Goal: Feedback & Contribution: Leave review/rating

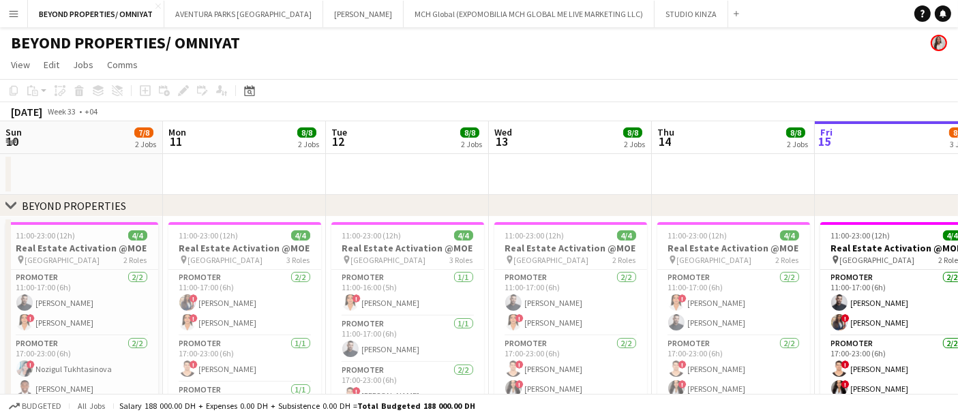
scroll to position [0, 370]
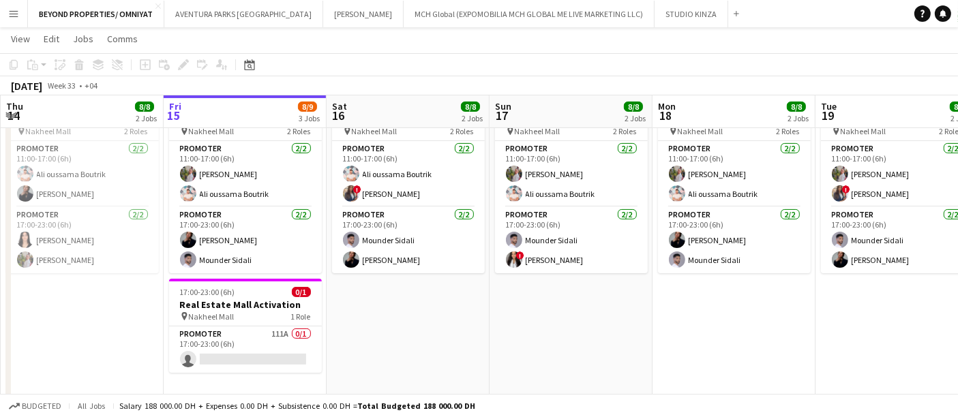
scroll to position [325, 0]
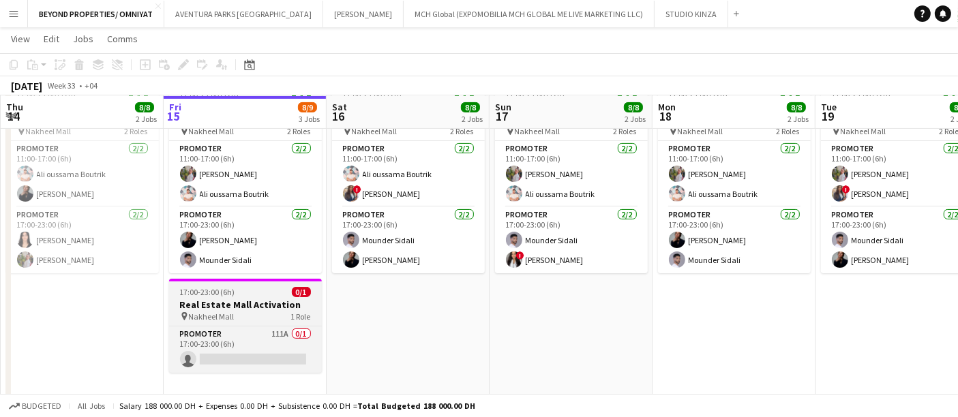
click at [264, 301] on h3 "Real Estate Mall Activation" at bounding box center [245, 305] width 153 height 12
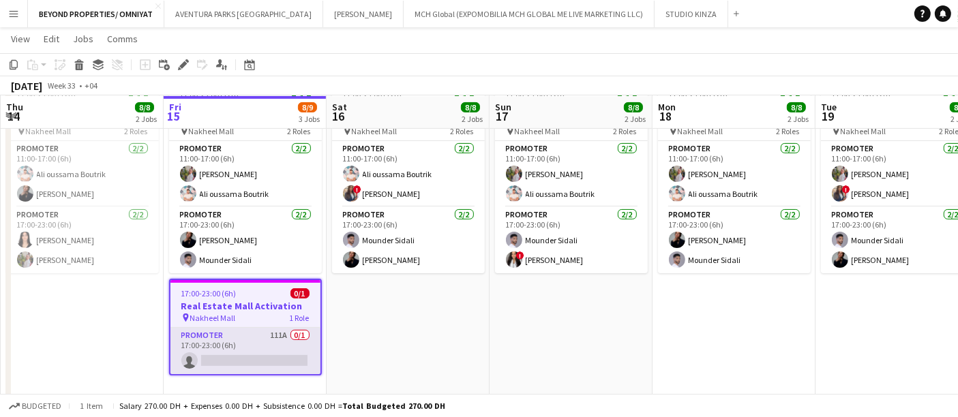
click at [233, 362] on app-card-role "Promoter 111A 0/1 17:00-23:00 (6h) single-neutral-actions" at bounding box center [245, 351] width 150 height 46
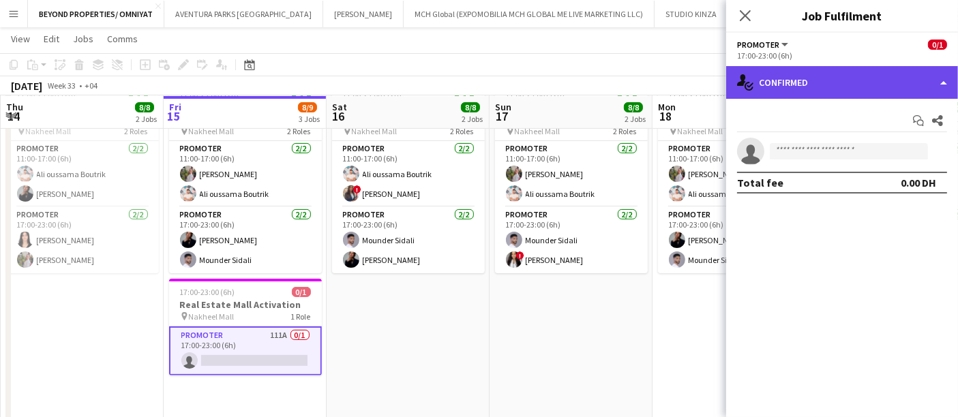
click at [812, 80] on div "single-neutral-actions-check-2 Confirmed" at bounding box center [842, 82] width 232 height 33
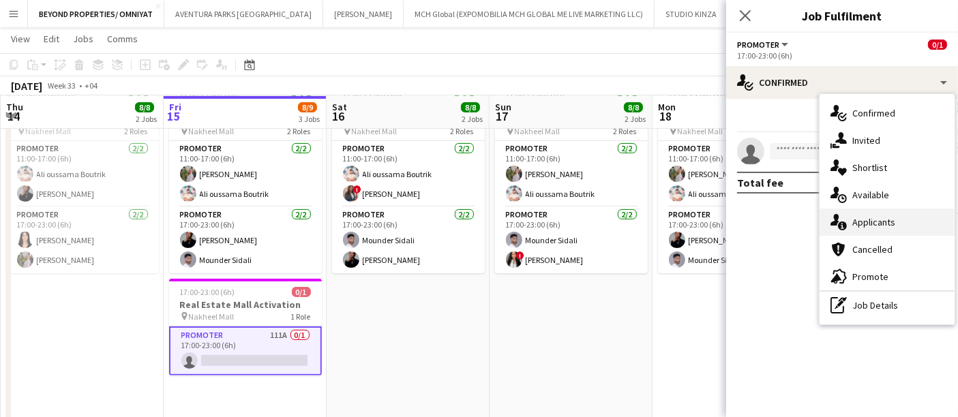
click at [883, 220] on div "single-neutral-actions-information Applicants" at bounding box center [887, 222] width 135 height 27
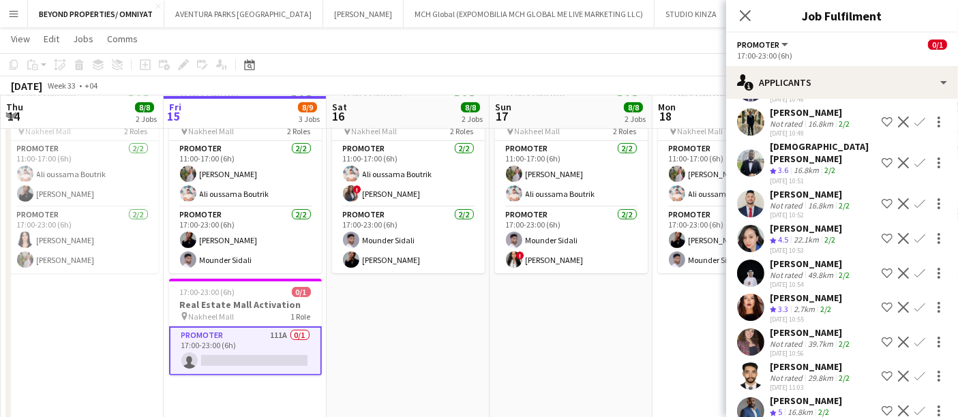
scroll to position [132, 0]
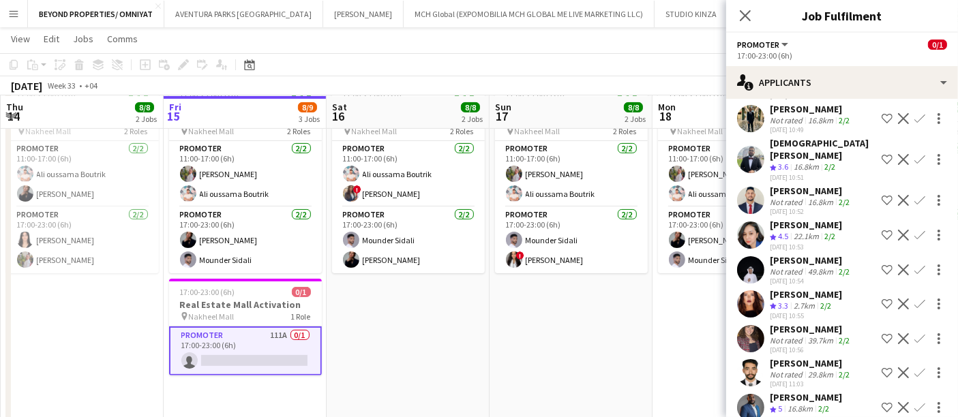
click at [750, 291] on app-user-avatar at bounding box center [750, 304] width 27 height 27
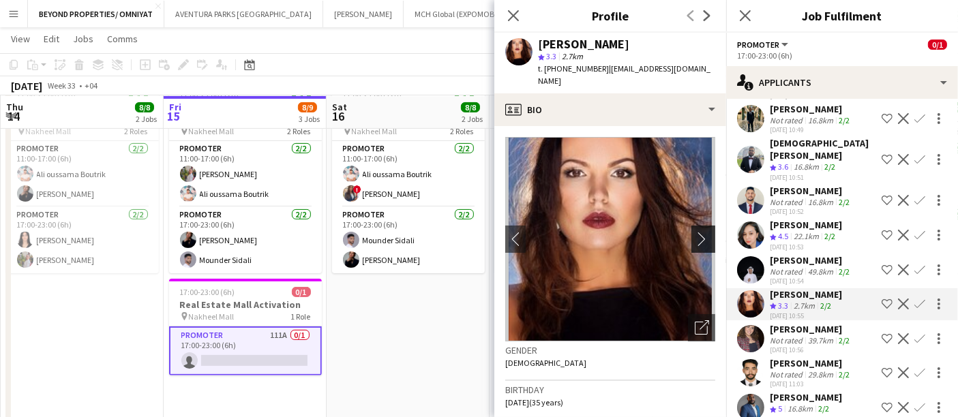
click at [695, 232] on app-icon "chevron-right" at bounding box center [705, 239] width 21 height 14
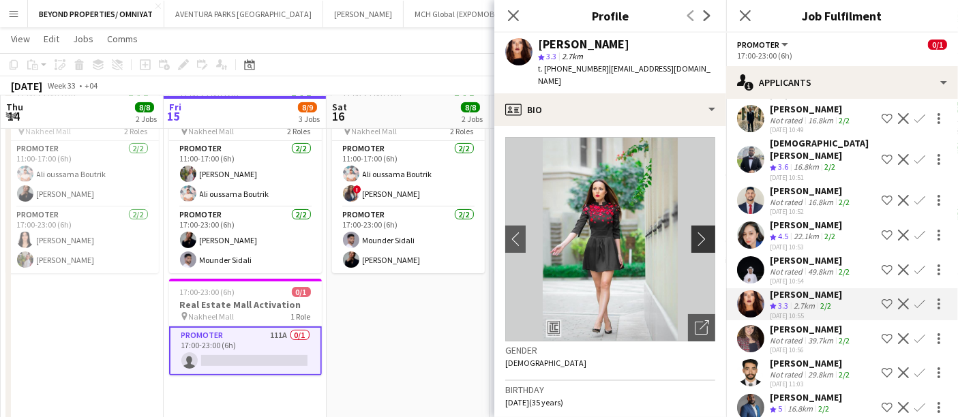
click at [695, 232] on app-icon "chevron-right" at bounding box center [705, 239] width 21 height 14
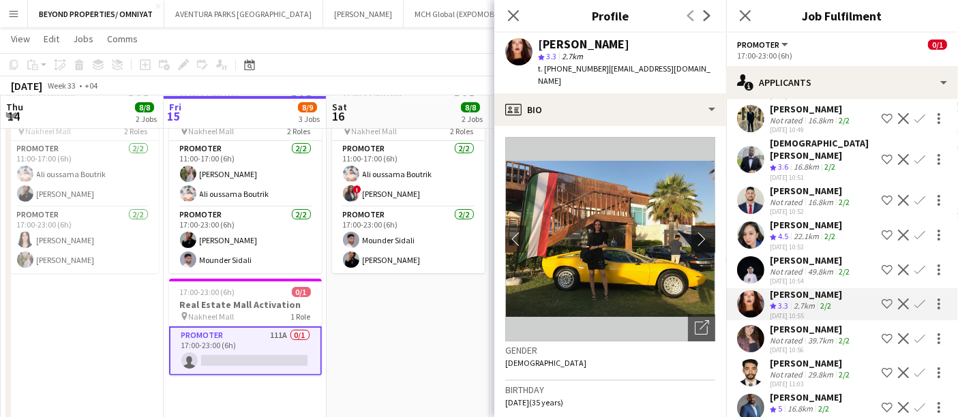
click at [695, 232] on app-icon "chevron-right" at bounding box center [705, 239] width 21 height 14
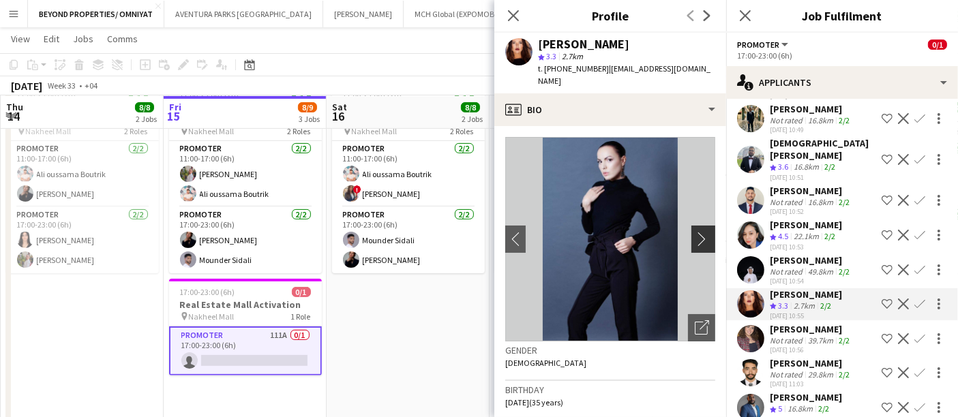
click at [695, 232] on app-icon "chevron-right" at bounding box center [705, 239] width 21 height 14
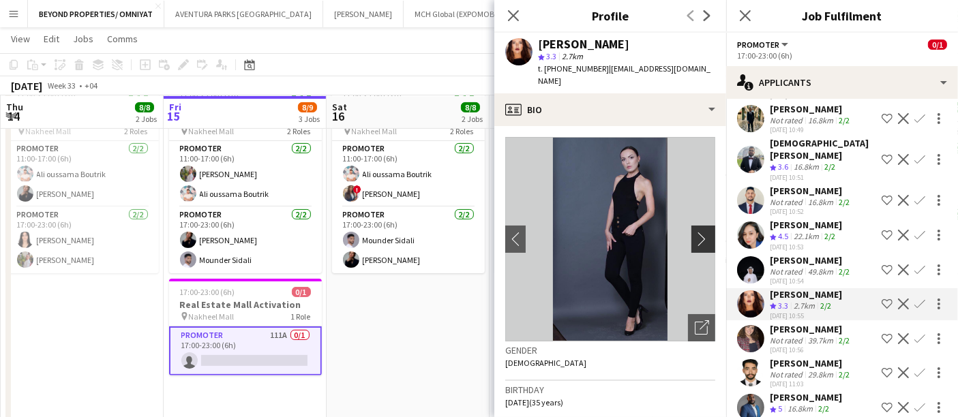
click at [695, 232] on app-icon "chevron-right" at bounding box center [705, 239] width 21 height 14
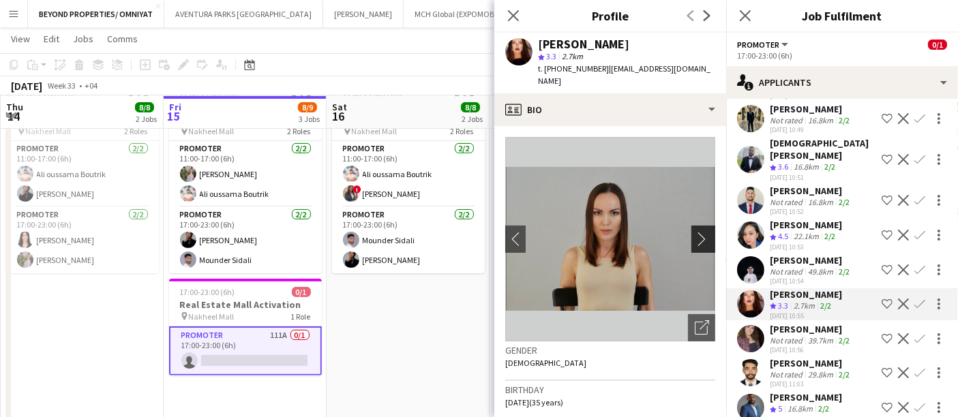
click at [695, 232] on app-icon "chevron-right" at bounding box center [705, 239] width 21 height 14
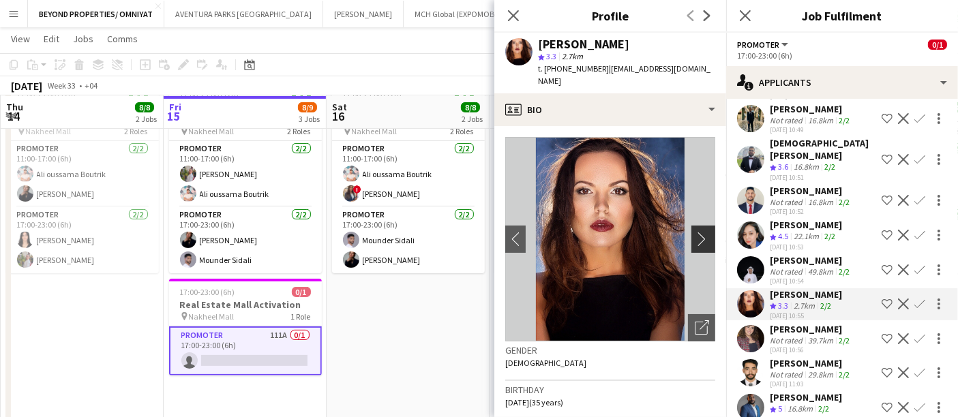
click at [695, 232] on app-icon "chevron-right" at bounding box center [705, 239] width 21 height 14
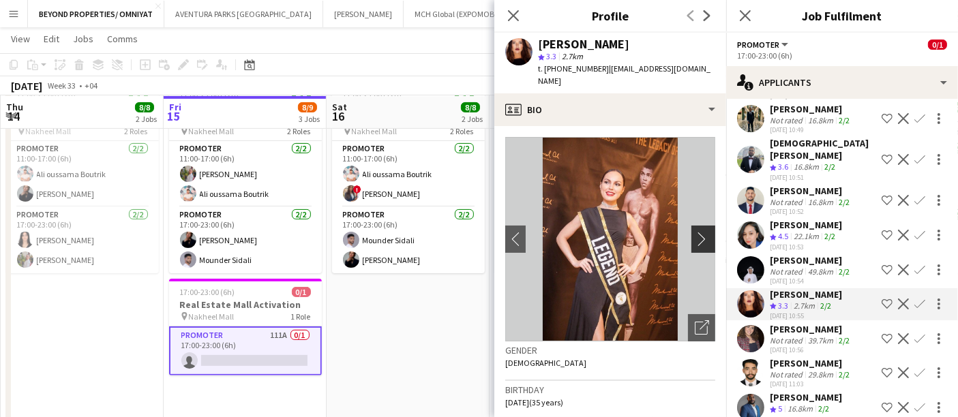
click at [695, 232] on app-icon "chevron-right" at bounding box center [705, 239] width 21 height 14
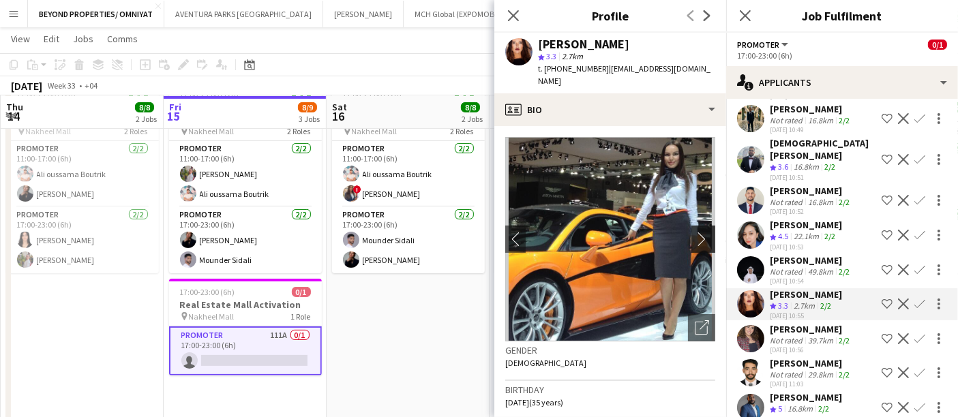
click at [695, 232] on app-icon "chevron-right" at bounding box center [705, 239] width 21 height 14
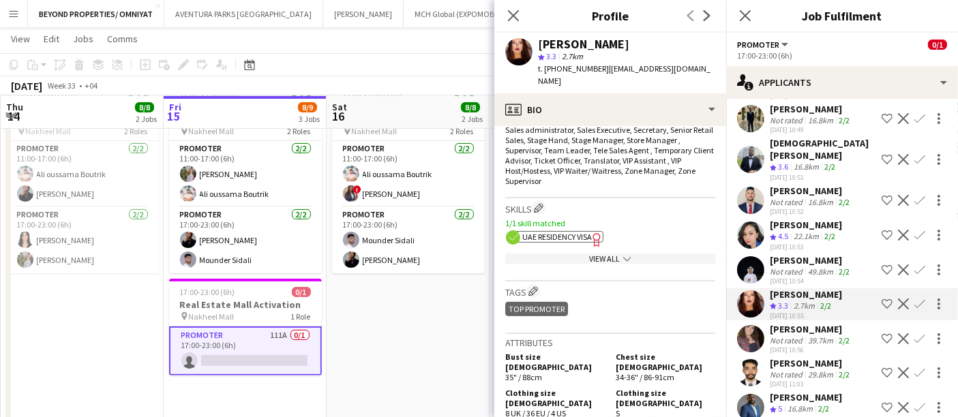
scroll to position [595, 0]
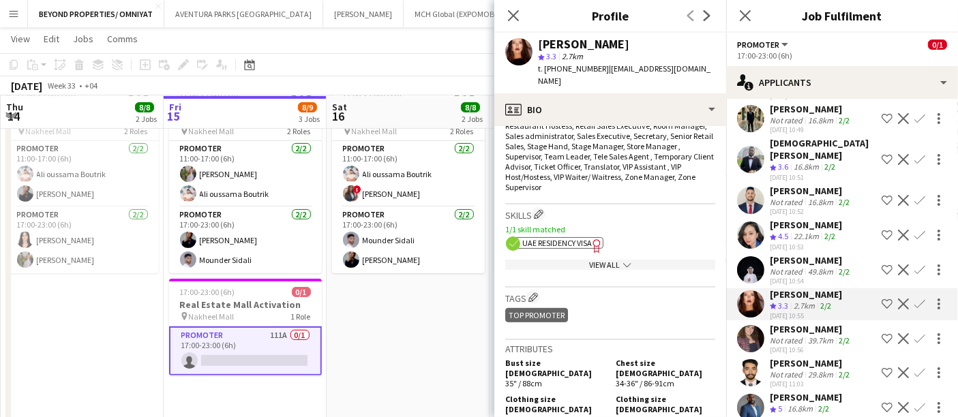
click at [612, 260] on div "View All chevron-down" at bounding box center [610, 265] width 210 height 10
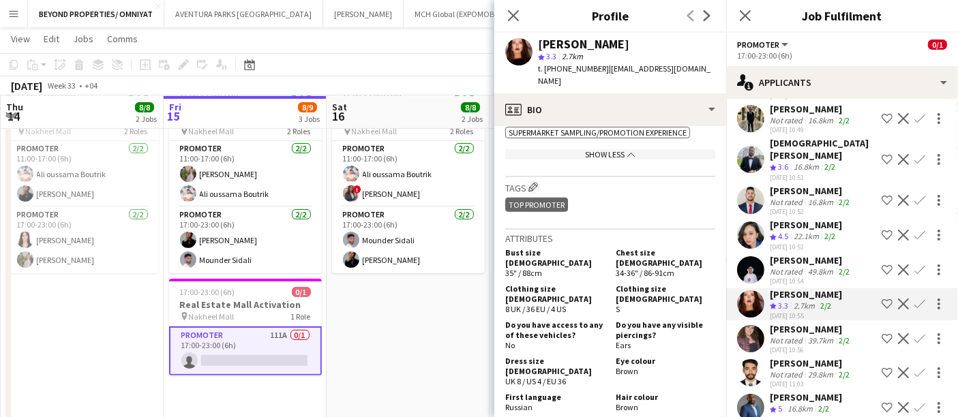
scroll to position [1161, 0]
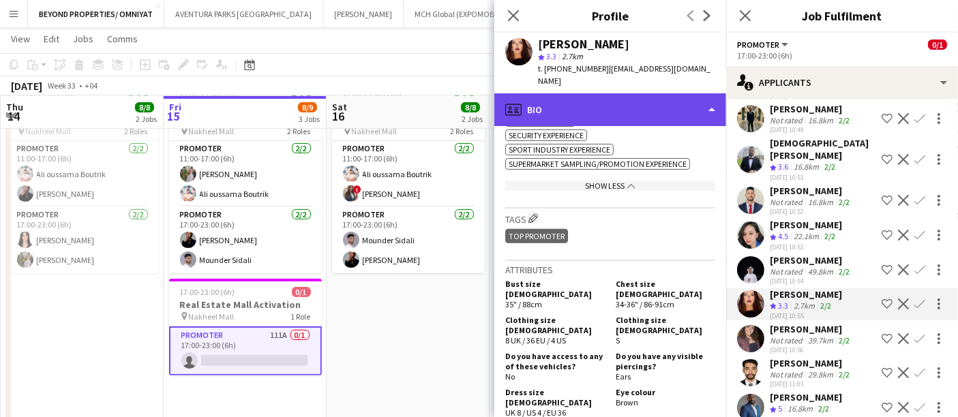
click at [617, 100] on div "profile Bio" at bounding box center [610, 109] width 232 height 33
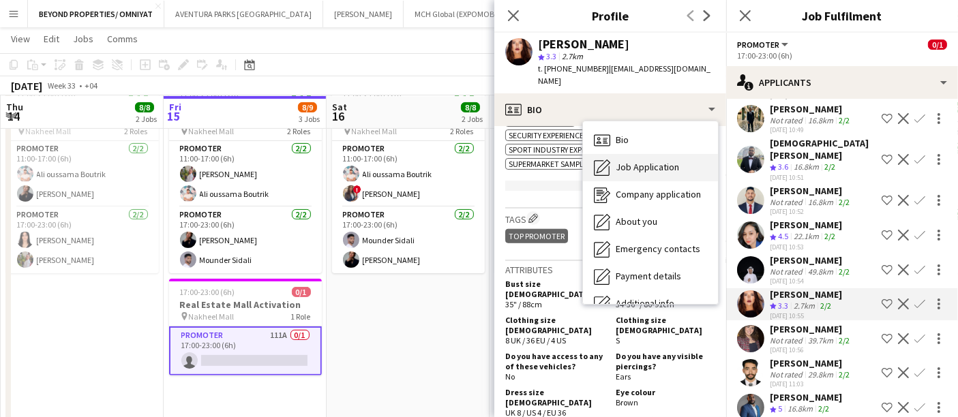
click at [628, 161] on span "Job Application" at bounding box center [647, 167] width 63 height 12
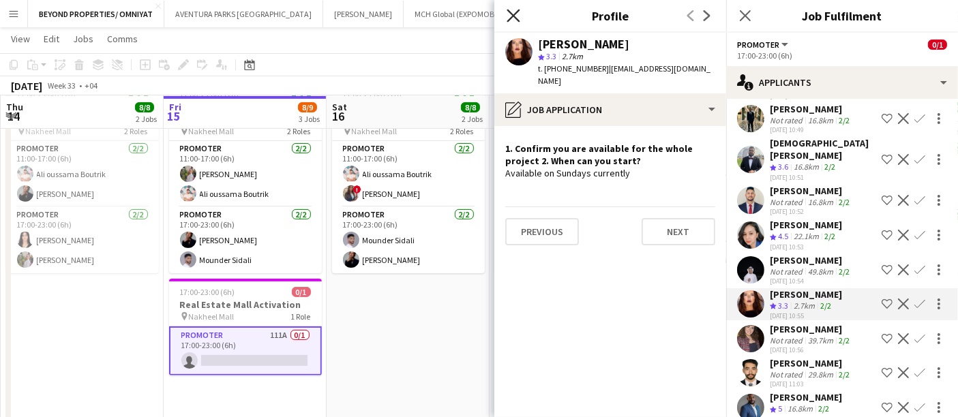
click at [516, 16] on icon "Close pop-in" at bounding box center [513, 15] width 13 height 13
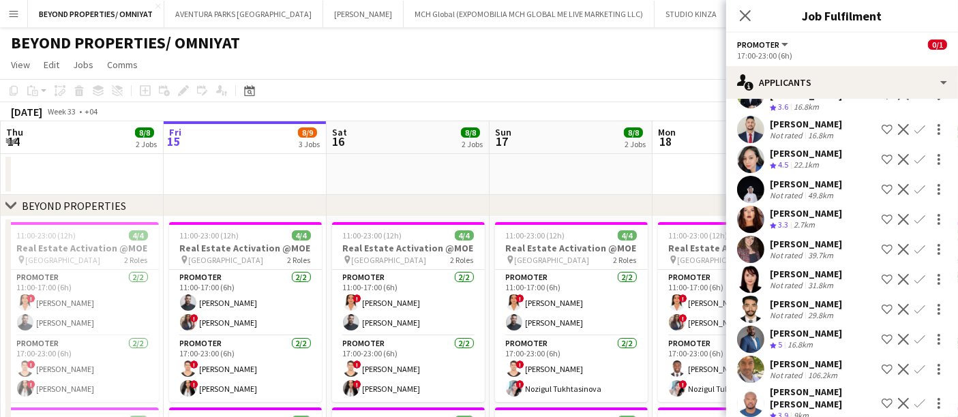
scroll to position [178, 0]
click at [742, 244] on app-user-avatar at bounding box center [750, 248] width 27 height 27
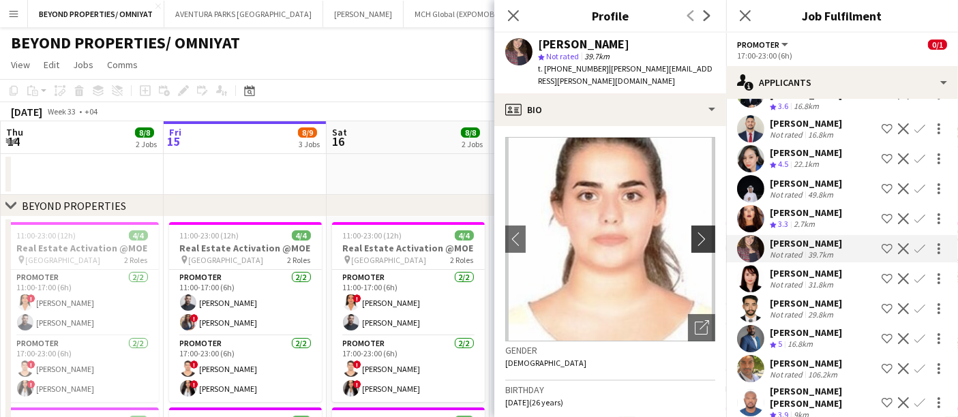
click at [695, 232] on app-icon "chevron-right" at bounding box center [705, 239] width 21 height 14
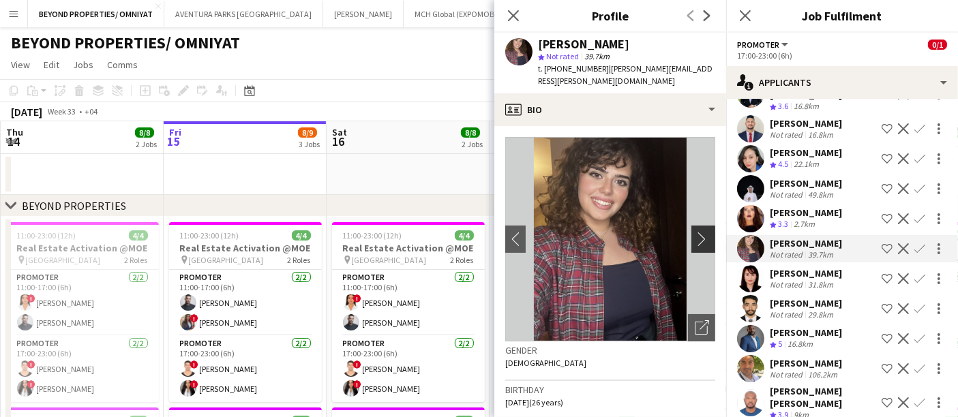
click at [695, 232] on app-icon "chevron-right" at bounding box center [705, 239] width 21 height 14
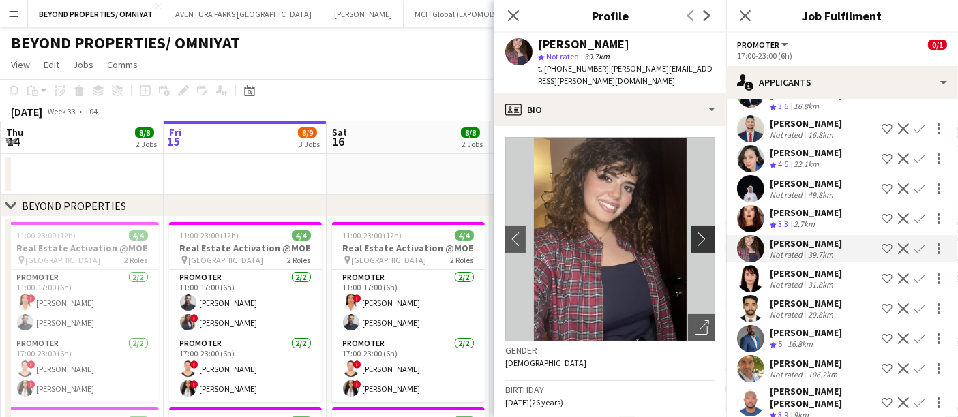
click at [695, 232] on app-icon "chevron-right" at bounding box center [705, 239] width 21 height 14
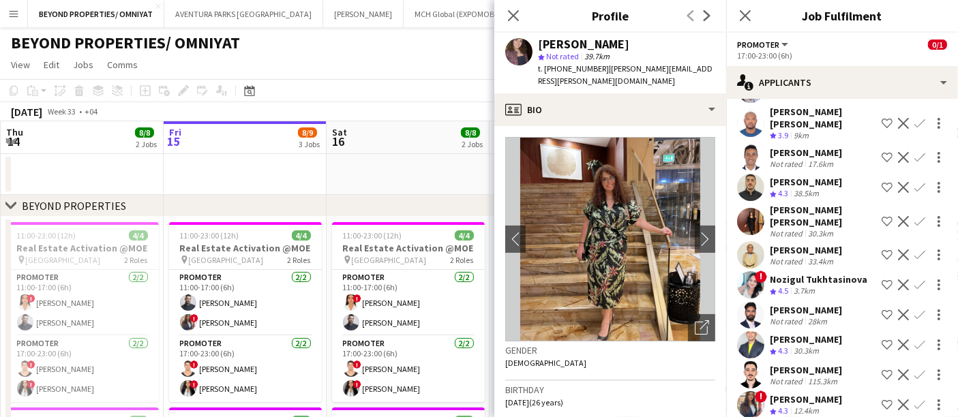
scroll to position [464, 0]
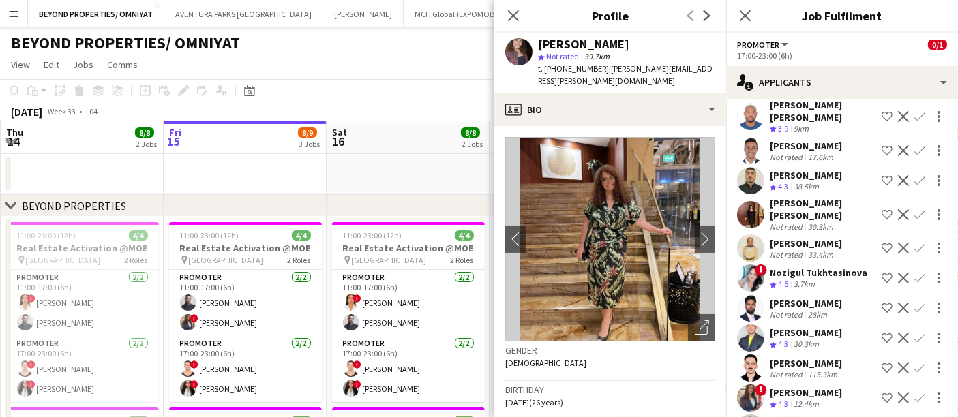
click at [743, 201] on app-user-avatar at bounding box center [750, 214] width 27 height 27
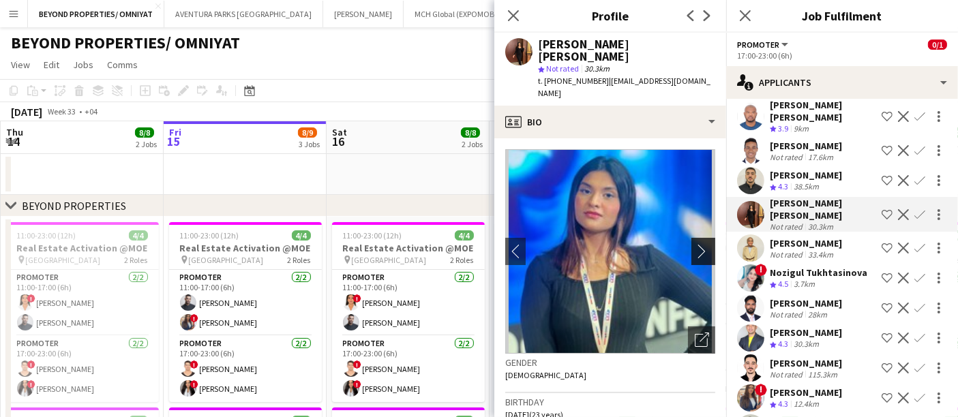
click at [696, 244] on app-icon "chevron-right" at bounding box center [705, 251] width 21 height 14
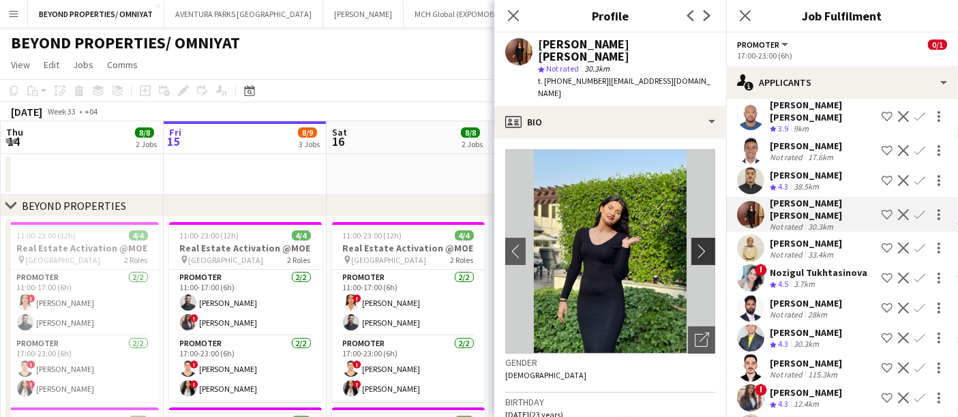
click at [696, 244] on app-icon "chevron-right" at bounding box center [705, 251] width 21 height 14
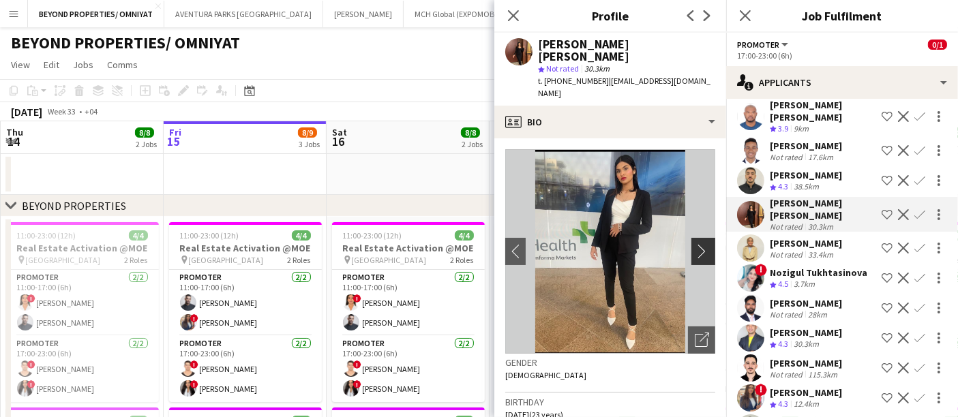
click at [696, 244] on app-icon "chevron-right" at bounding box center [705, 251] width 21 height 14
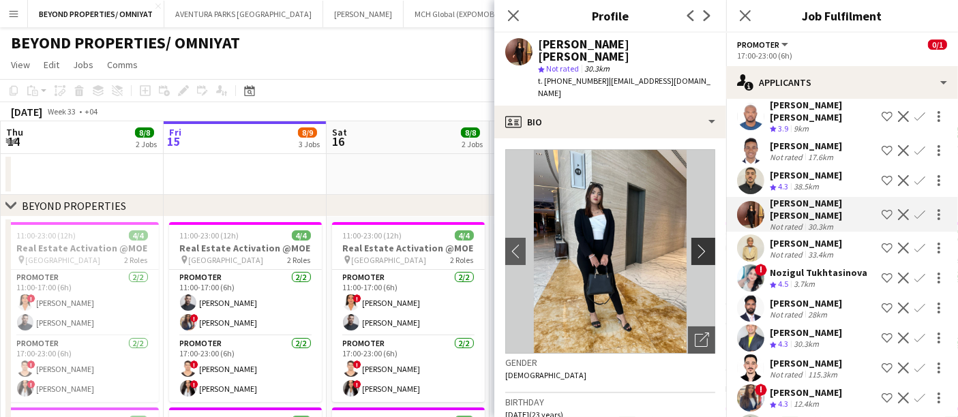
click at [696, 244] on app-icon "chevron-right" at bounding box center [705, 251] width 21 height 14
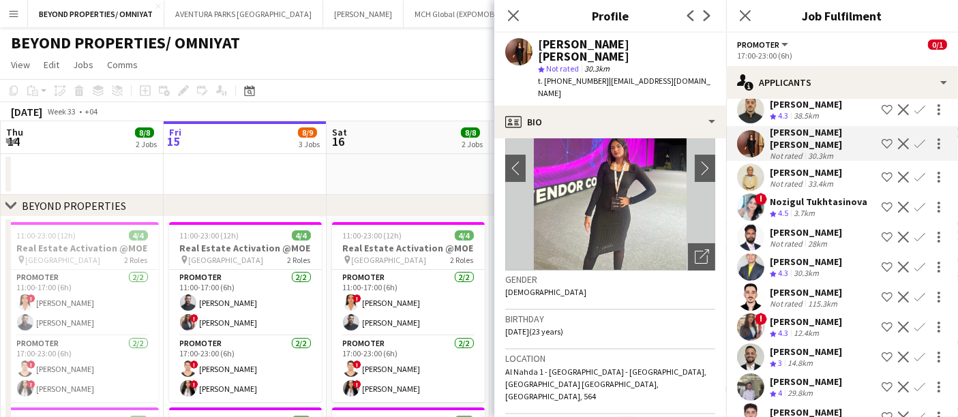
scroll to position [536, 0]
click at [748, 168] on app-user-avatar at bounding box center [750, 176] width 27 height 27
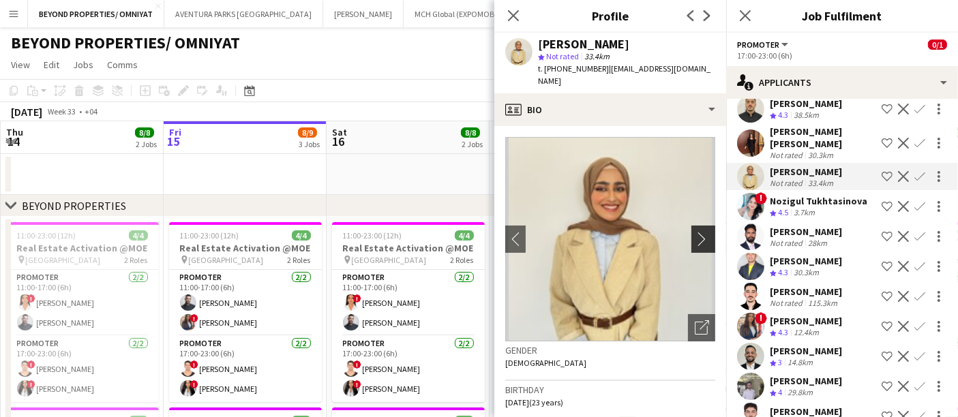
click at [696, 232] on app-icon "chevron-right" at bounding box center [705, 239] width 21 height 14
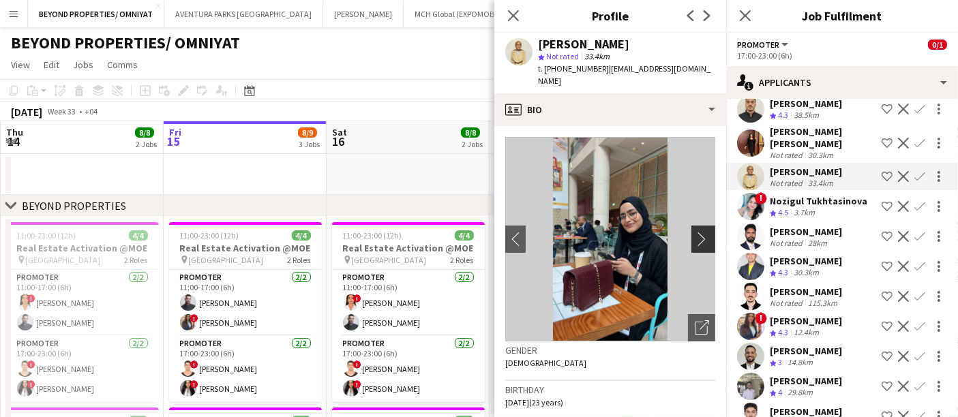
click at [696, 232] on app-icon "chevron-right" at bounding box center [705, 239] width 21 height 14
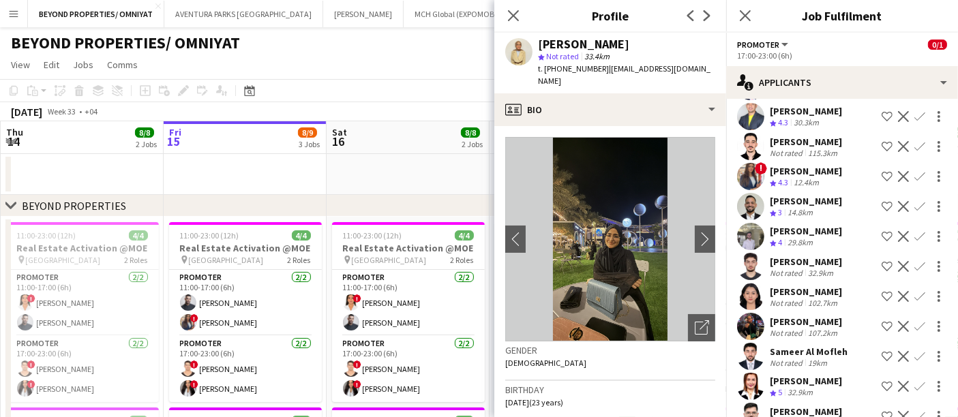
scroll to position [713, 0]
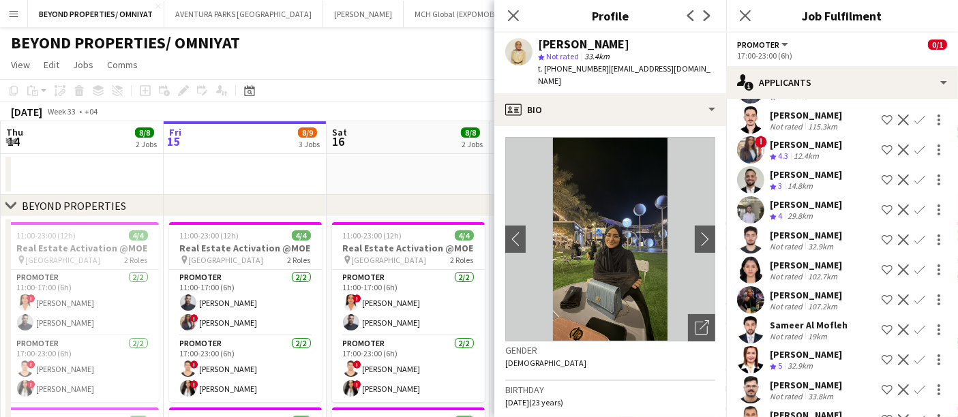
click at [751, 147] on app-user-avatar at bounding box center [750, 149] width 27 height 27
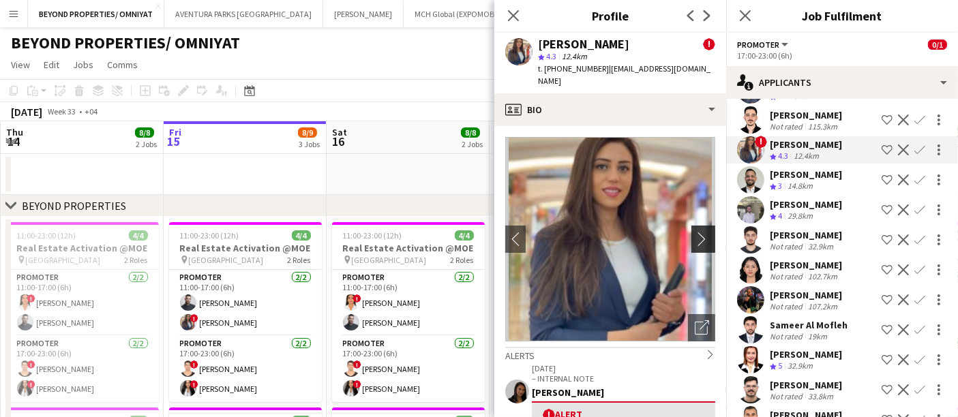
click at [695, 232] on app-icon "chevron-right" at bounding box center [705, 239] width 21 height 14
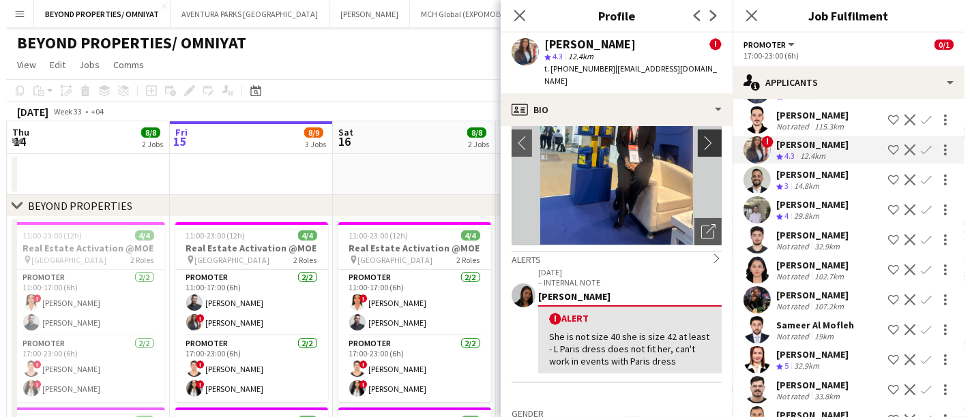
scroll to position [100, 0]
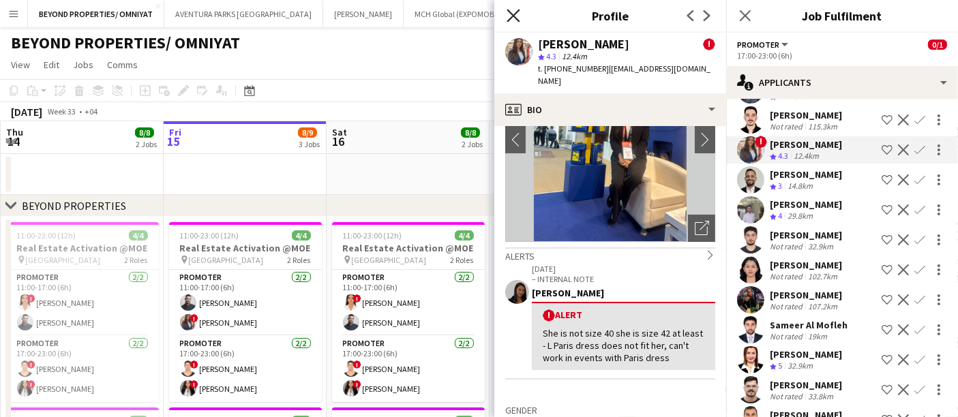
click at [518, 14] on icon "Close pop-in" at bounding box center [513, 15] width 13 height 13
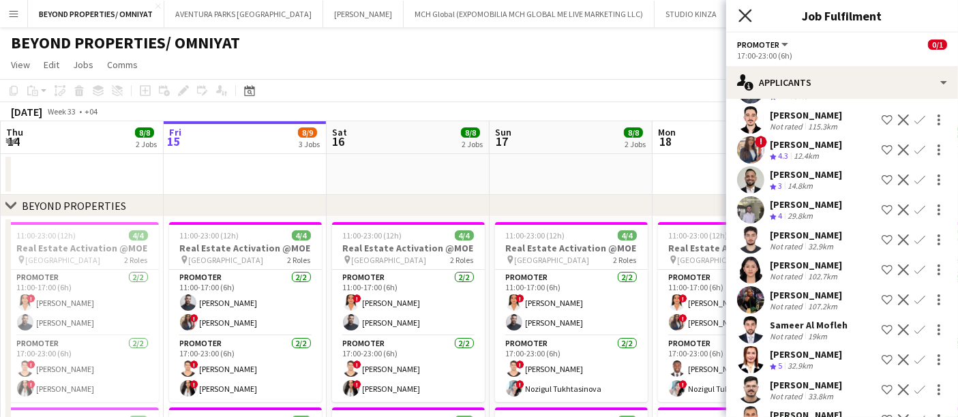
click at [745, 13] on icon "Close pop-in" at bounding box center [745, 15] width 13 height 13
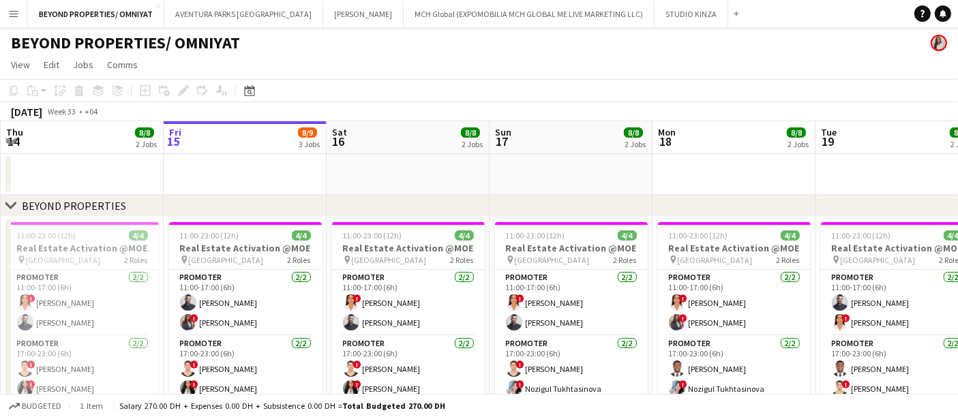
click at [10, 13] on app-icon "Menu" at bounding box center [13, 13] width 11 height 11
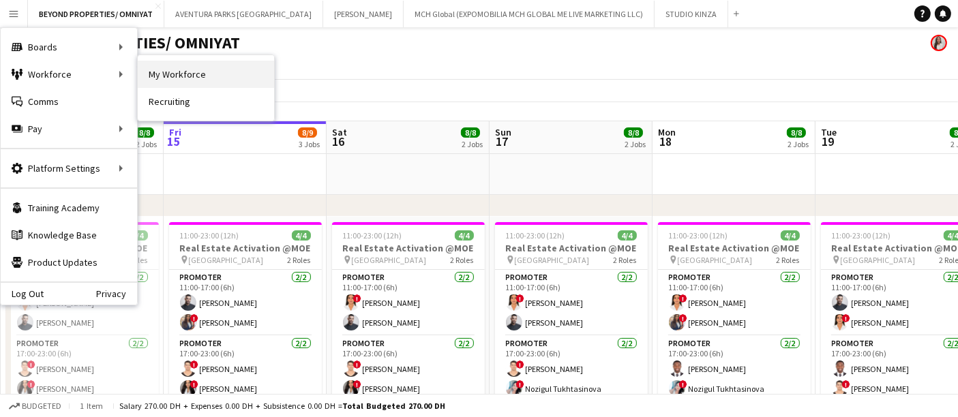
click at [195, 74] on link "My Workforce" at bounding box center [206, 74] width 136 height 27
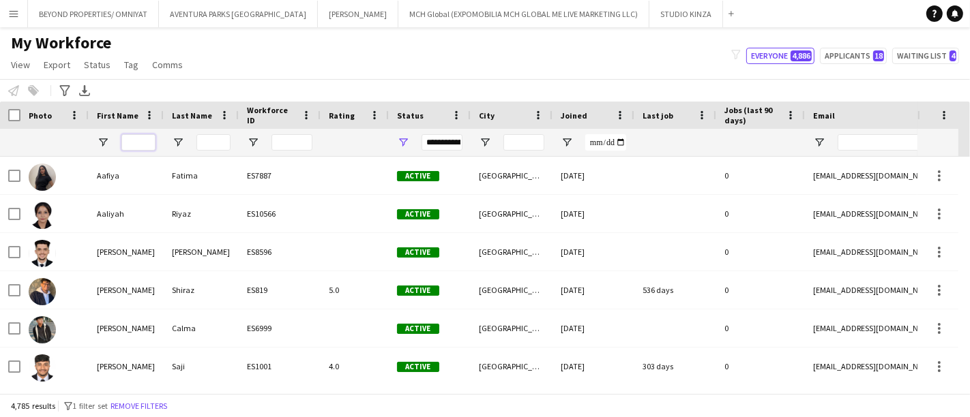
click at [128, 145] on input "First Name Filter Input" at bounding box center [138, 142] width 34 height 16
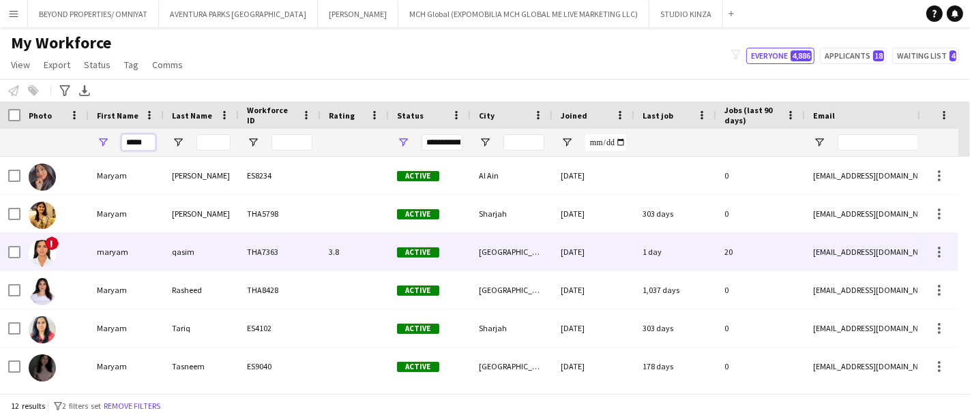
type input "*****"
click at [124, 252] on div "maryam" at bounding box center [126, 252] width 75 height 38
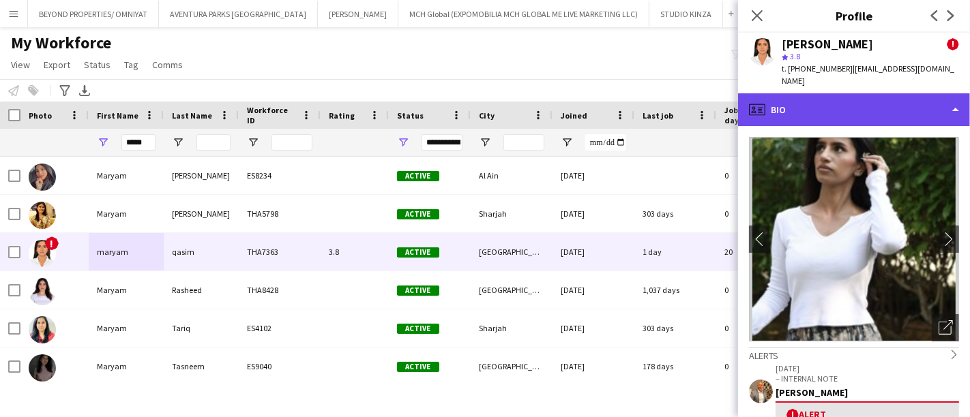
click at [863, 93] on div "profile Bio" at bounding box center [854, 109] width 232 height 33
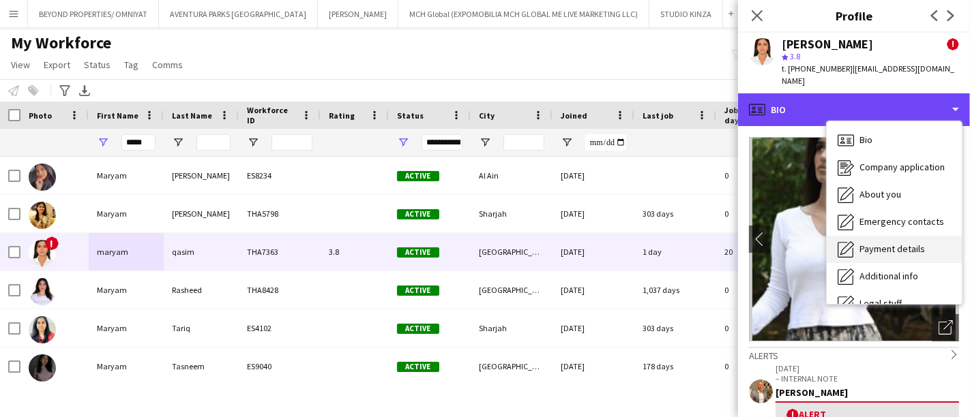
scroll to position [73, 0]
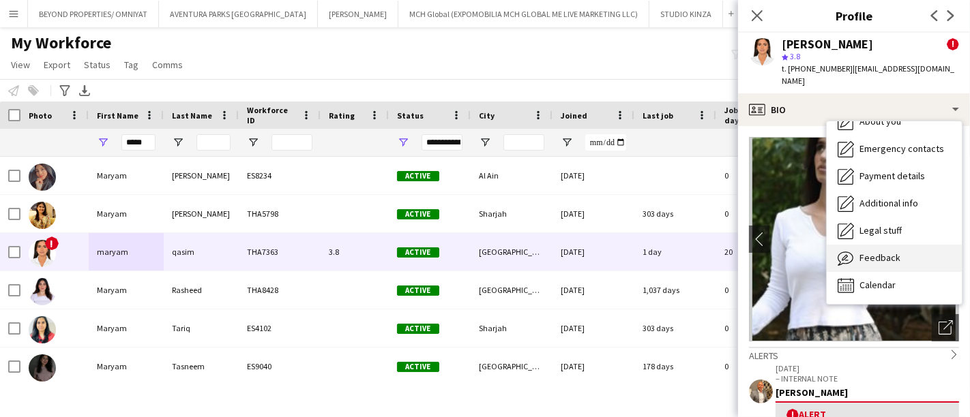
click at [895, 252] on span "Feedback" at bounding box center [879, 258] width 41 height 12
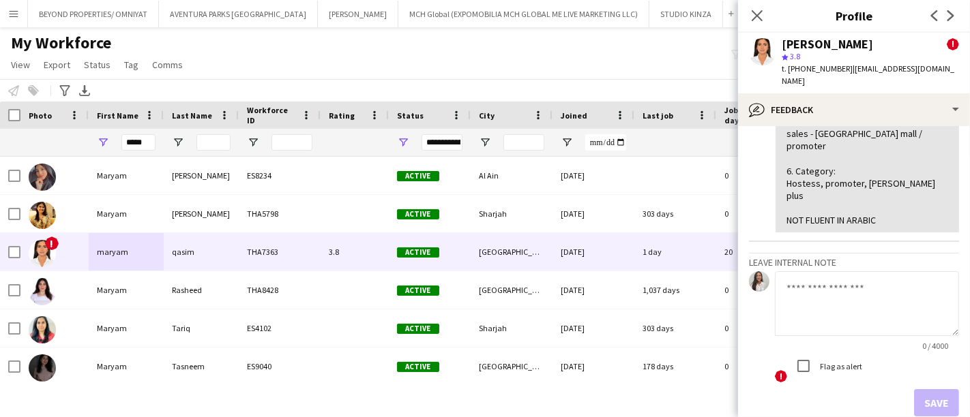
scroll to position [847, 0]
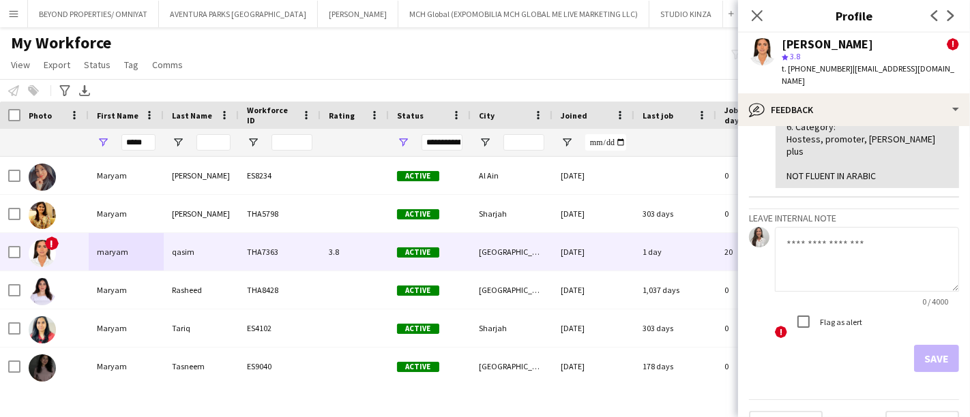
click at [810, 227] on textarea at bounding box center [867, 259] width 184 height 65
paste textarea "**********"
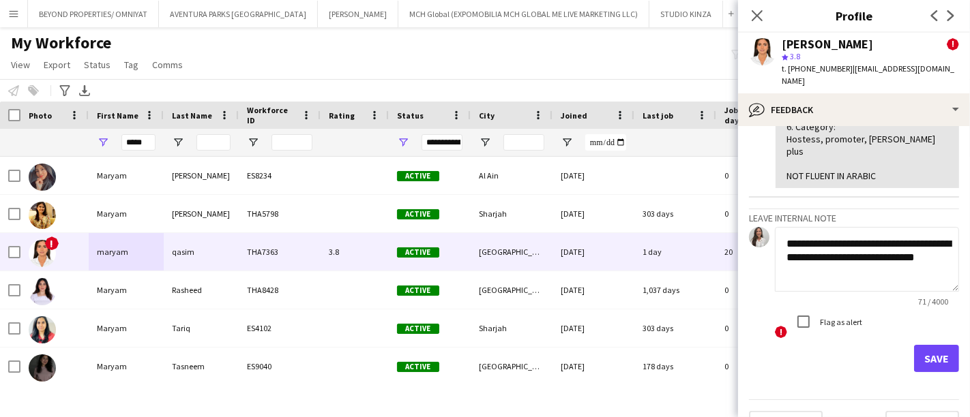
type textarea "**********"
click at [925, 345] on button "Save" at bounding box center [936, 358] width 45 height 27
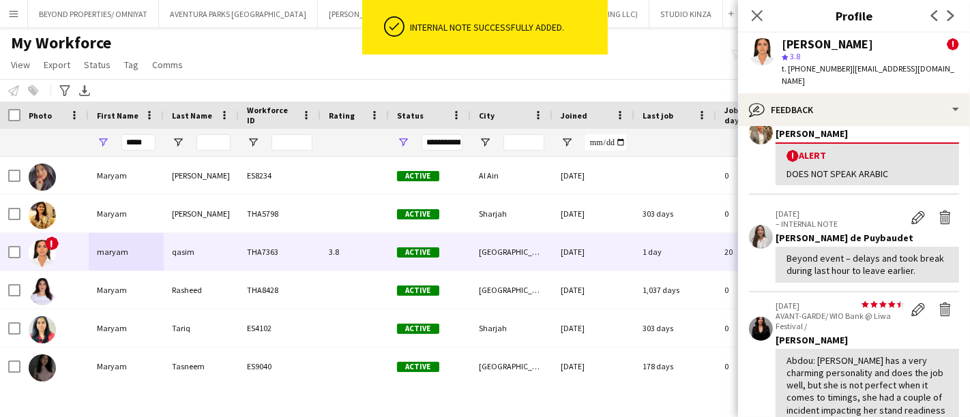
scroll to position [938, 0]
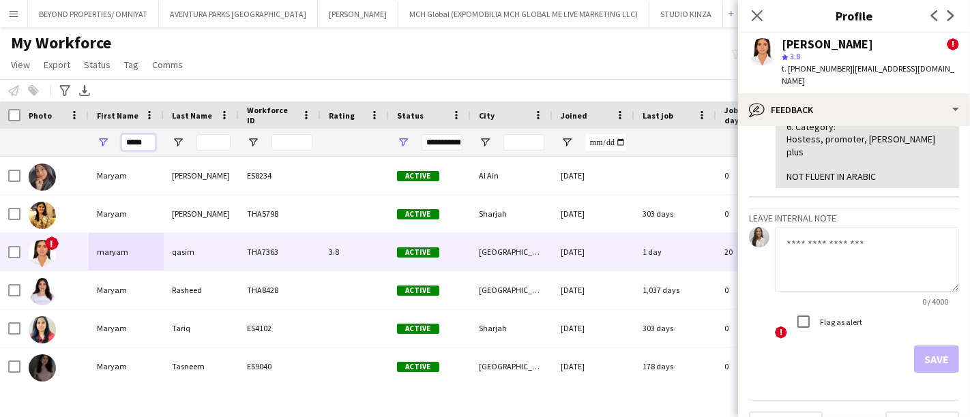
drag, startPoint x: 149, startPoint y: 145, endPoint x: 121, endPoint y: 142, distance: 28.1
click at [121, 142] on input "*****" at bounding box center [138, 142] width 34 height 16
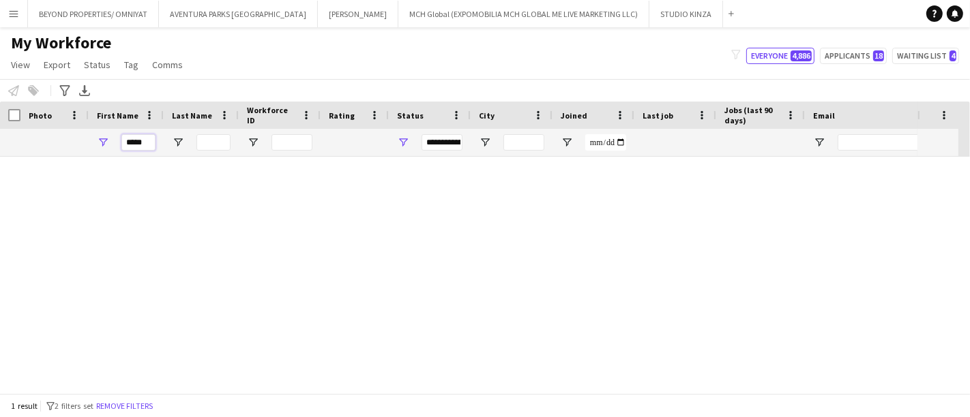
scroll to position [0, 0]
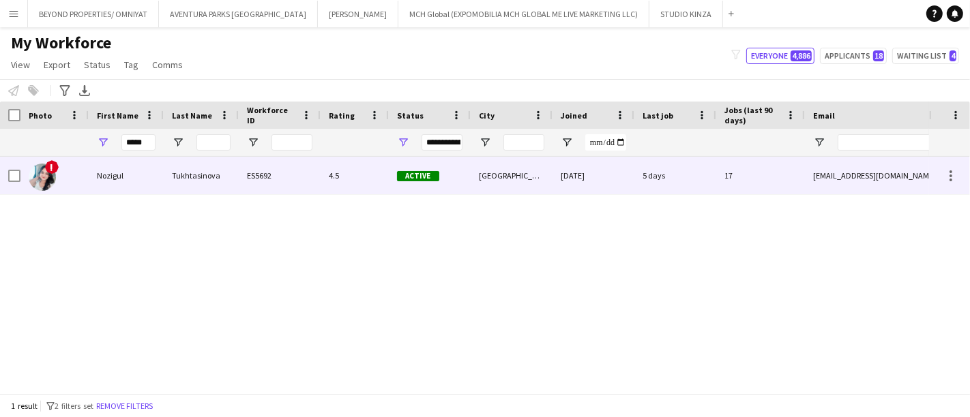
click at [114, 175] on div "Nozigul" at bounding box center [126, 176] width 75 height 38
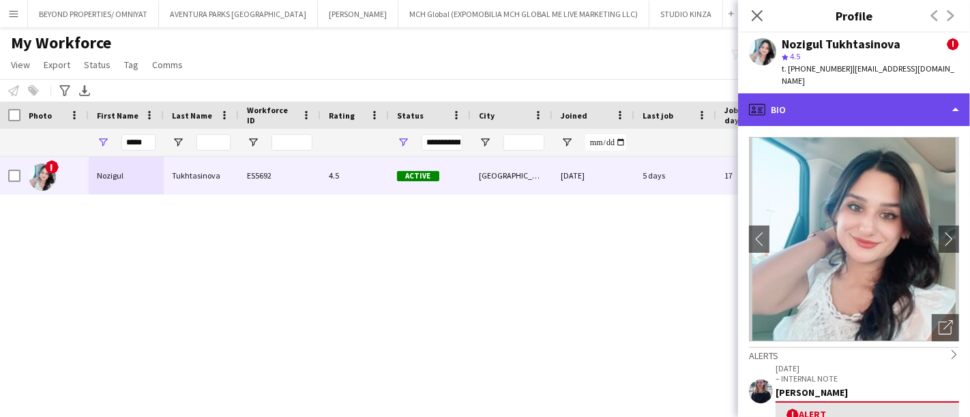
click at [904, 93] on div "profile Bio" at bounding box center [854, 109] width 232 height 33
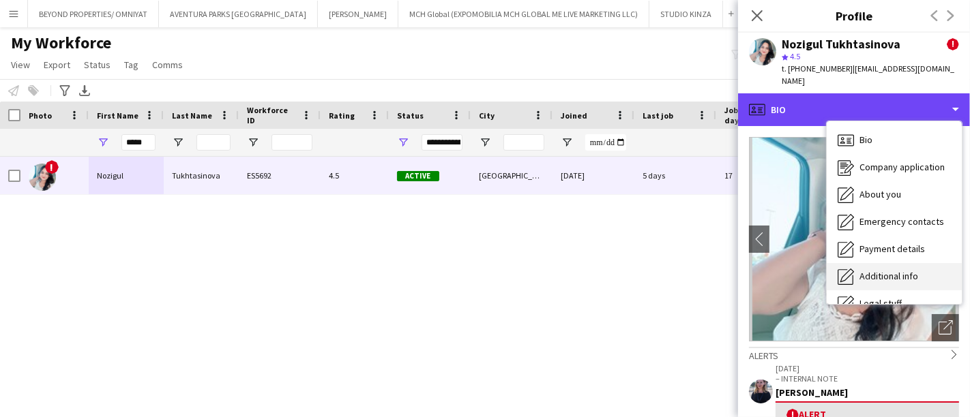
scroll to position [73, 0]
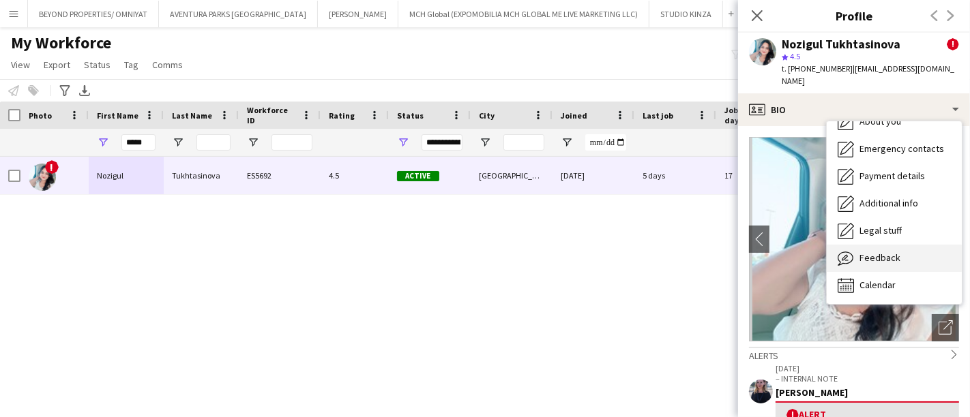
click at [885, 252] on span "Feedback" at bounding box center [879, 258] width 41 height 12
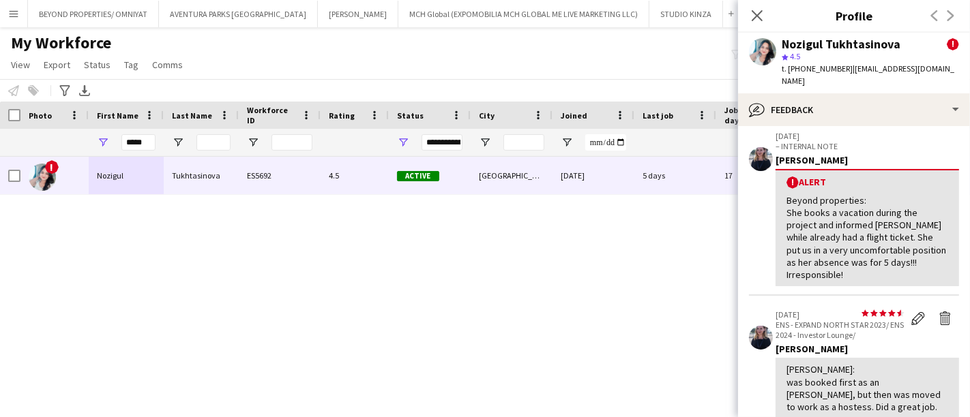
scroll to position [22, 0]
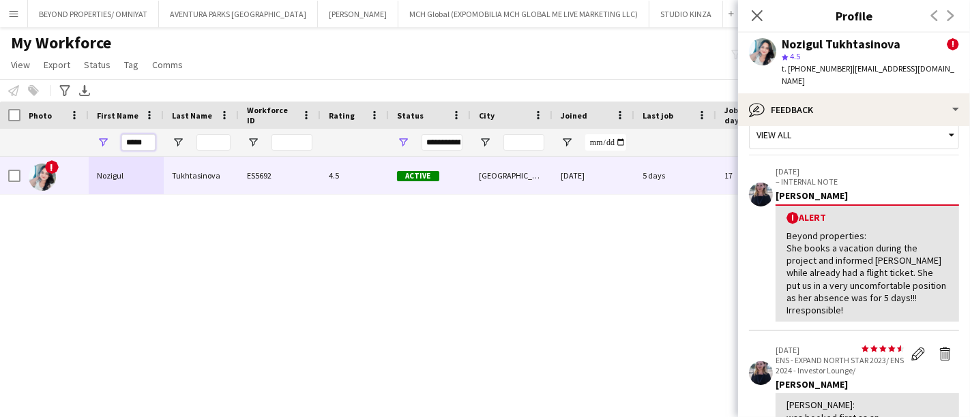
drag, startPoint x: 146, startPoint y: 144, endPoint x: 109, endPoint y: 143, distance: 36.8
click at [109, 143] on div "*****" at bounding box center [126, 142] width 75 height 27
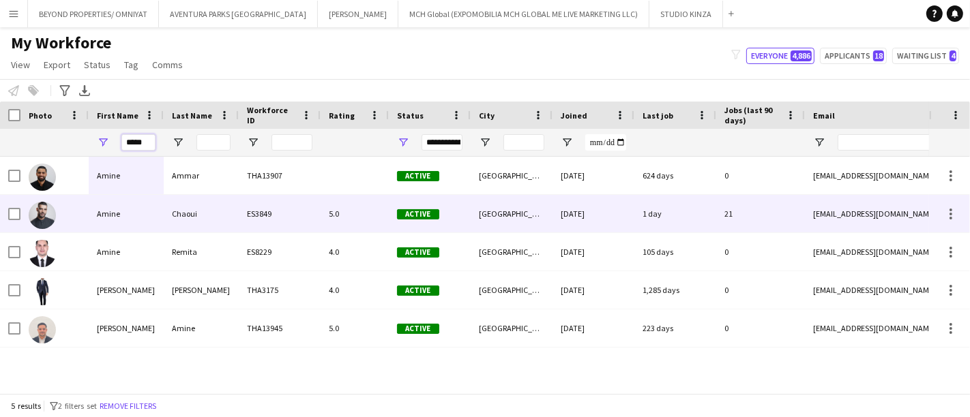
type input "*****"
click at [117, 210] on div "Amine" at bounding box center [126, 214] width 75 height 38
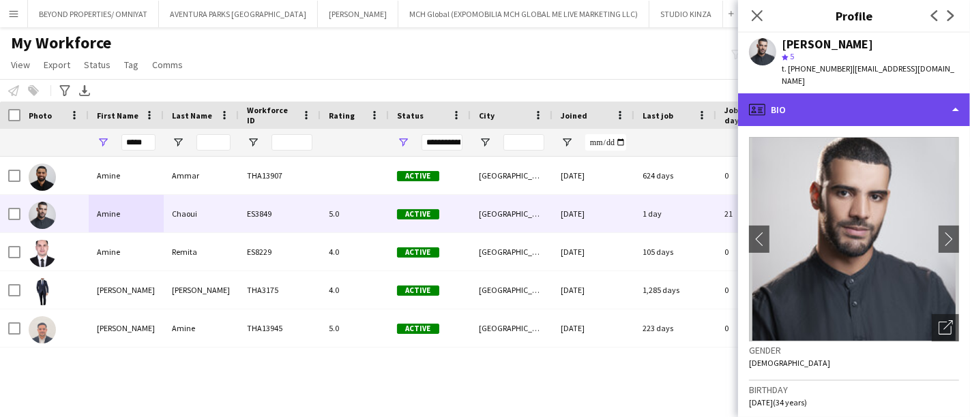
click at [825, 93] on div "profile Bio" at bounding box center [854, 109] width 232 height 33
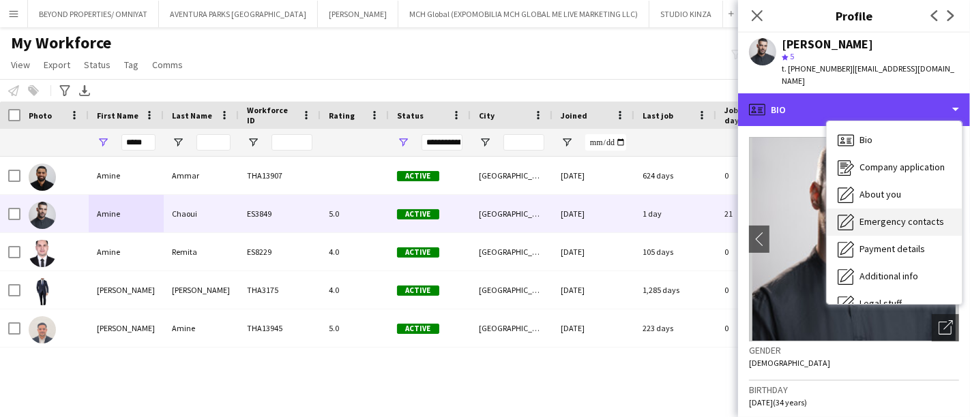
scroll to position [73, 0]
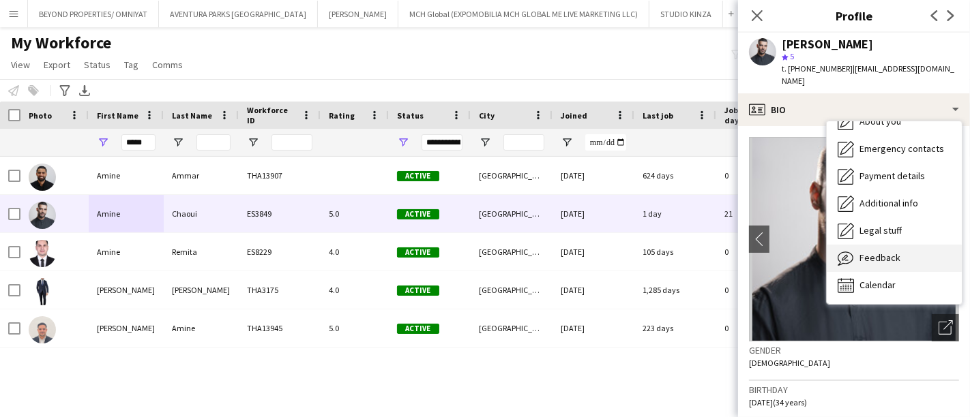
click at [882, 252] on span "Feedback" at bounding box center [879, 258] width 41 height 12
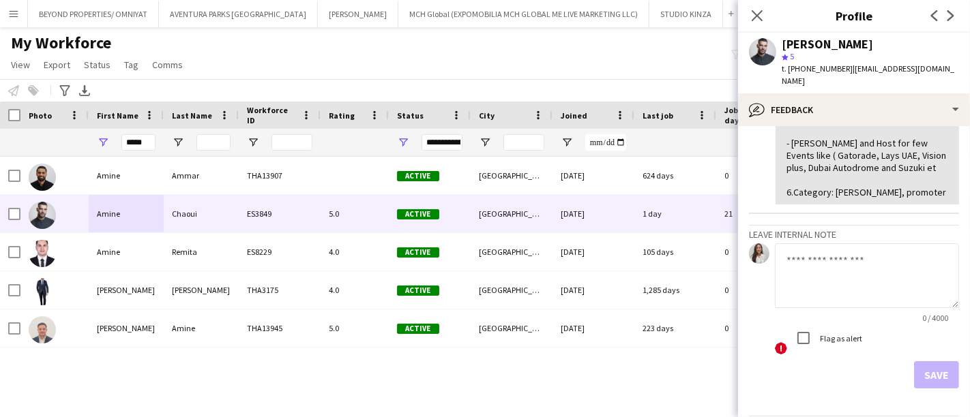
scroll to position [464, 0]
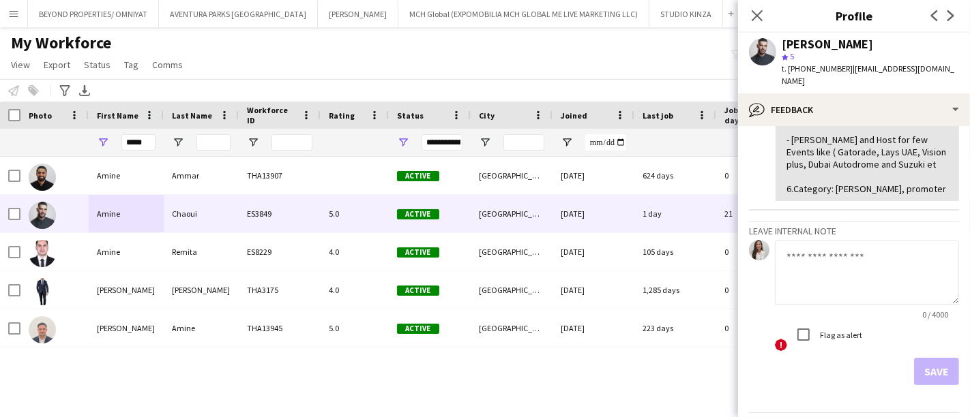
click at [796, 253] on textarea at bounding box center [867, 272] width 184 height 65
click at [871, 258] on textarea "**********" at bounding box center [867, 272] width 184 height 65
click at [786, 254] on textarea "**********" at bounding box center [867, 272] width 184 height 65
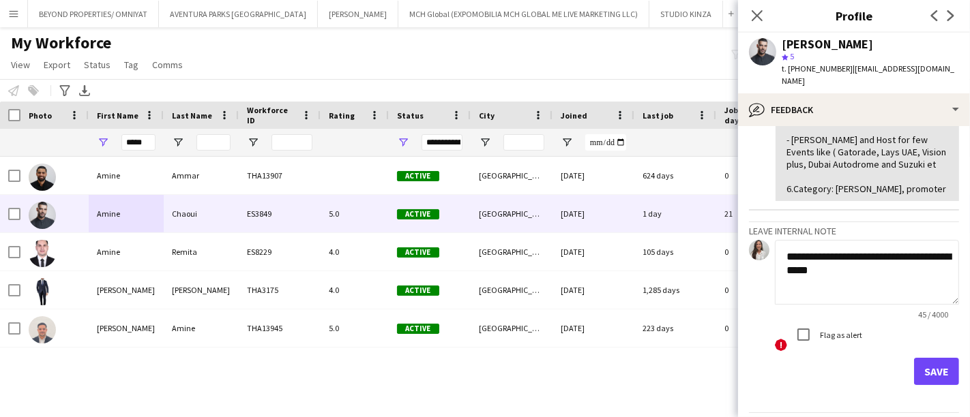
type textarea "**********"
click at [928, 364] on button "Save" at bounding box center [936, 371] width 45 height 27
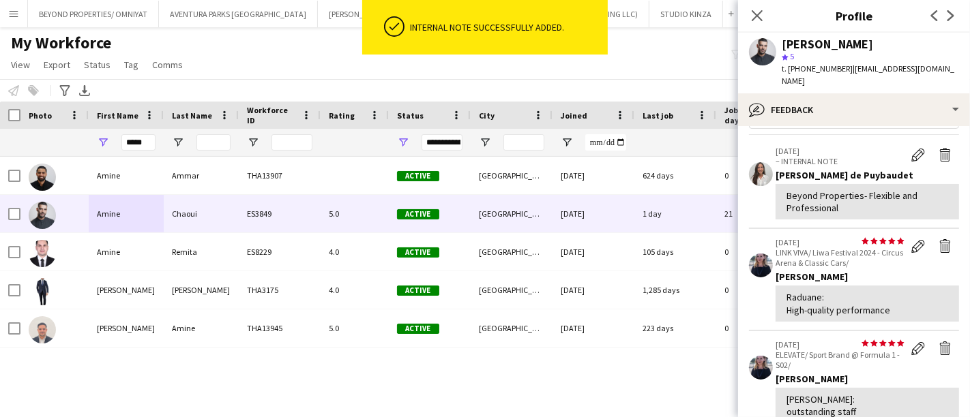
scroll to position [555, 0]
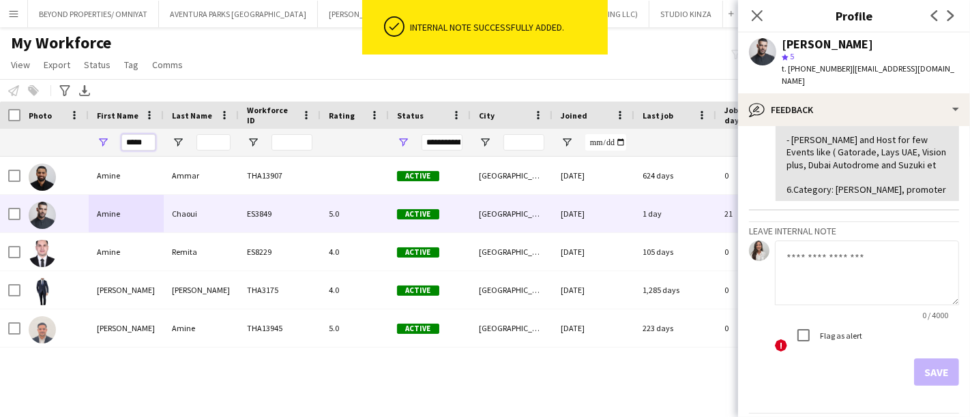
drag, startPoint x: 151, startPoint y: 141, endPoint x: 108, endPoint y: 141, distance: 43.0
click at [108, 141] on div "*****" at bounding box center [126, 142] width 75 height 27
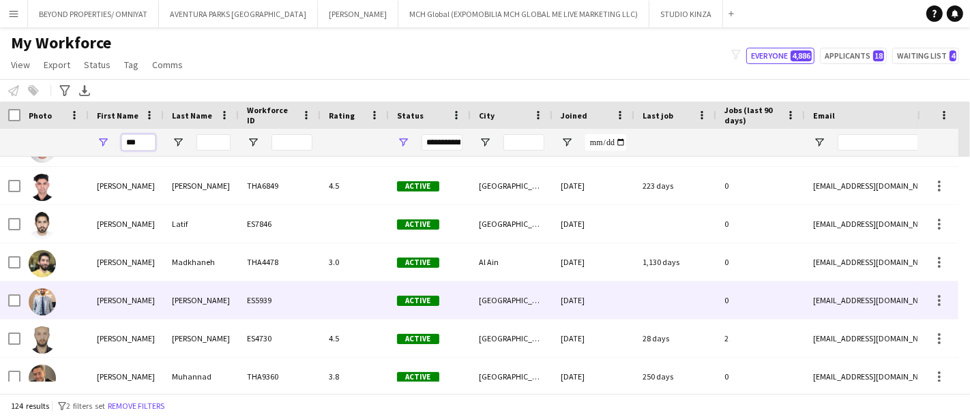
scroll to position [574, 0]
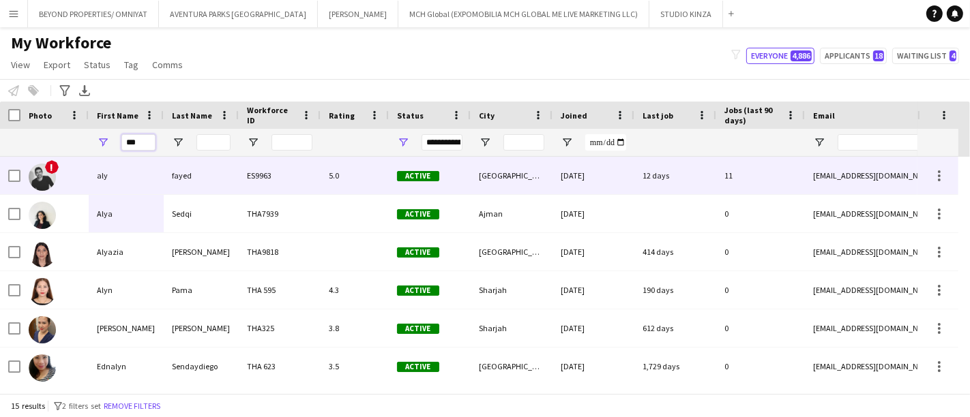
type input "***"
click at [134, 172] on div "aly" at bounding box center [126, 176] width 75 height 38
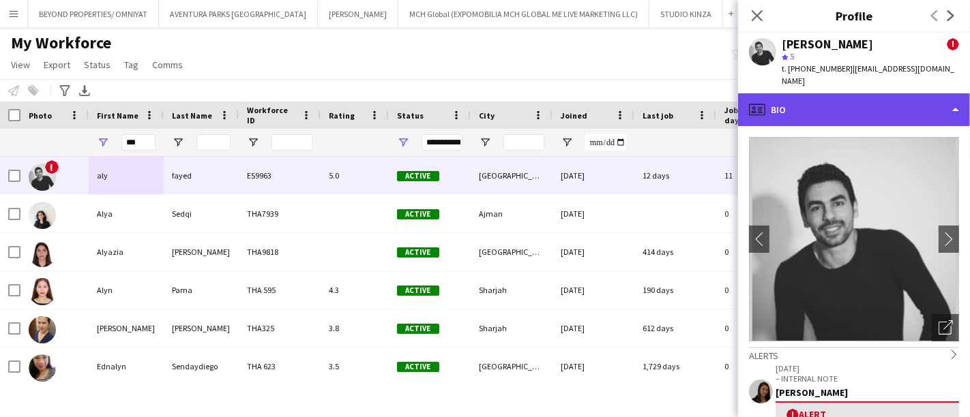
click at [905, 95] on div "profile Bio" at bounding box center [854, 109] width 232 height 33
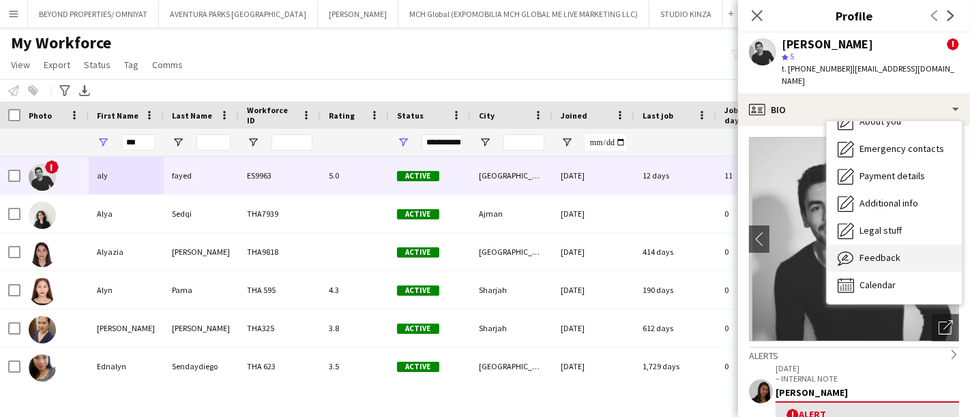
click at [883, 245] on div "Feedback Feedback" at bounding box center [894, 258] width 135 height 27
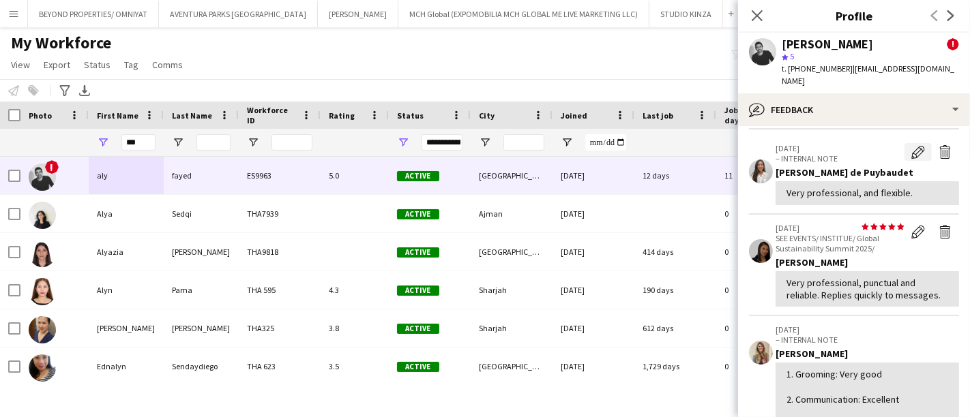
click at [911, 145] on app-icon "Edit internal note" at bounding box center [918, 152] width 14 height 14
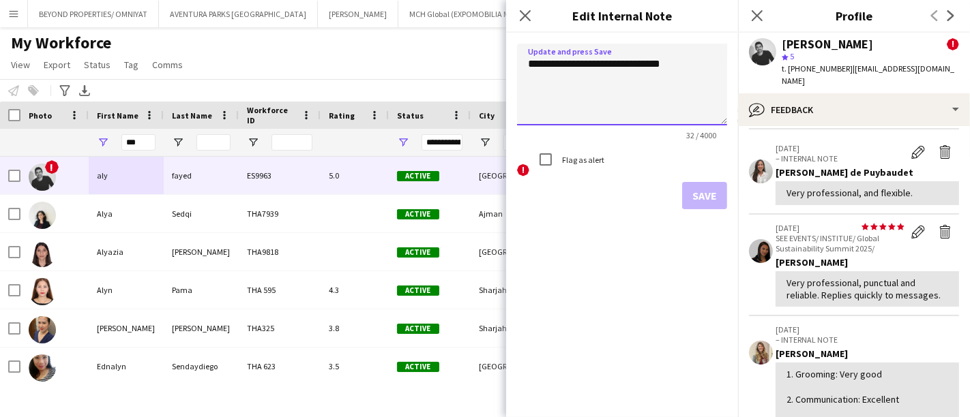
click at [668, 61] on textarea "**********" at bounding box center [622, 85] width 210 height 82
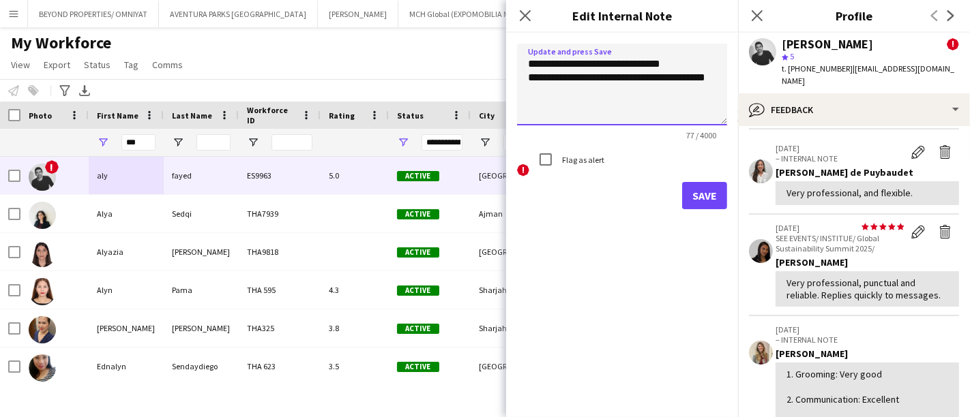
type textarea "**********"
click at [705, 190] on button "Save" at bounding box center [704, 195] width 45 height 27
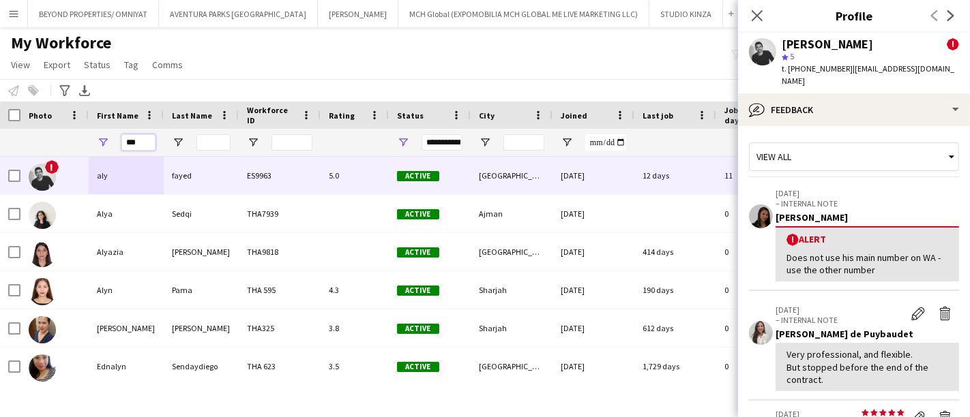
click at [140, 141] on input "***" at bounding box center [138, 142] width 34 height 16
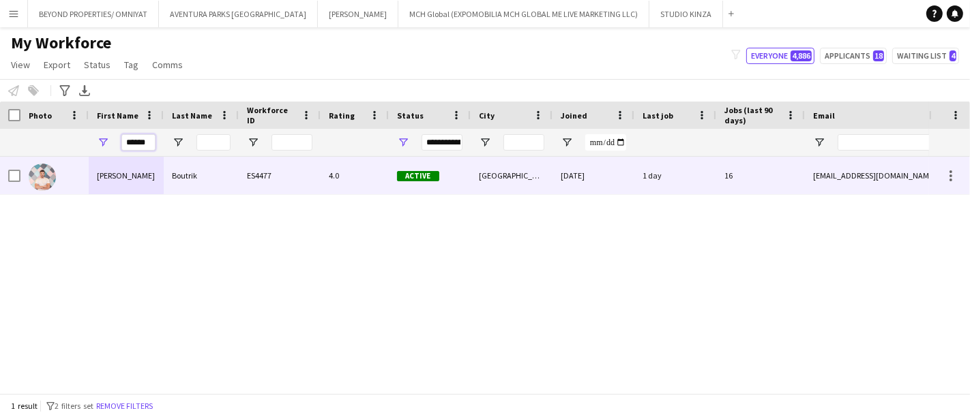
type input "******"
click at [133, 174] on div "Ali oussama" at bounding box center [126, 176] width 75 height 38
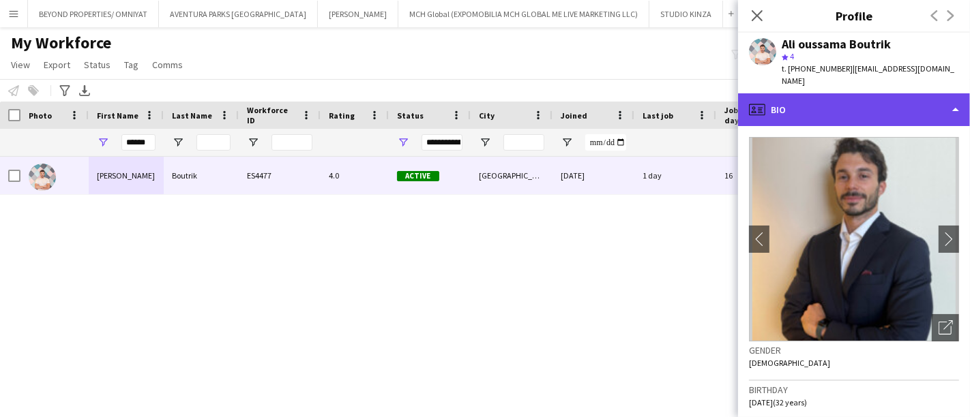
click at [832, 95] on div "profile Bio" at bounding box center [854, 109] width 232 height 33
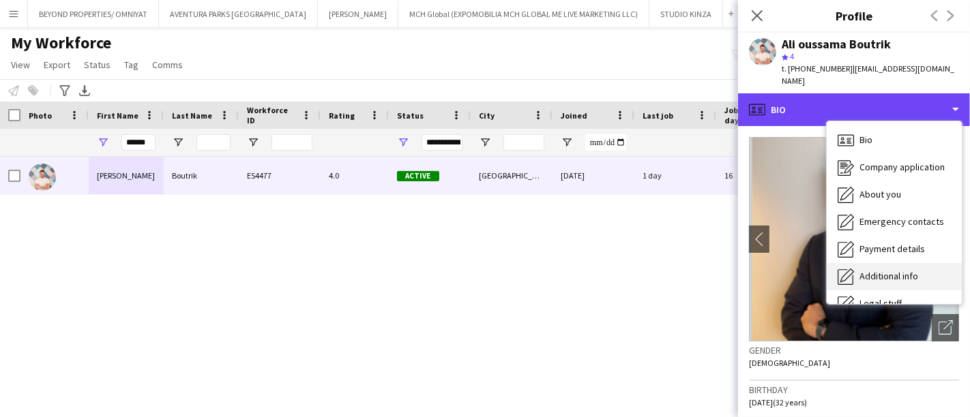
scroll to position [73, 0]
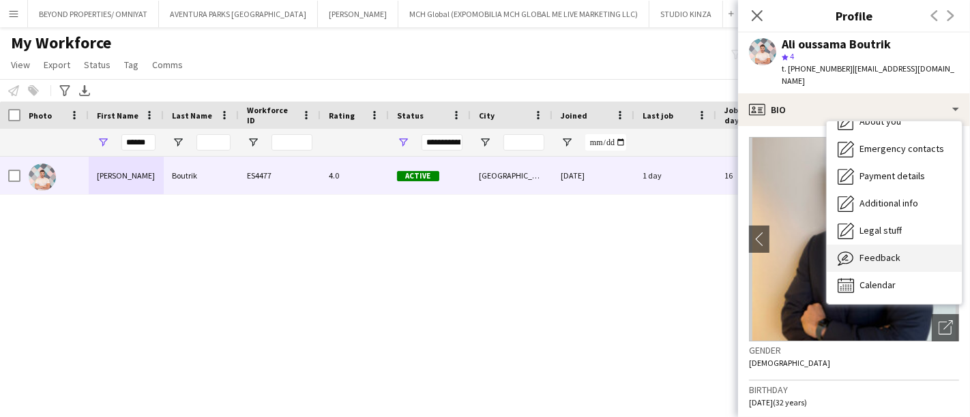
click at [876, 252] on span "Feedback" at bounding box center [879, 258] width 41 height 12
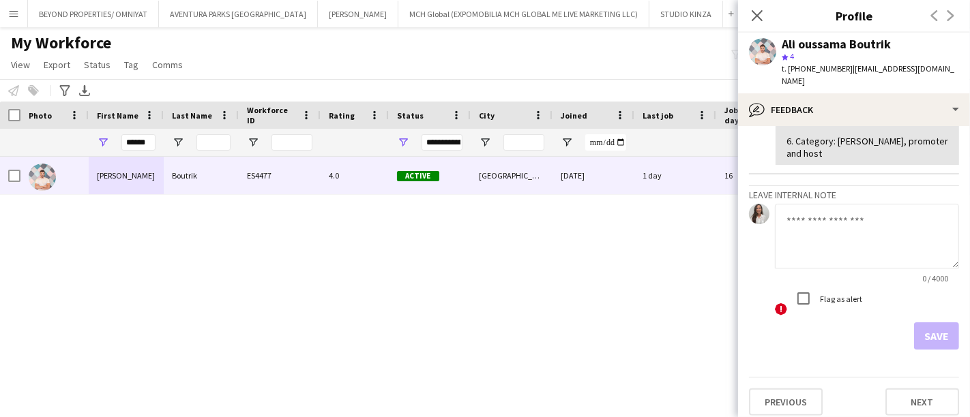
scroll to position [771, 0]
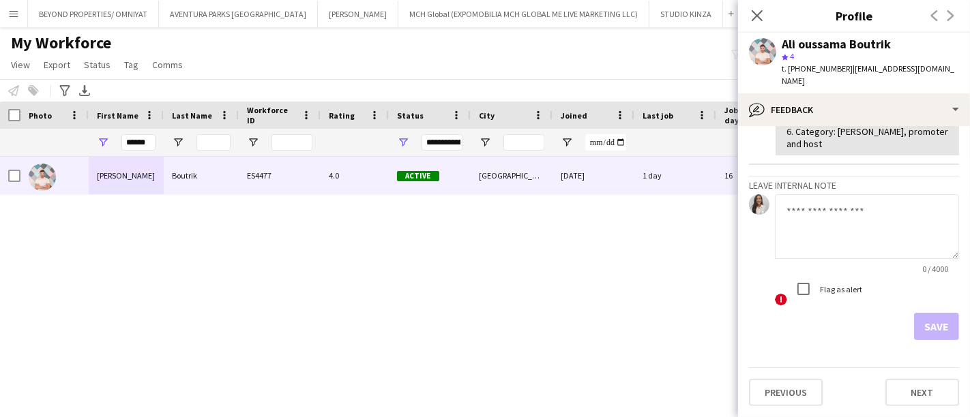
click at [830, 210] on textarea at bounding box center [867, 226] width 184 height 65
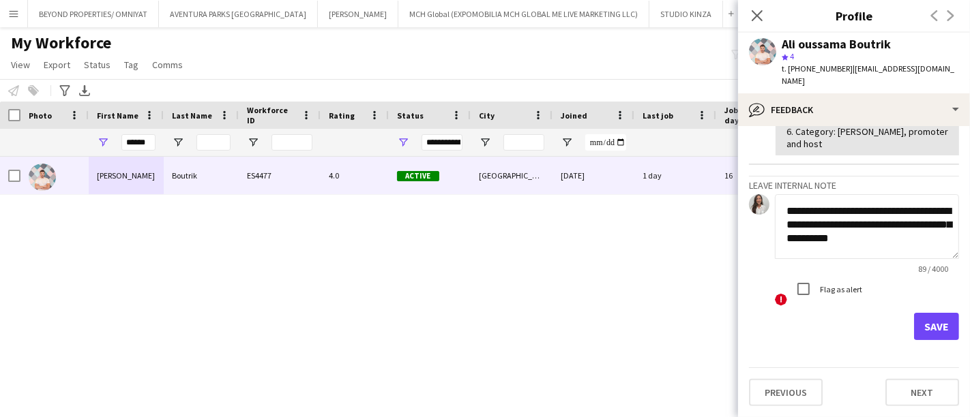
scroll to position [1, 0]
click at [896, 212] on textarea "**********" at bounding box center [861, 226] width 173 height 65
type textarea "**********"
click at [928, 331] on button "Save" at bounding box center [936, 326] width 45 height 27
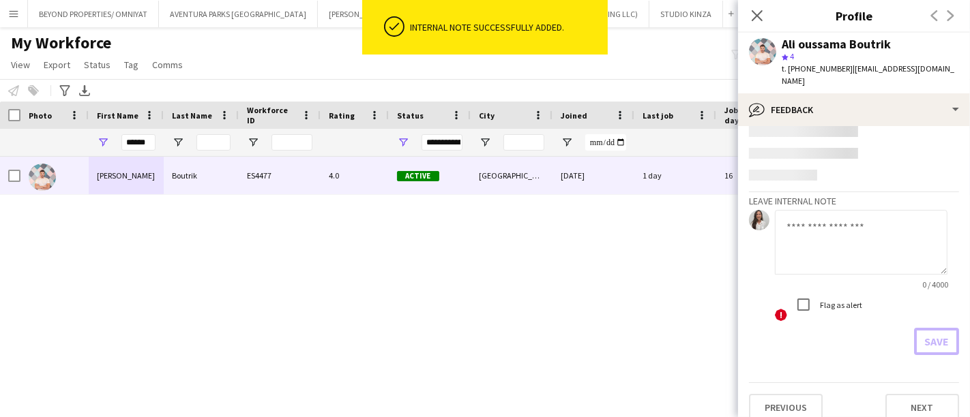
scroll to position [594, 0]
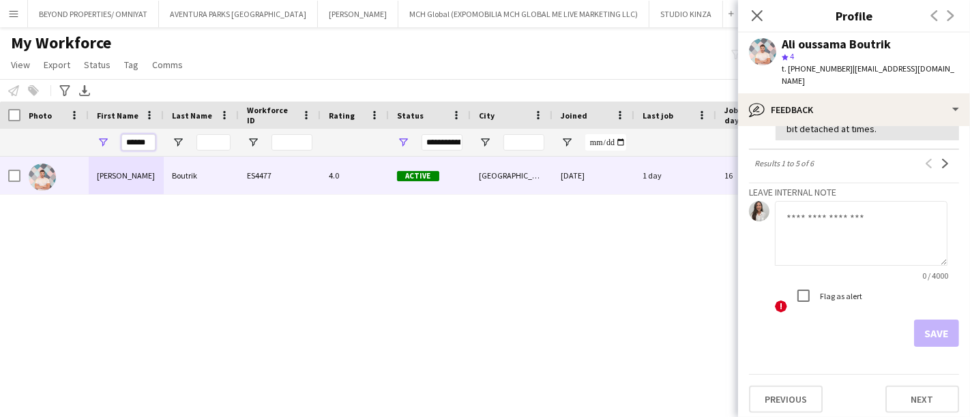
drag, startPoint x: 148, startPoint y: 141, endPoint x: 82, endPoint y: 149, distance: 66.7
click at [82, 149] on div "**********" at bounding box center [739, 142] width 1479 height 27
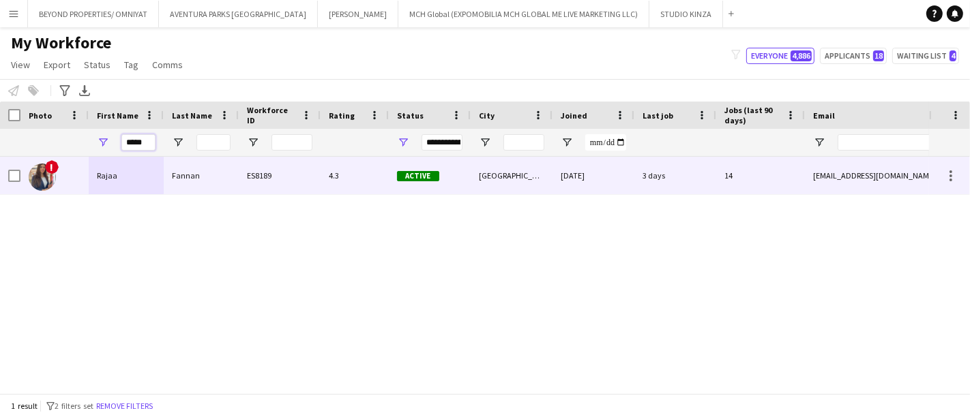
type input "*****"
click at [133, 179] on div "Rajaa" at bounding box center [126, 176] width 75 height 38
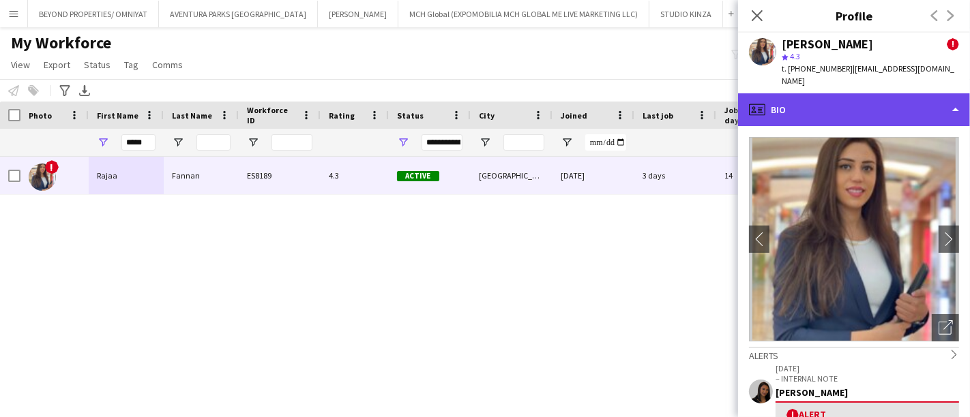
click at [904, 93] on div "profile Bio" at bounding box center [854, 109] width 232 height 33
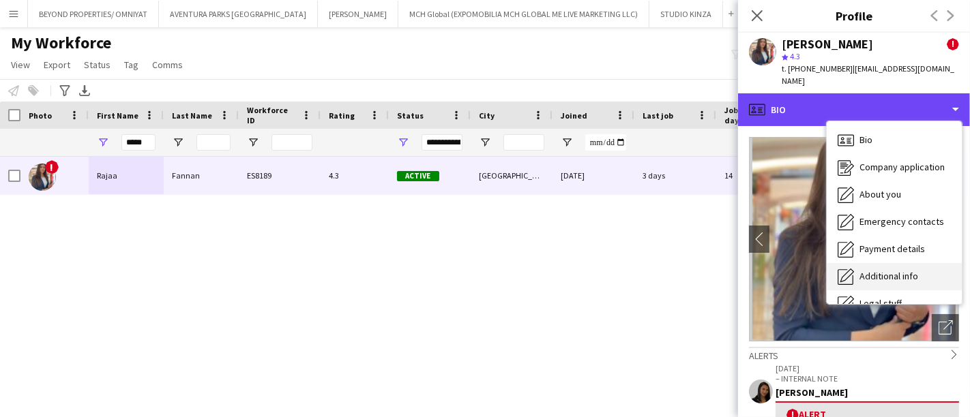
scroll to position [73, 0]
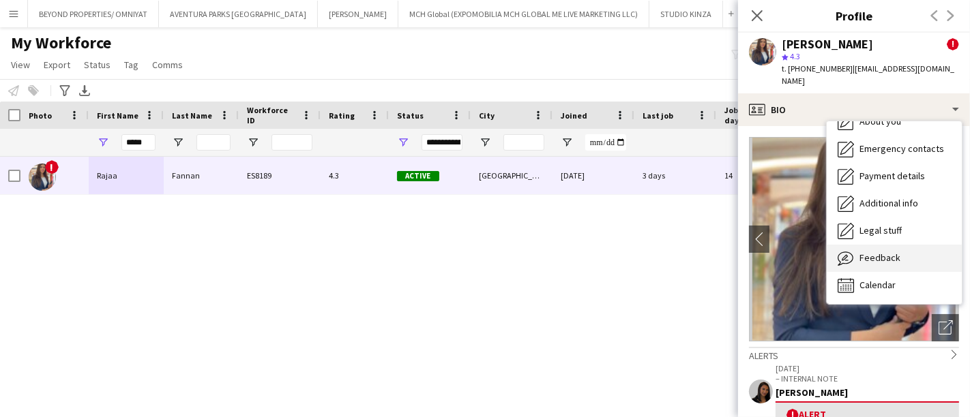
click at [898, 245] on div "Feedback Feedback" at bounding box center [894, 258] width 135 height 27
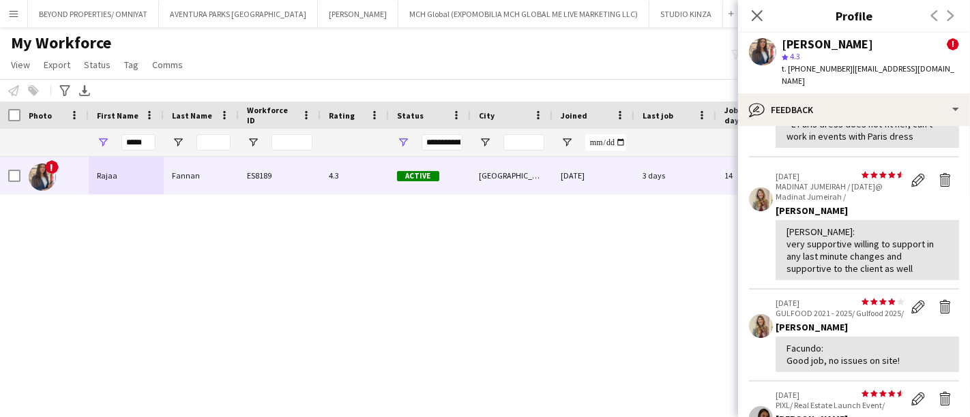
scroll to position [145, 0]
click at [898, 237] on div "Youssef: very supportive willing to support in any last minute changes and supp…" at bounding box center [867, 251] width 162 height 50
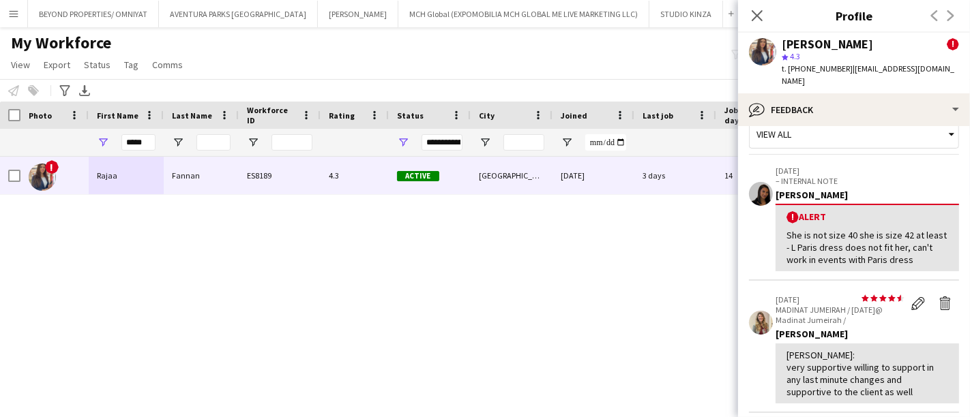
scroll to position [0, 0]
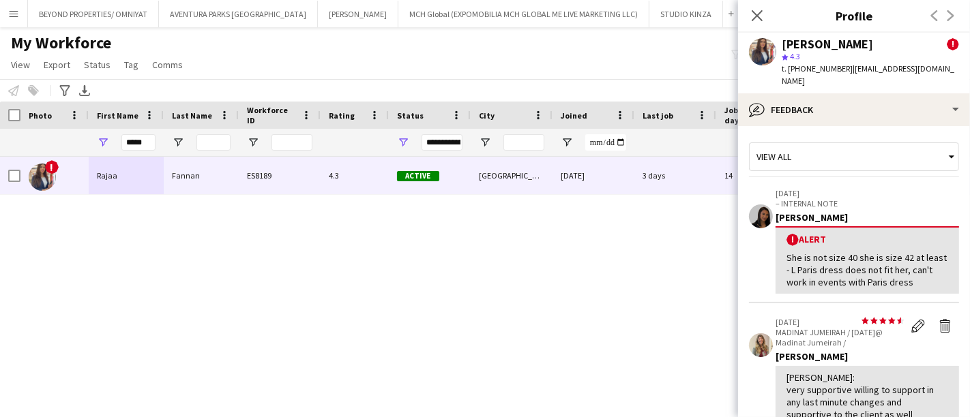
click at [851, 144] on div "View all" at bounding box center [847, 157] width 195 height 26
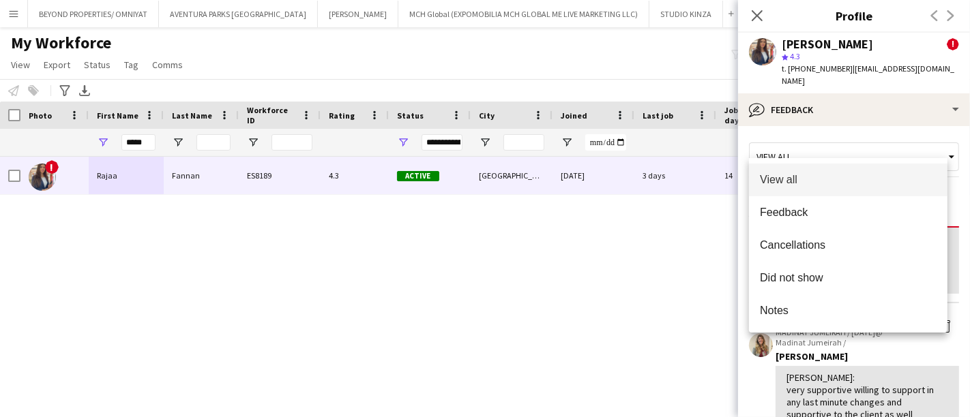
click at [891, 396] on div at bounding box center [485, 208] width 970 height 417
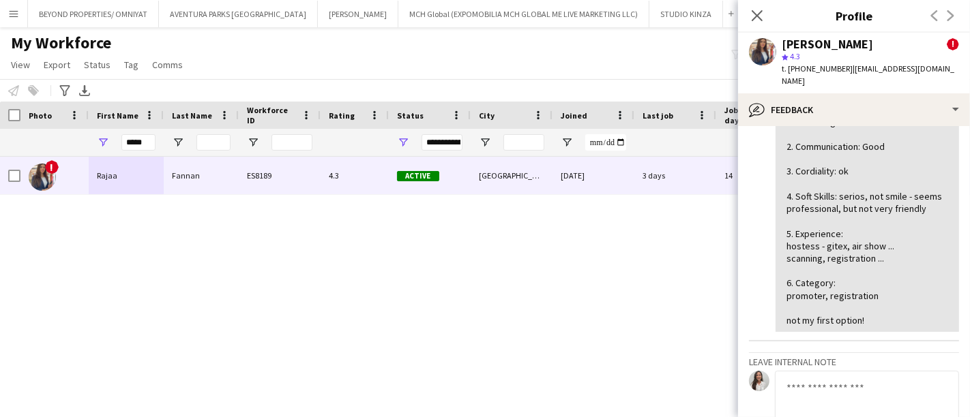
scroll to position [775, 0]
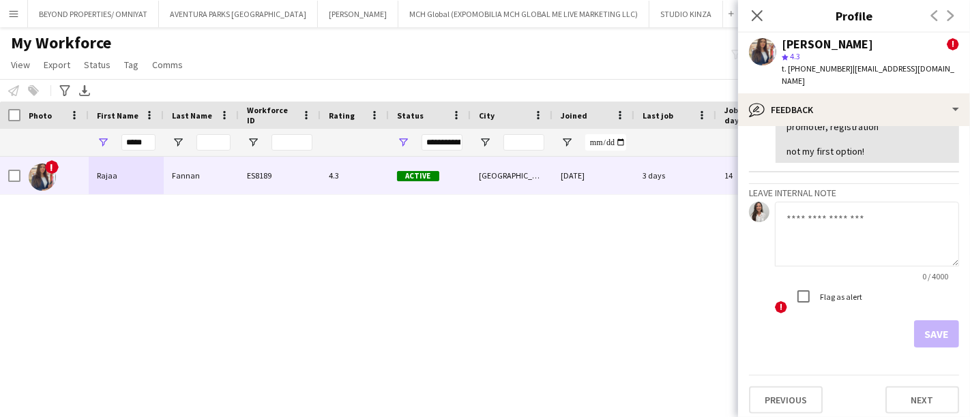
click at [797, 228] on textarea at bounding box center [867, 234] width 184 height 65
click at [839, 213] on textarea "**********" at bounding box center [867, 234] width 184 height 65
click at [886, 213] on textarea "**********" at bounding box center [867, 234] width 184 height 65
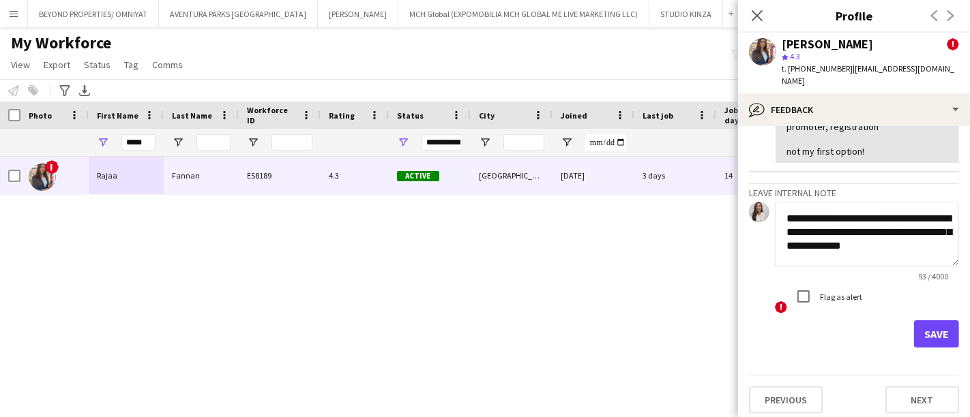
type textarea "**********"
click at [930, 327] on button "Save" at bounding box center [936, 334] width 45 height 27
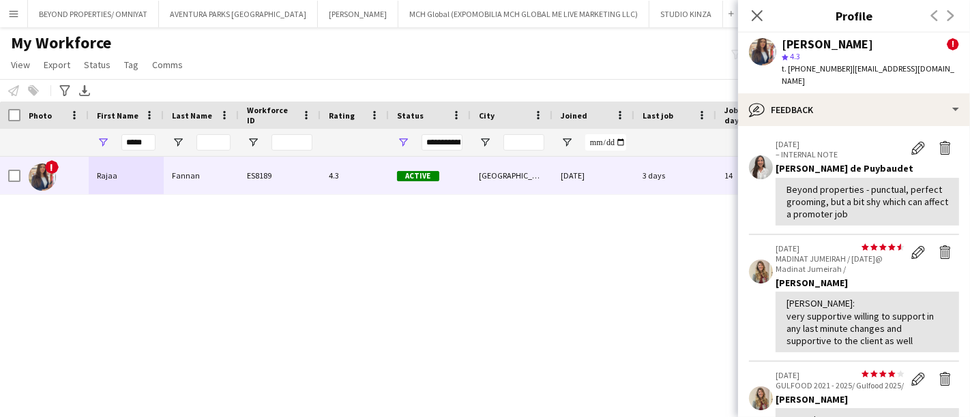
scroll to position [175, 0]
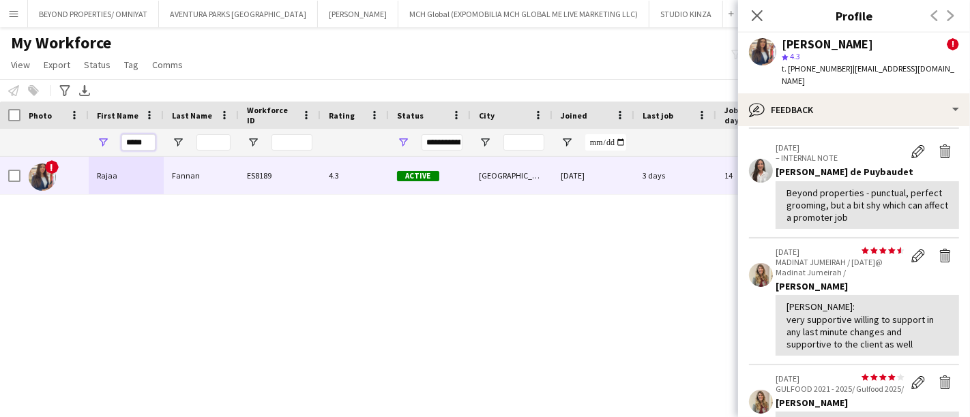
drag, startPoint x: 147, startPoint y: 139, endPoint x: 95, endPoint y: 139, distance: 51.1
click at [95, 139] on div "*****" at bounding box center [126, 142] width 75 height 27
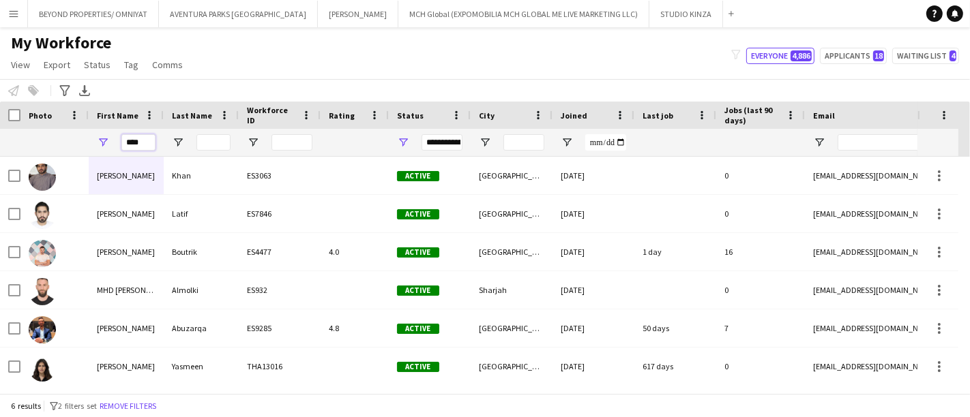
type input "***"
click at [216, 141] on input "Last Name Filter Input" at bounding box center [213, 142] width 34 height 16
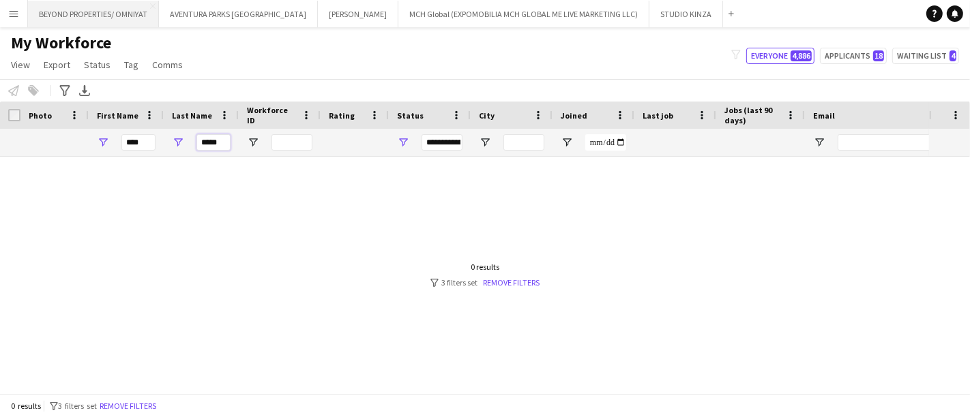
type input "*****"
drag, startPoint x: 142, startPoint y: 141, endPoint x: 93, endPoint y: 138, distance: 49.2
click at [93, 138] on div "***" at bounding box center [126, 142] width 75 height 27
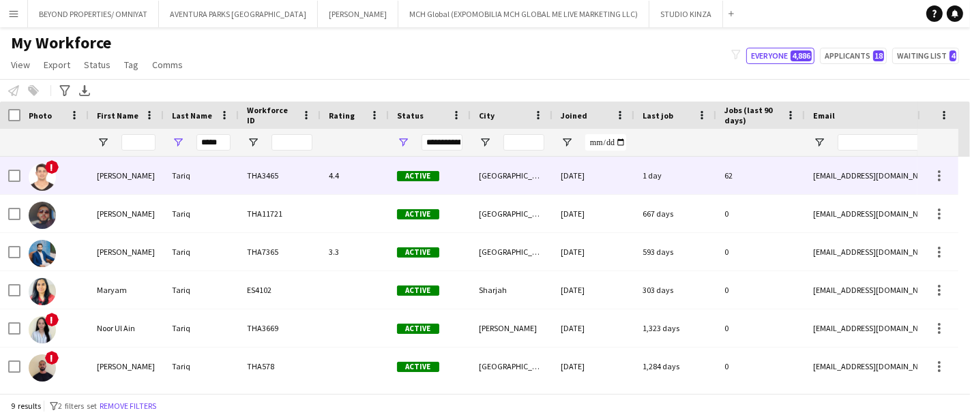
click at [132, 174] on div "Ali" at bounding box center [126, 176] width 75 height 38
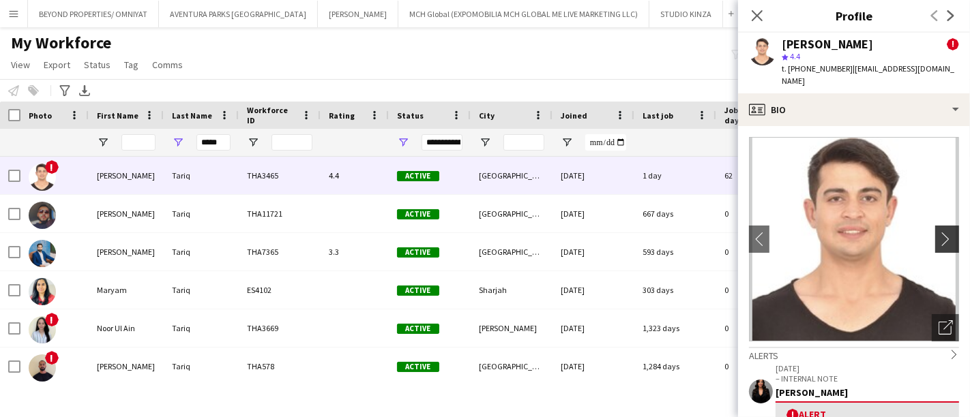
click at [938, 232] on app-icon "chevron-right" at bounding box center [948, 239] width 21 height 14
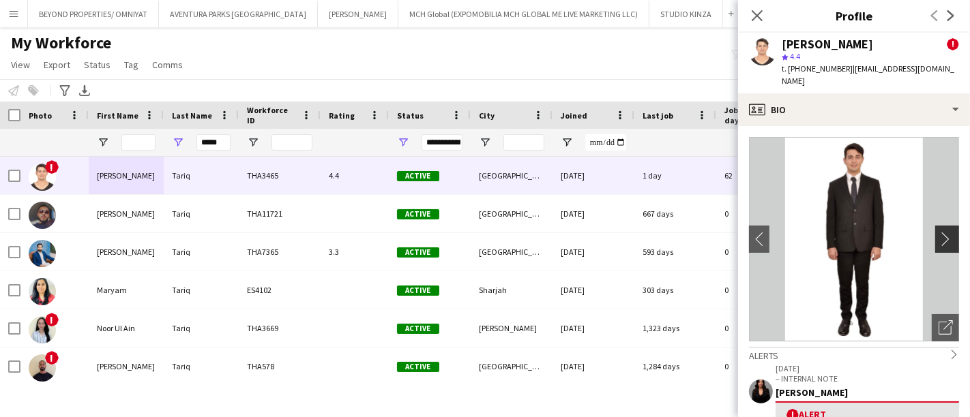
click at [938, 232] on app-icon "chevron-right" at bounding box center [948, 239] width 21 height 14
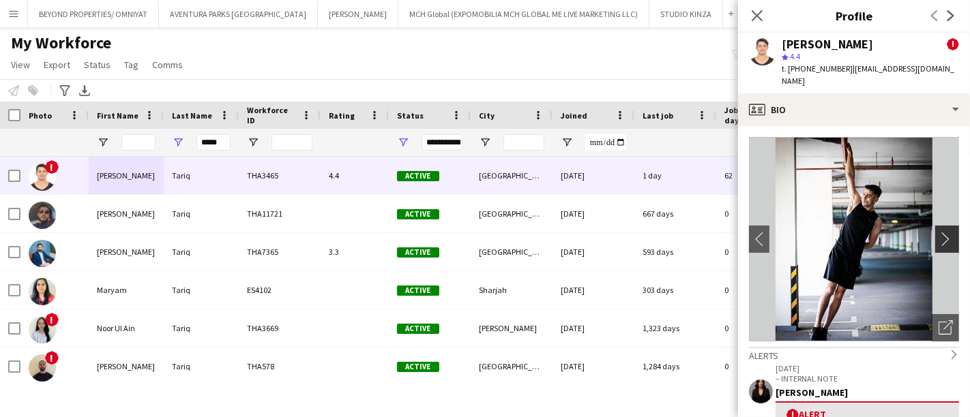
click at [938, 232] on app-icon "chevron-right" at bounding box center [948, 239] width 21 height 14
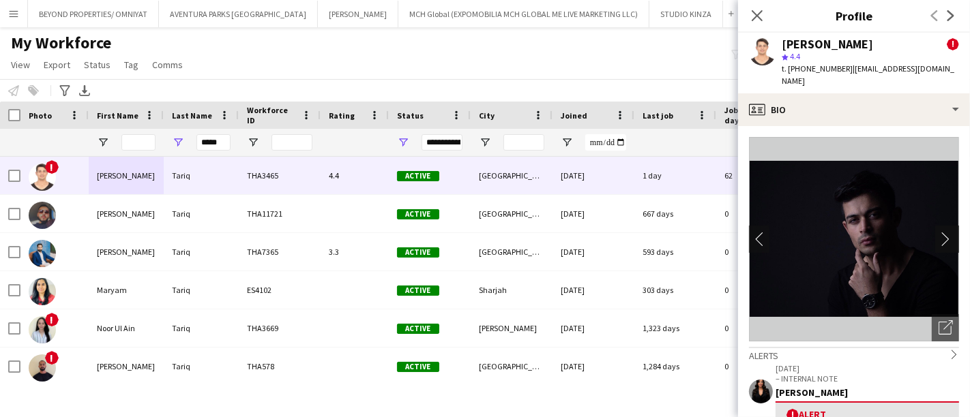
click at [938, 232] on app-icon "chevron-right" at bounding box center [948, 239] width 21 height 14
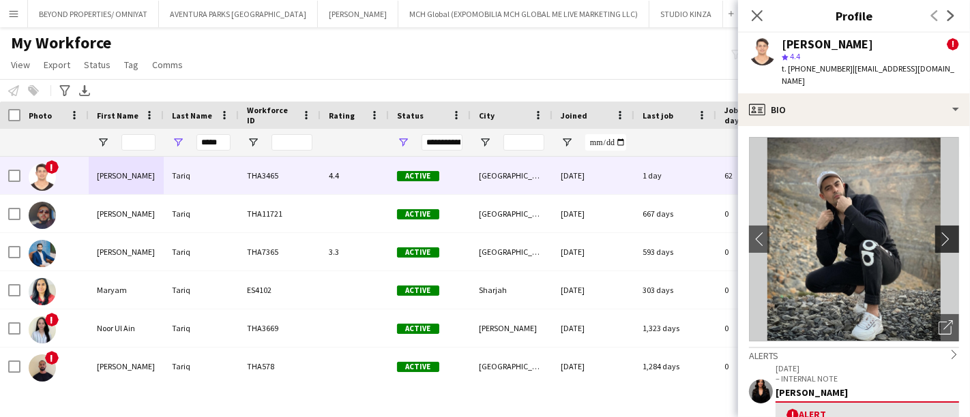
click at [938, 232] on app-icon "chevron-right" at bounding box center [948, 239] width 21 height 14
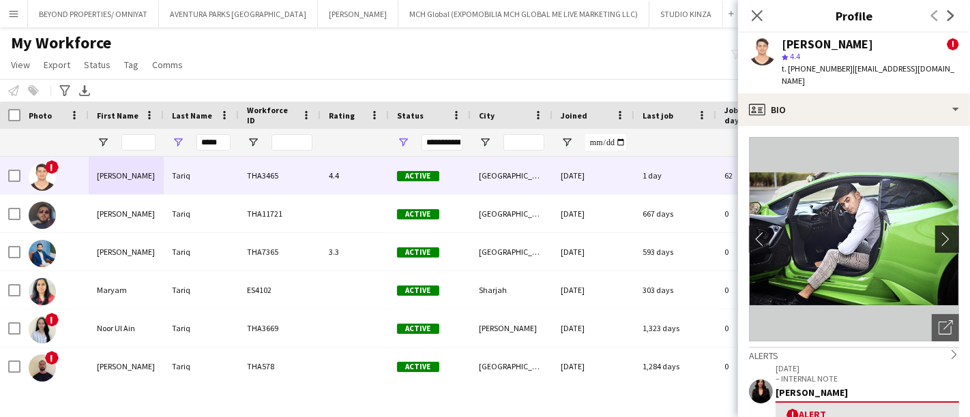
click at [938, 232] on app-icon "chevron-right" at bounding box center [948, 239] width 21 height 14
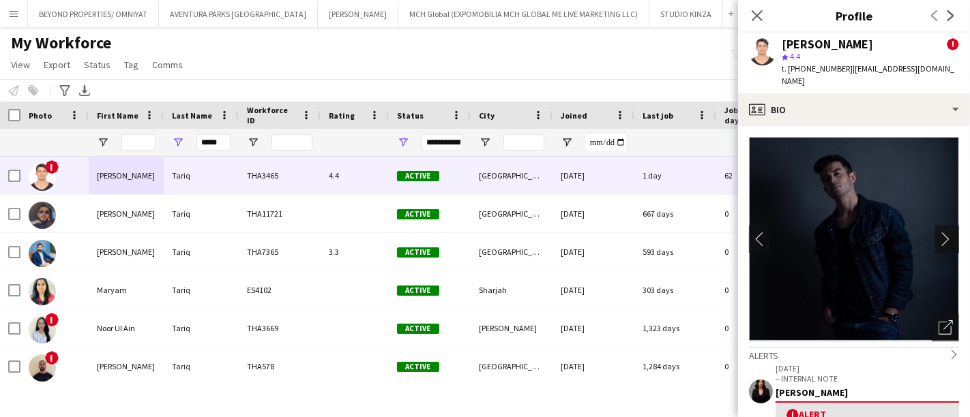
click at [938, 232] on app-icon "chevron-right" at bounding box center [948, 239] width 21 height 14
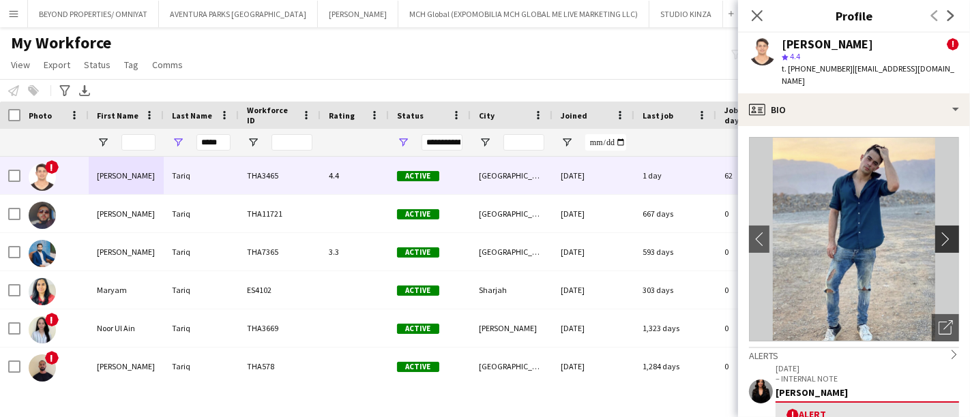
click at [938, 232] on app-icon "chevron-right" at bounding box center [948, 239] width 21 height 14
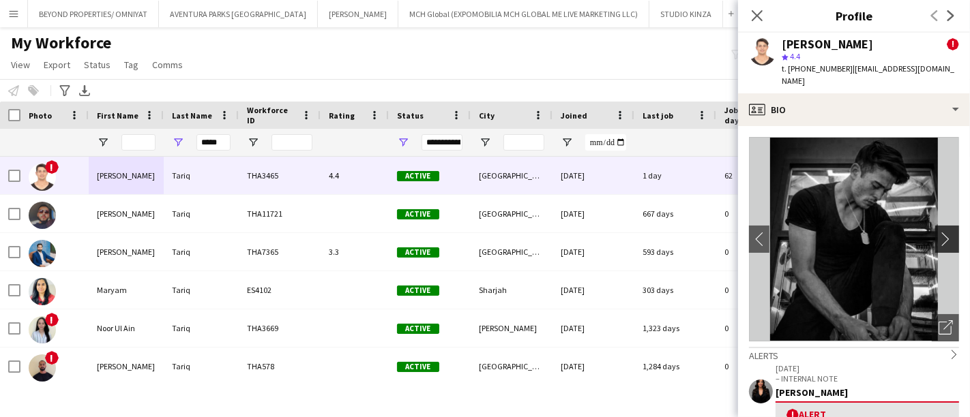
click at [938, 232] on app-icon "chevron-right" at bounding box center [948, 239] width 21 height 14
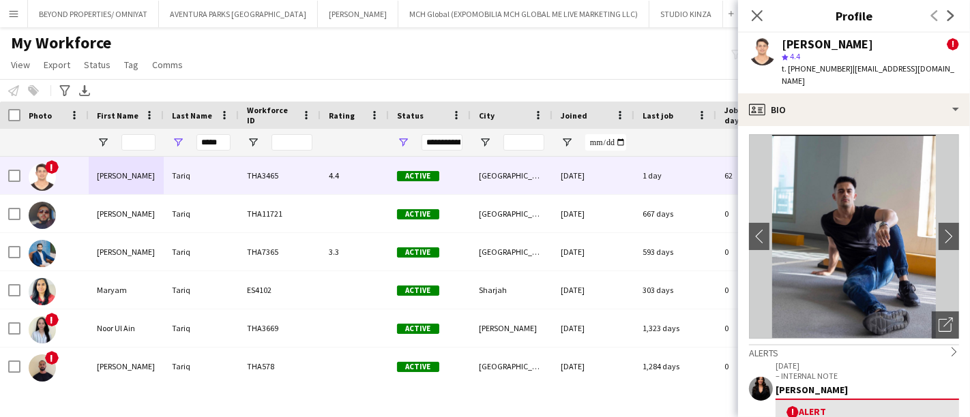
scroll to position [0, 0]
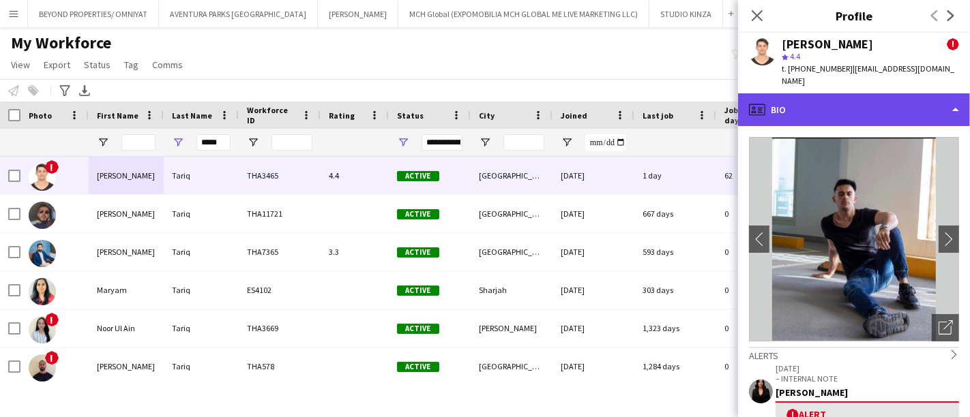
click at [843, 100] on div "profile Bio" at bounding box center [854, 109] width 232 height 33
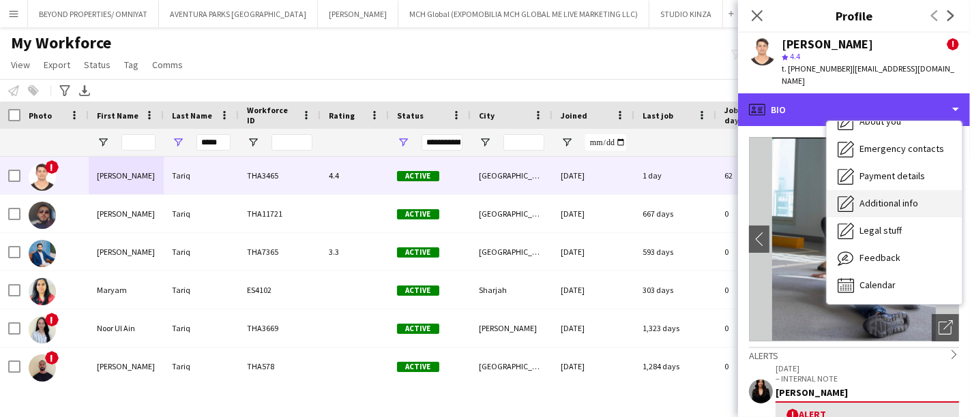
scroll to position [73, 0]
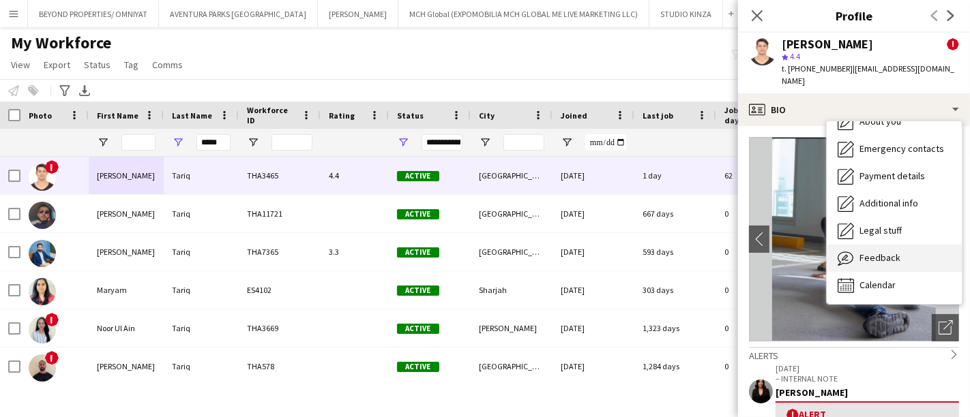
click at [871, 252] on span "Feedback" at bounding box center [879, 258] width 41 height 12
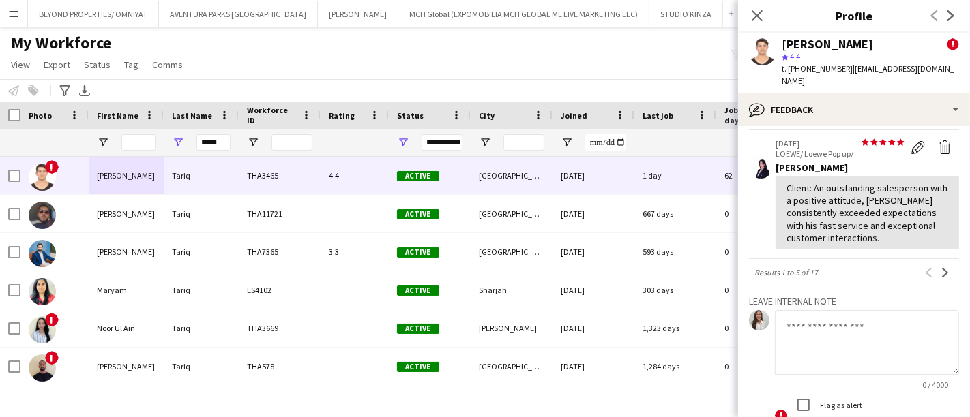
scroll to position [710, 0]
click at [871, 321] on textarea at bounding box center [867, 342] width 184 height 65
drag, startPoint x: 892, startPoint y: 310, endPoint x: 884, endPoint y: 310, distance: 8.2
click at [884, 310] on textarea "**********" at bounding box center [867, 342] width 184 height 65
paste textarea "**********"
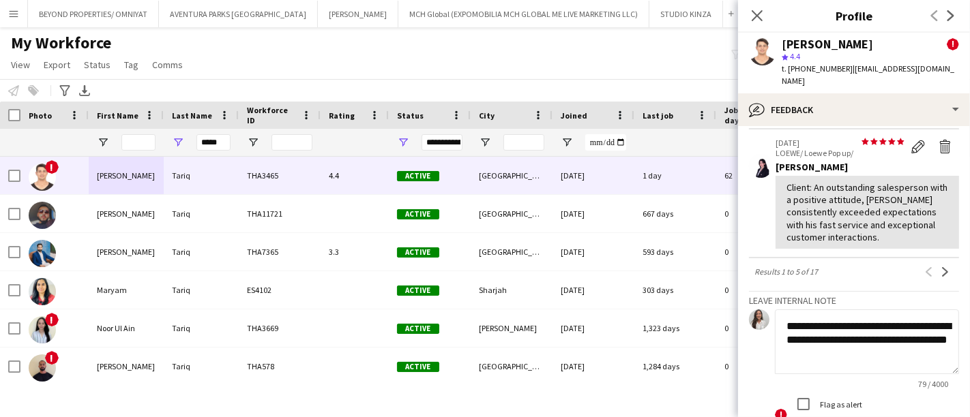
click at [880, 324] on textarea "**********" at bounding box center [867, 342] width 184 height 65
click at [795, 337] on textarea "**********" at bounding box center [867, 342] width 184 height 65
click at [884, 326] on textarea "**********" at bounding box center [867, 342] width 184 height 65
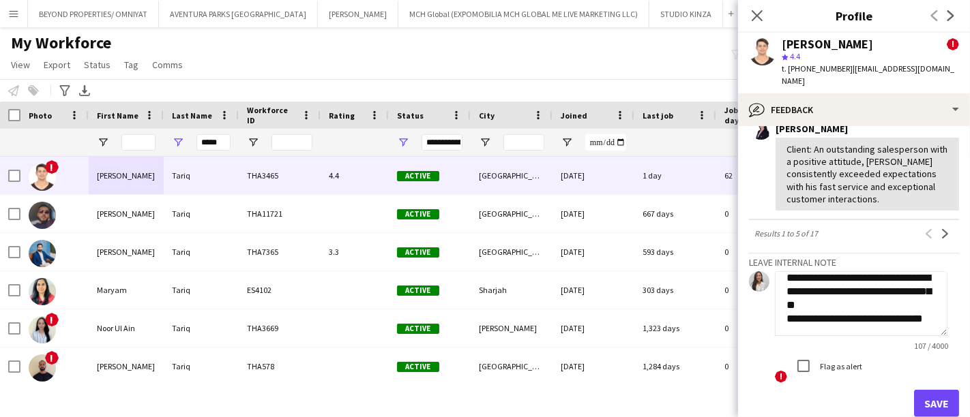
scroll to position [756, 0]
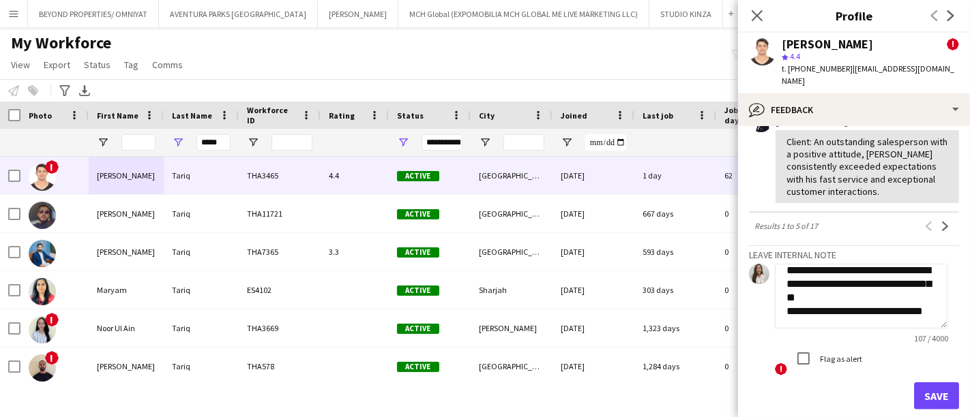
type textarea "**********"
click at [925, 383] on button "Save" at bounding box center [936, 396] width 45 height 27
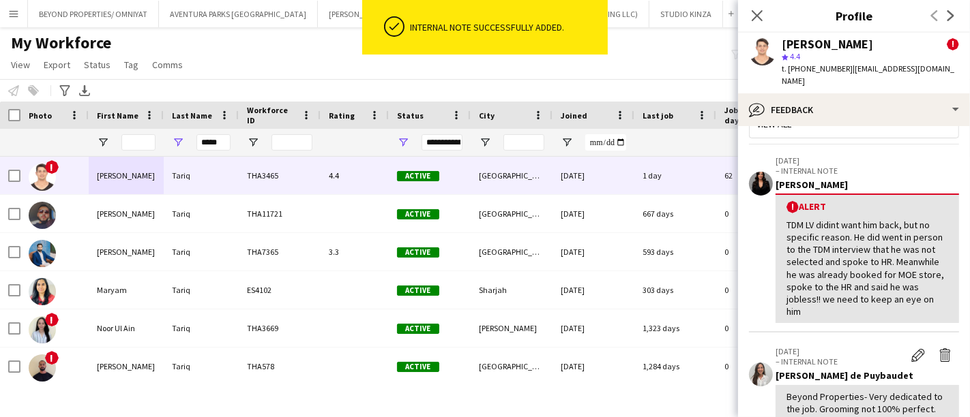
scroll to position [730, 0]
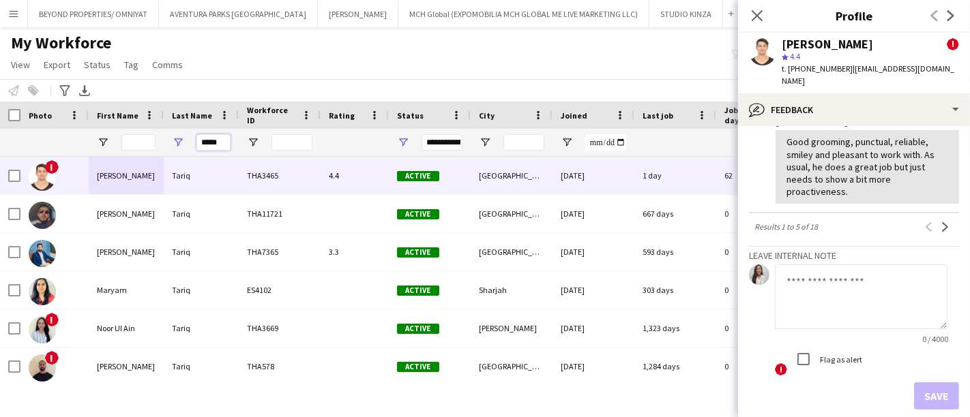
drag, startPoint x: 223, startPoint y: 141, endPoint x: 188, endPoint y: 141, distance: 34.8
click at [188, 141] on div "*****" at bounding box center [201, 142] width 75 height 27
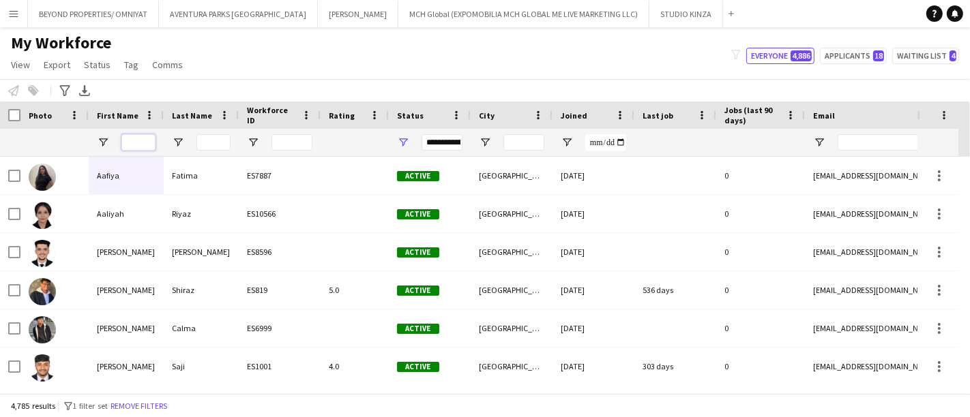
click at [128, 140] on input "First Name Filter Input" at bounding box center [138, 142] width 34 height 16
type input "*"
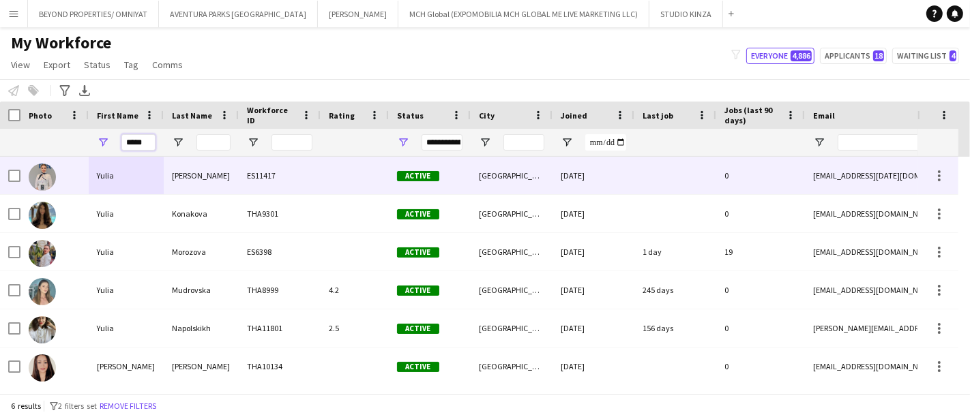
type input "*****"
click at [120, 174] on div "Yulia" at bounding box center [126, 176] width 75 height 38
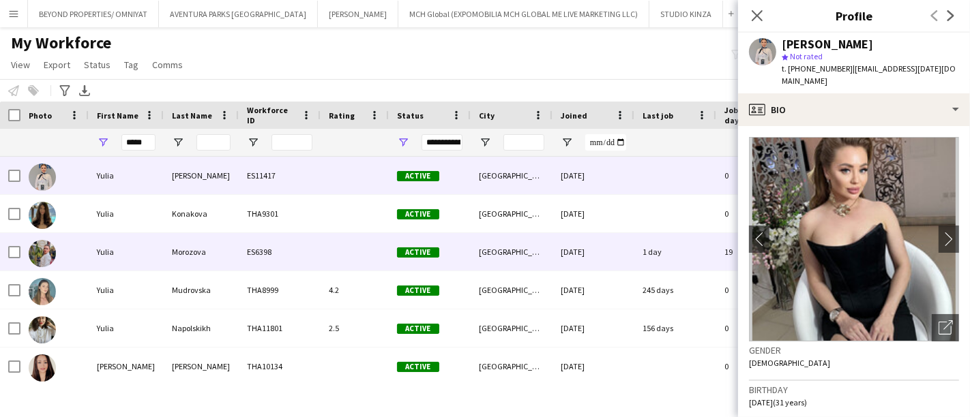
click at [151, 249] on div "Yulia" at bounding box center [126, 252] width 75 height 38
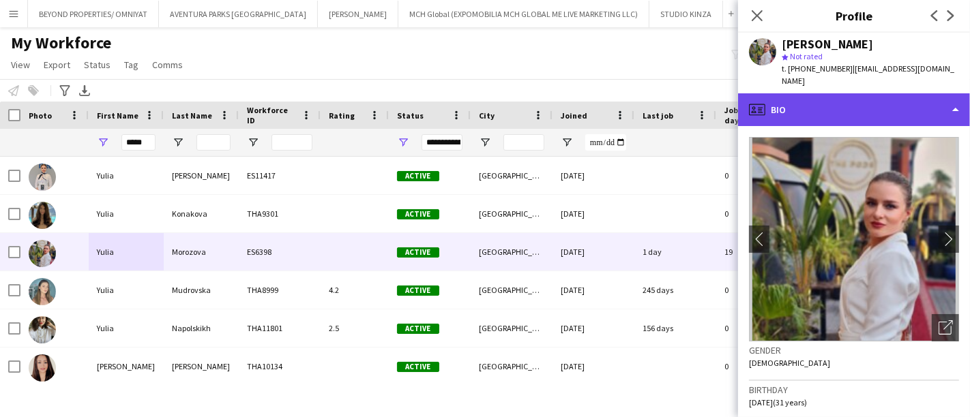
click at [891, 95] on div "profile Bio" at bounding box center [854, 109] width 232 height 33
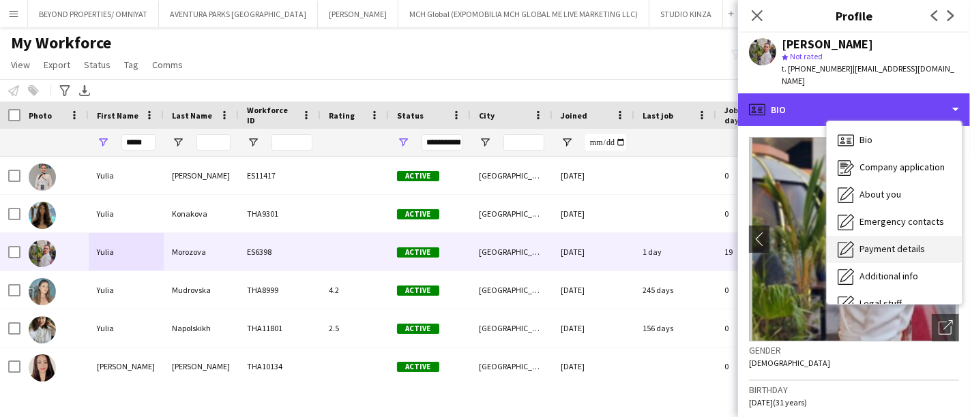
scroll to position [73, 0]
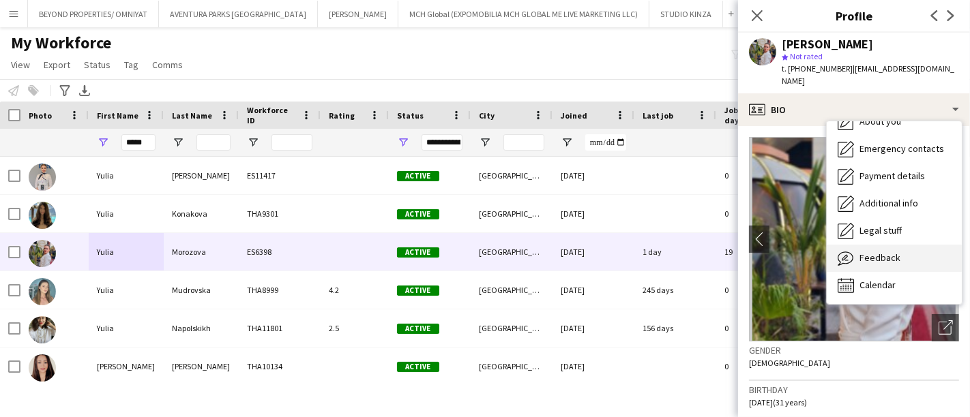
click at [877, 252] on span "Feedback" at bounding box center [879, 258] width 41 height 12
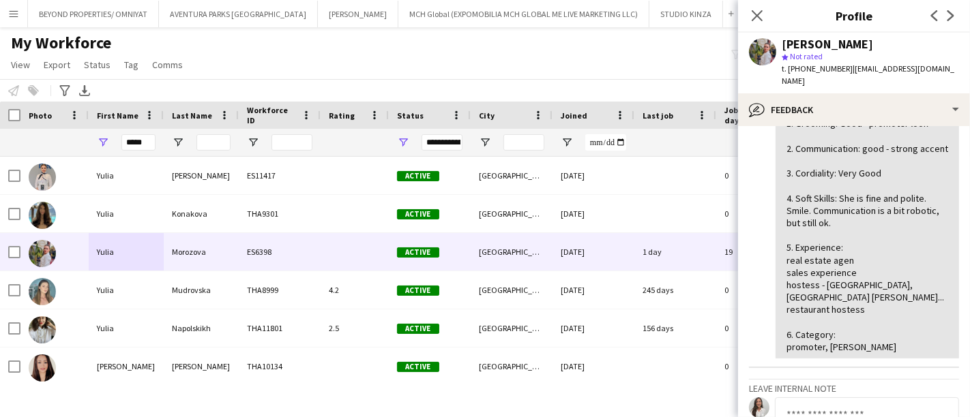
scroll to position [0, 0]
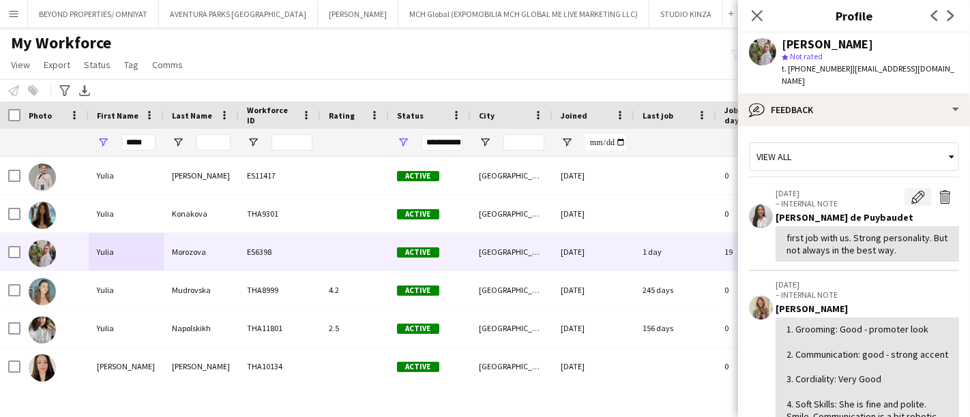
click at [911, 190] on app-icon "Edit internal note" at bounding box center [918, 197] width 14 height 14
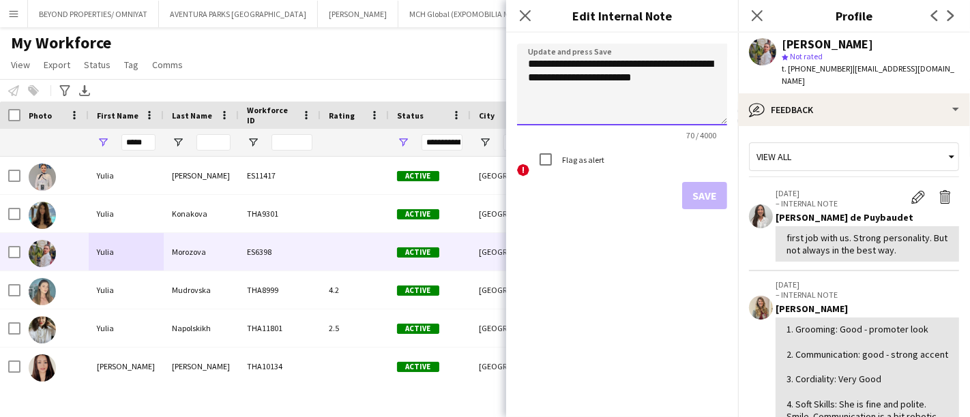
click at [527, 63] on textarea "**********" at bounding box center [622, 85] width 210 height 82
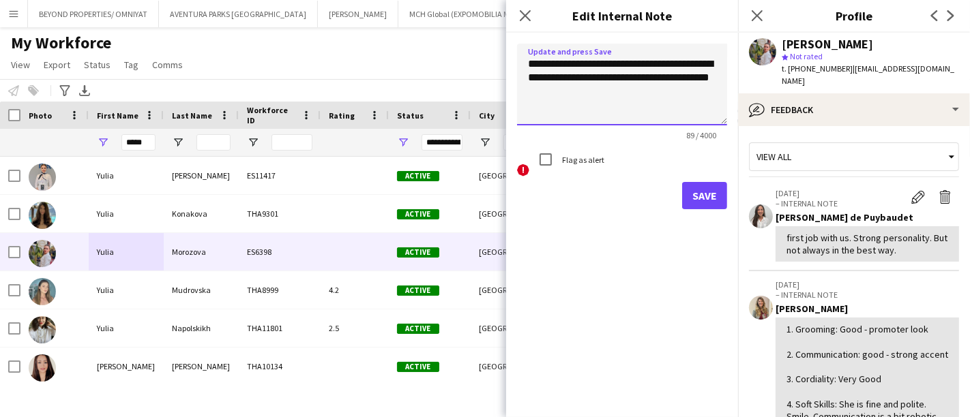
click at [574, 89] on textarea "**********" at bounding box center [622, 85] width 210 height 82
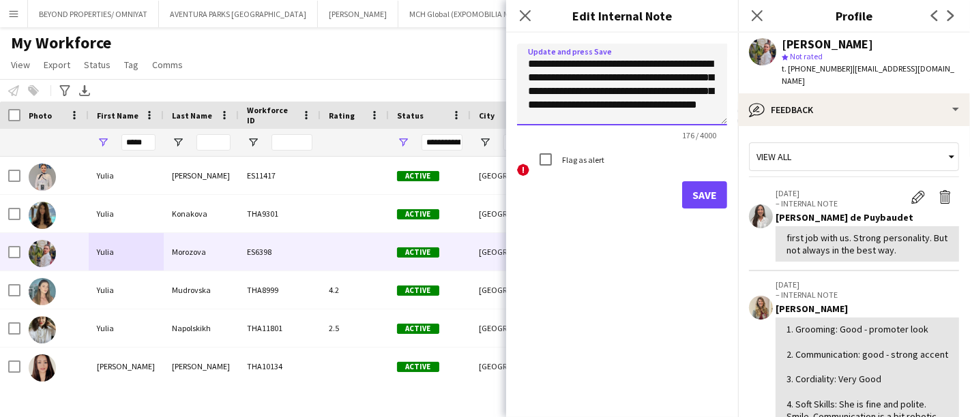
type textarea "**********"
click at [707, 199] on button "Save" at bounding box center [704, 194] width 45 height 27
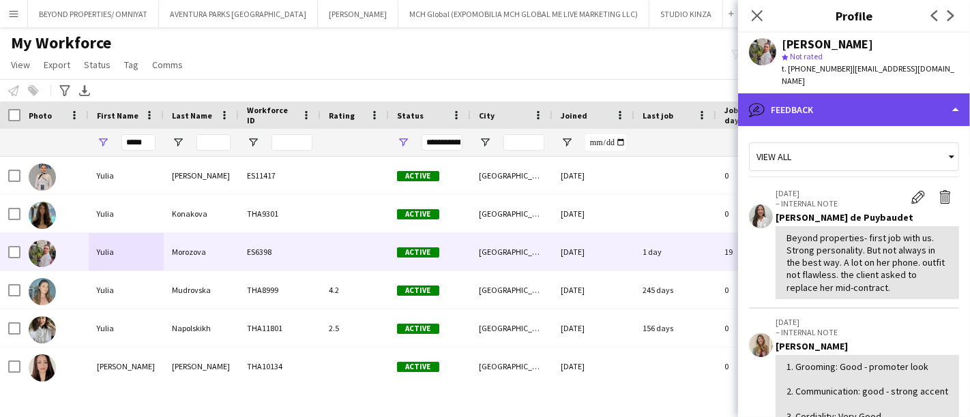
click at [812, 95] on div "bubble-pencil Feedback" at bounding box center [854, 109] width 232 height 33
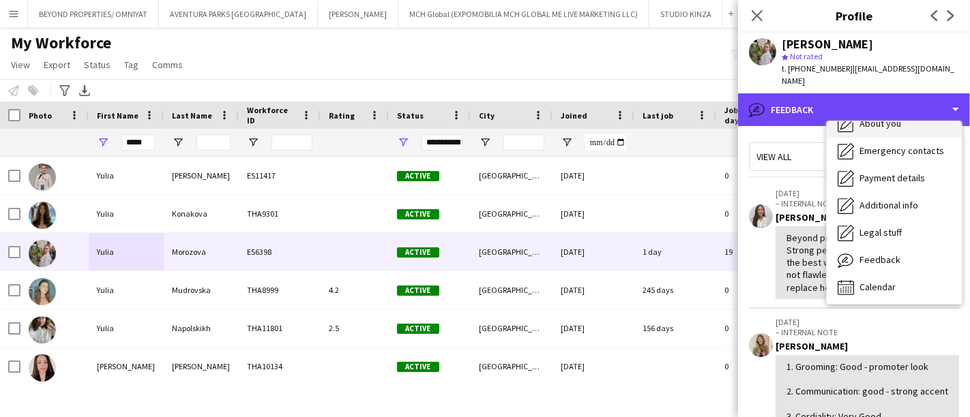
scroll to position [73, 0]
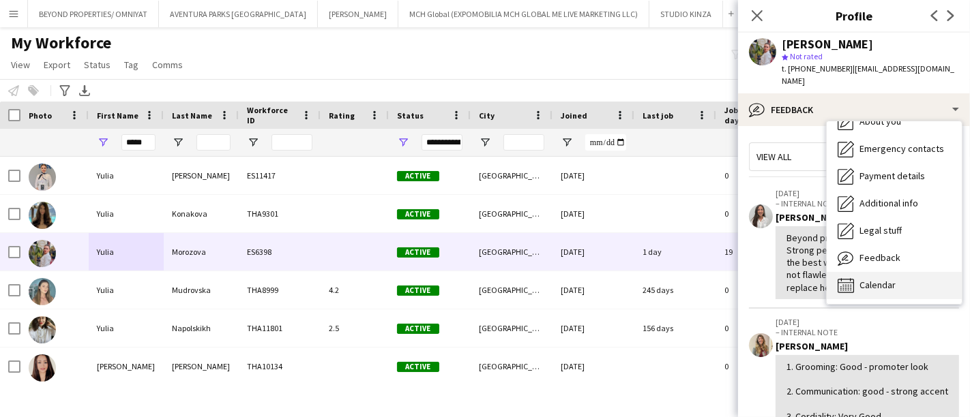
click at [871, 279] on span "Calendar" at bounding box center [877, 285] width 36 height 12
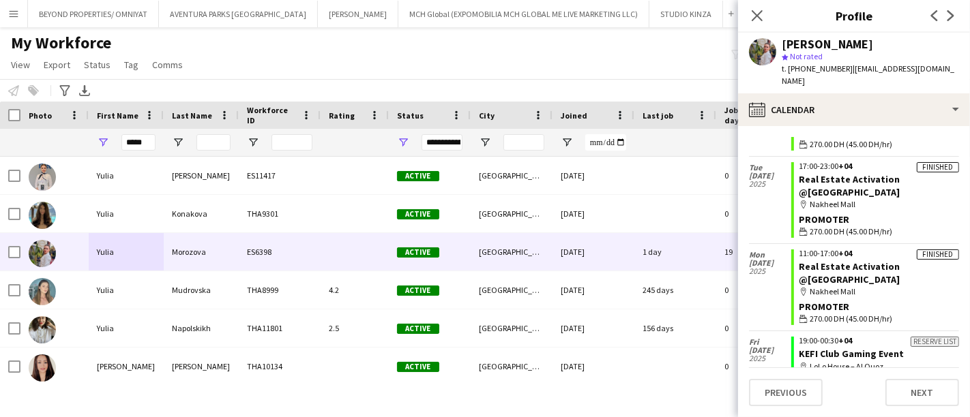
scroll to position [4207, 0]
click at [758, 12] on icon "Close pop-in" at bounding box center [756, 15] width 13 height 13
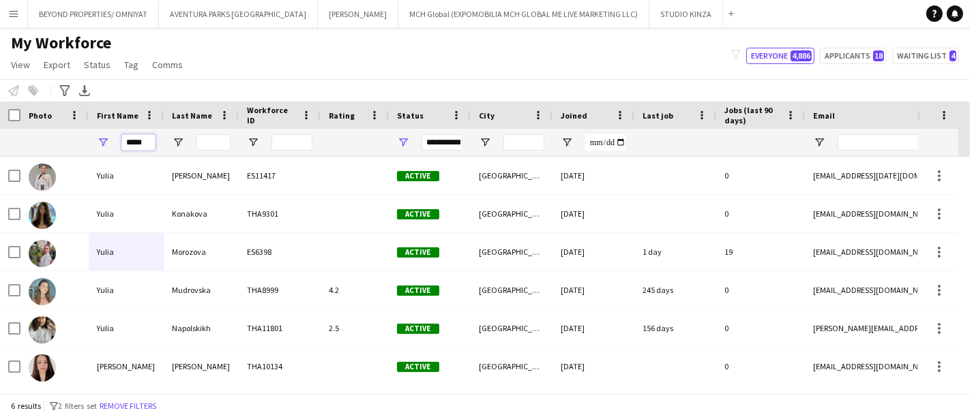
drag, startPoint x: 148, startPoint y: 143, endPoint x: 101, endPoint y: 143, distance: 47.1
click at [101, 143] on div "*****" at bounding box center [126, 142] width 75 height 27
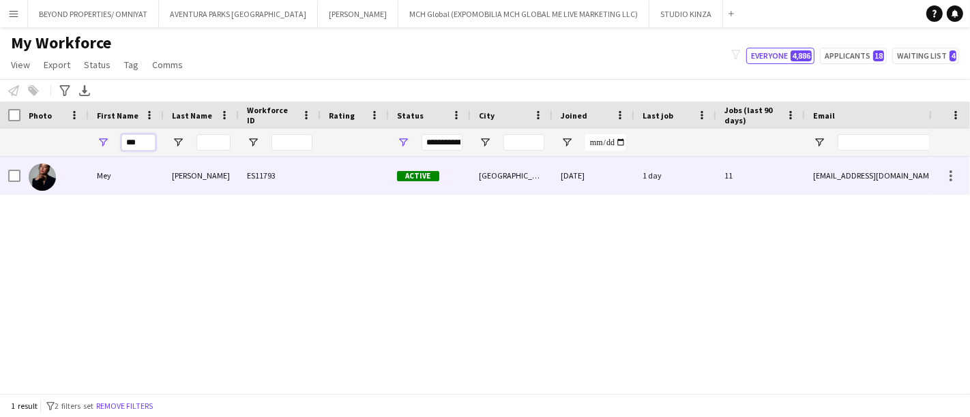
type input "***"
click at [119, 164] on div "Mey" at bounding box center [126, 176] width 75 height 38
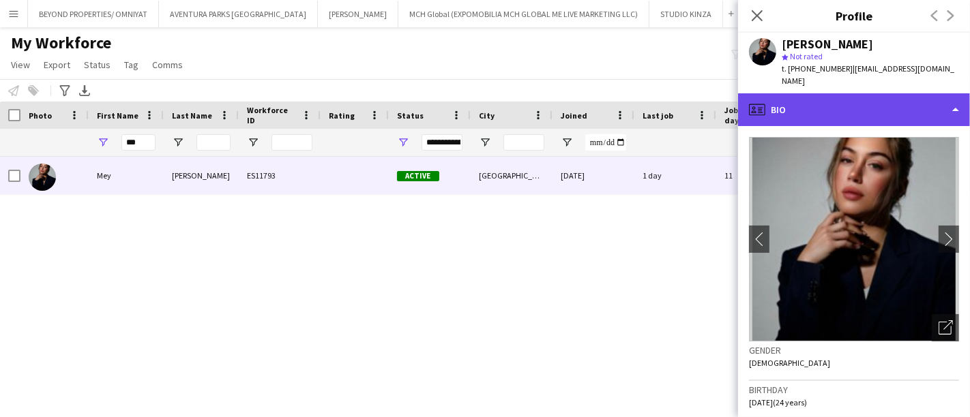
click at [900, 93] on div "profile Bio" at bounding box center [854, 109] width 232 height 33
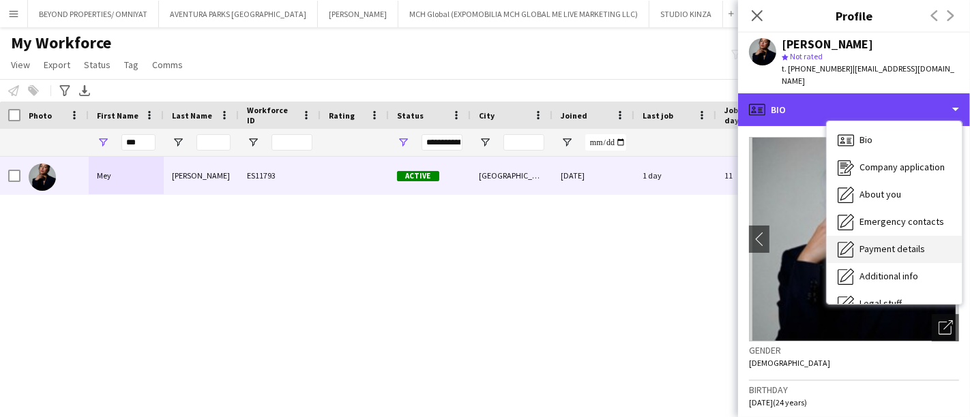
scroll to position [73, 0]
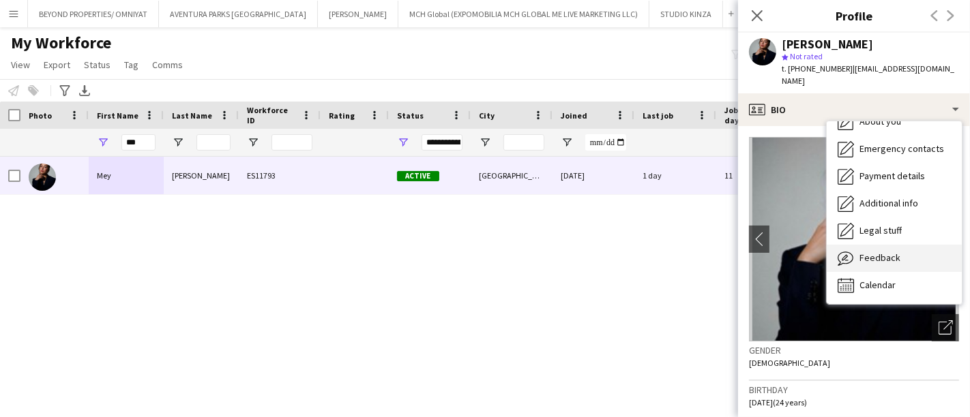
click at [900, 245] on div "Feedback Feedback" at bounding box center [894, 258] width 135 height 27
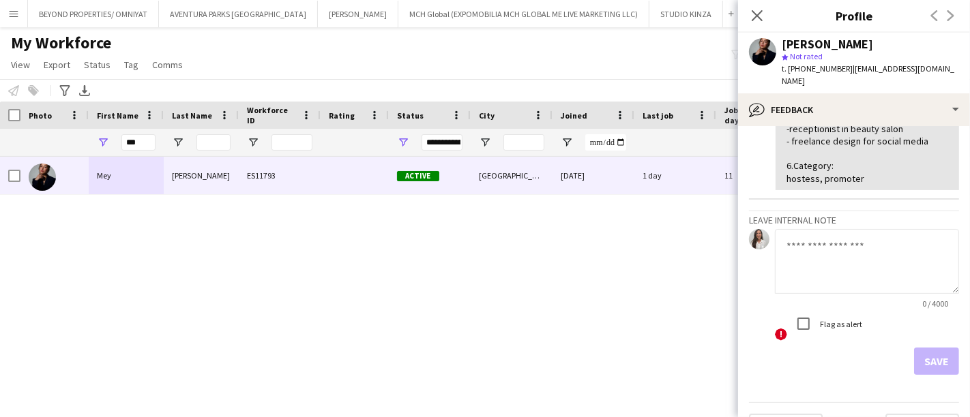
scroll to position [233, 0]
click at [789, 238] on textarea at bounding box center [867, 262] width 184 height 65
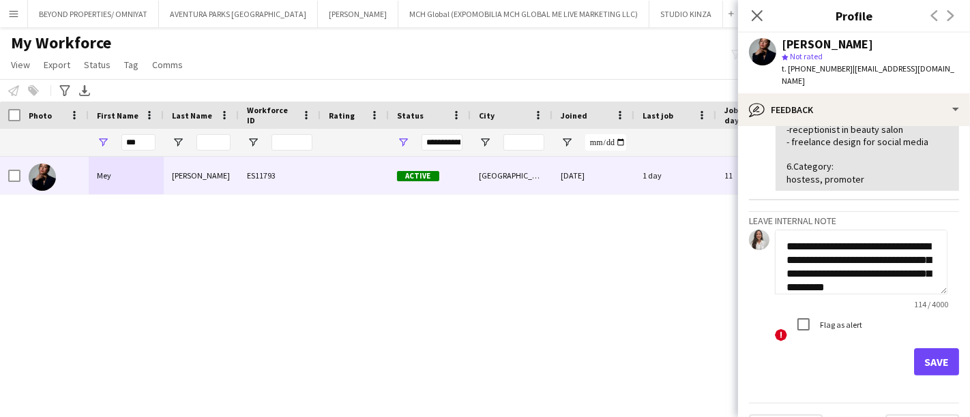
scroll to position [14, 0]
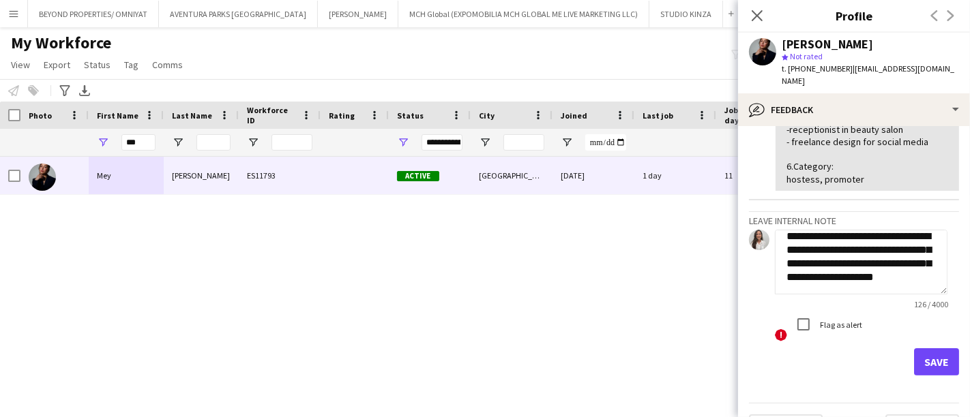
click at [798, 273] on textarea "**********" at bounding box center [861, 262] width 173 height 65
click at [789, 271] on textarea "**********" at bounding box center [861, 262] width 173 height 65
click at [873, 268] on textarea "**********" at bounding box center [861, 262] width 173 height 65
click at [807, 275] on textarea "**********" at bounding box center [861, 262] width 173 height 65
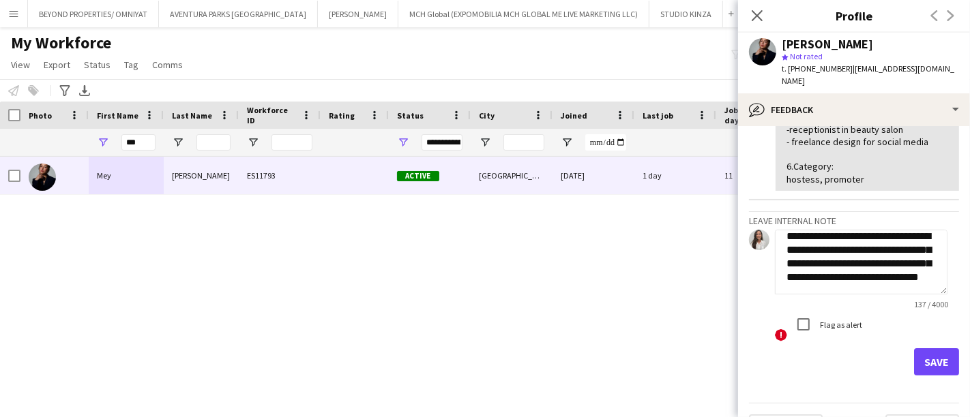
click at [837, 271] on textarea "**********" at bounding box center [861, 262] width 173 height 65
type textarea "**********"
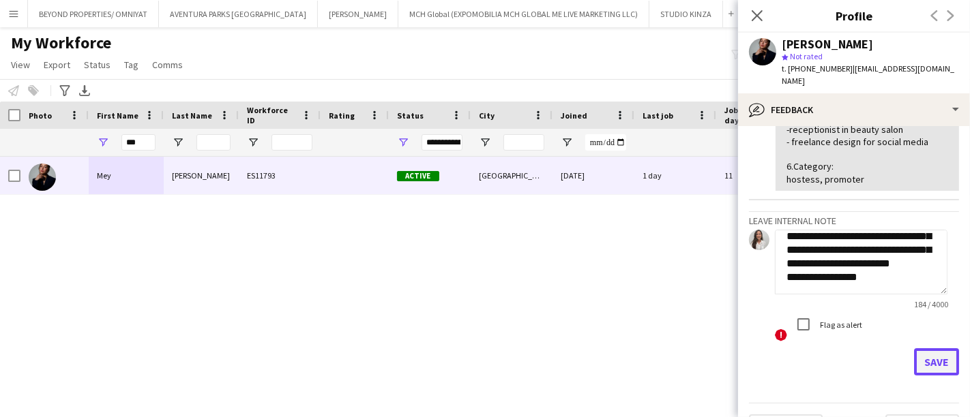
click at [921, 348] on button "Save" at bounding box center [936, 361] width 45 height 27
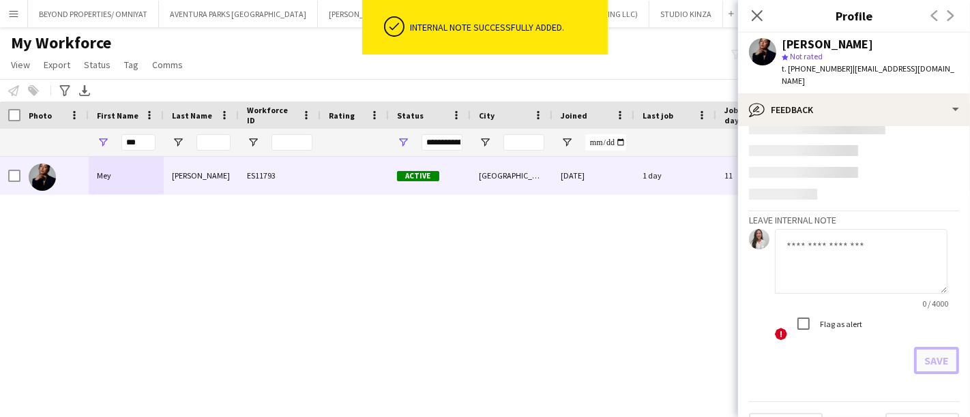
scroll to position [374, 0]
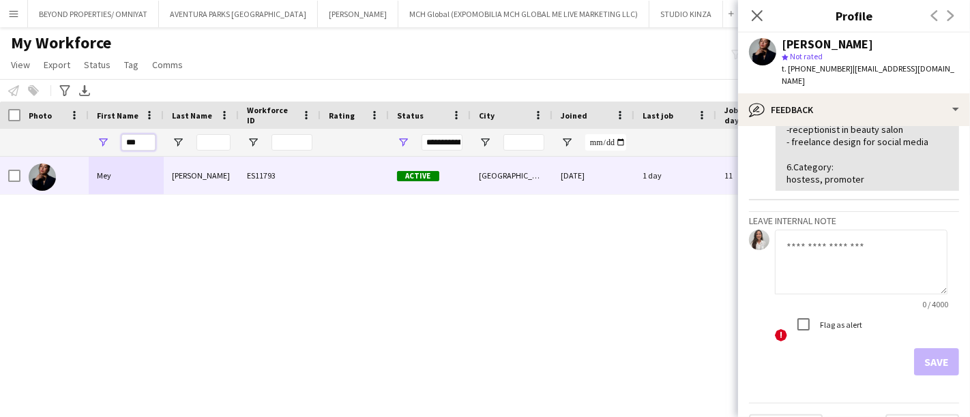
click at [146, 140] on input "***" at bounding box center [138, 142] width 34 height 16
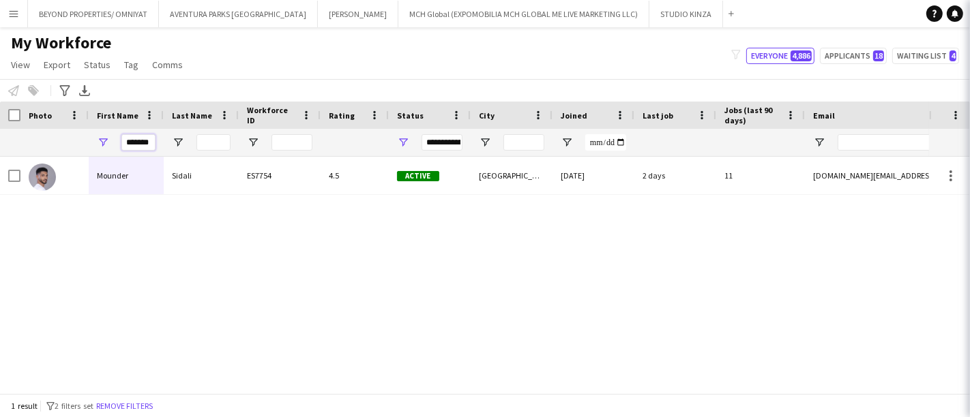
scroll to position [0, 3]
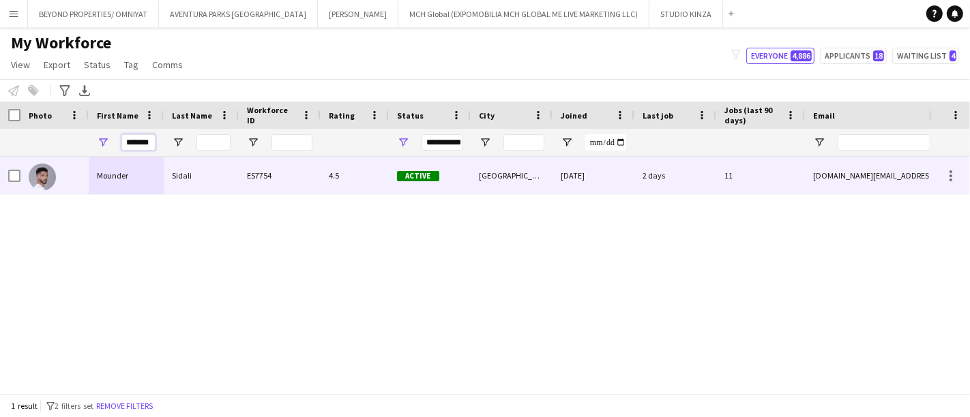
type input "*******"
click at [129, 174] on div "Mounder" at bounding box center [126, 176] width 75 height 38
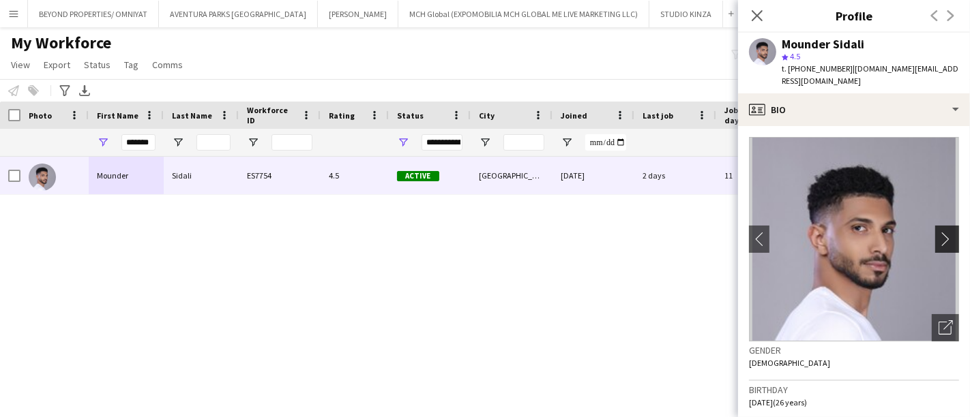
click at [938, 232] on app-icon "chevron-right" at bounding box center [948, 239] width 21 height 14
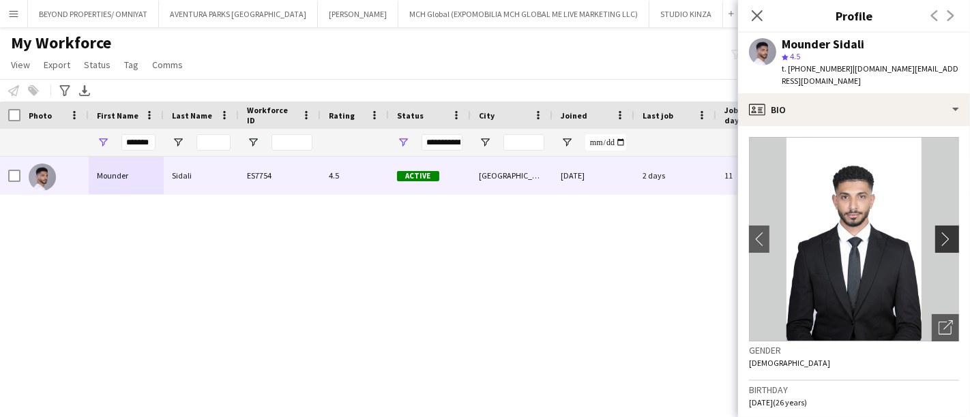
click at [938, 232] on app-icon "chevron-right" at bounding box center [948, 239] width 21 height 14
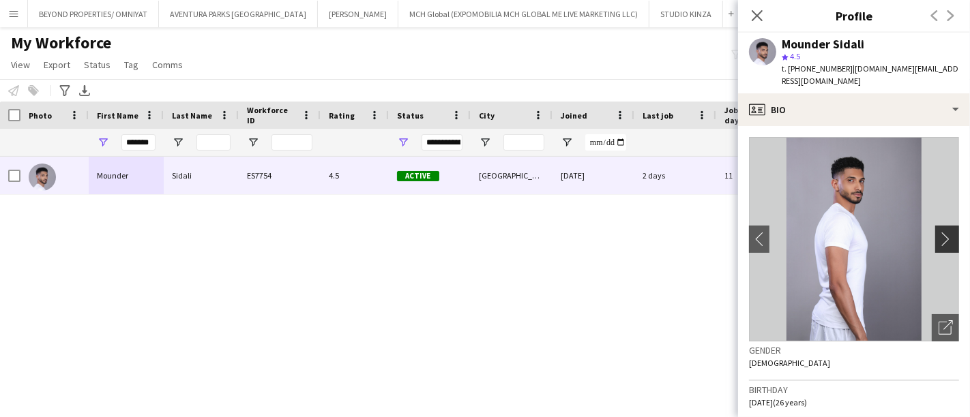
click at [938, 232] on app-icon "chevron-right" at bounding box center [948, 239] width 21 height 14
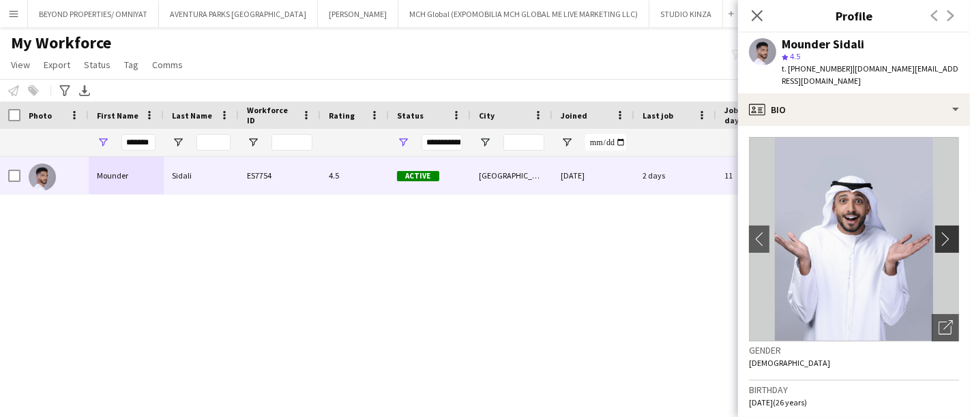
click at [938, 232] on app-icon "chevron-right" at bounding box center [948, 239] width 21 height 14
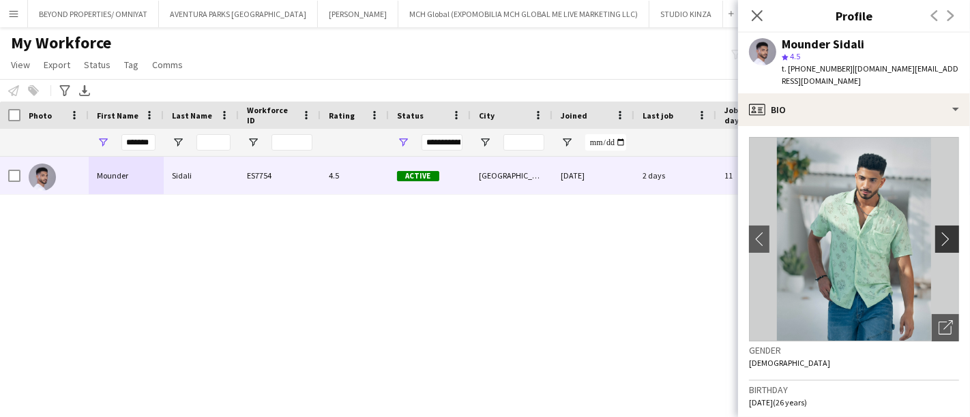
click at [938, 232] on app-icon "chevron-right" at bounding box center [948, 239] width 21 height 14
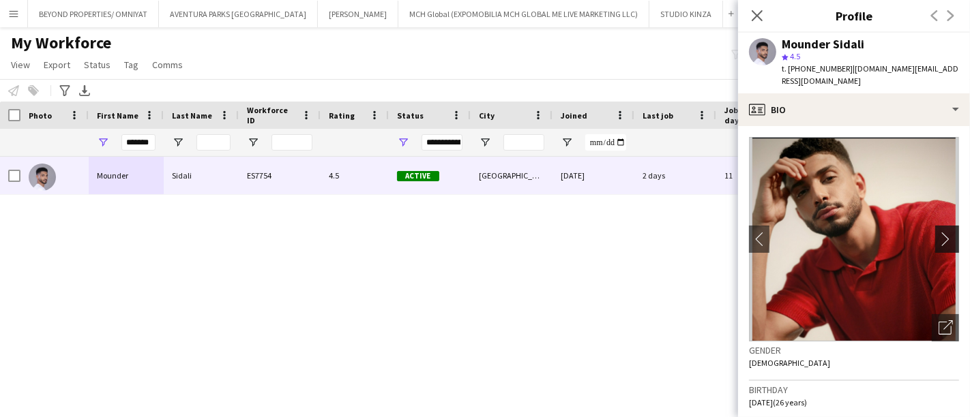
click at [938, 232] on app-icon "chevron-right" at bounding box center [948, 239] width 21 height 14
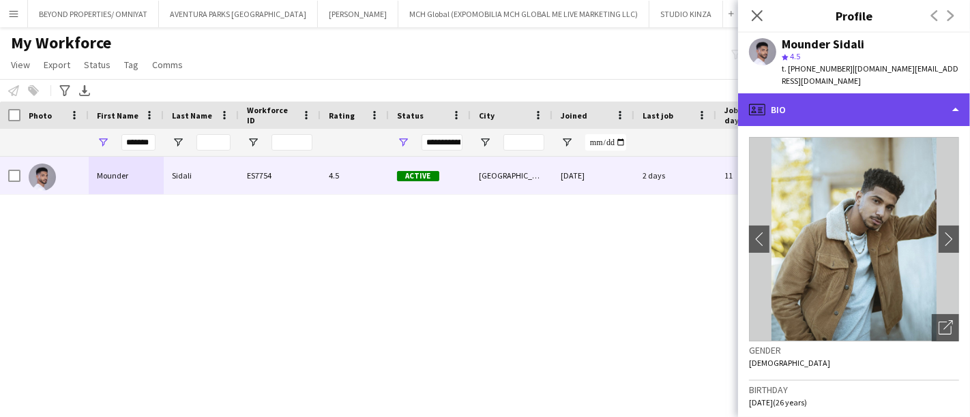
click at [869, 95] on div "profile Bio" at bounding box center [854, 109] width 232 height 33
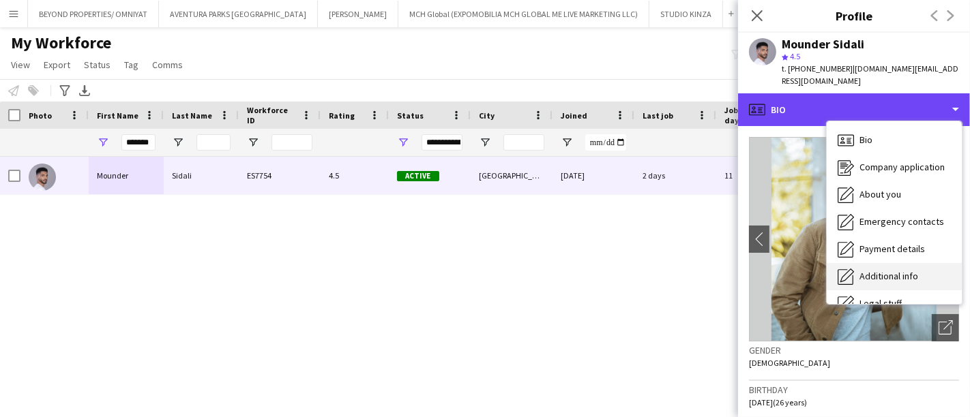
scroll to position [73, 0]
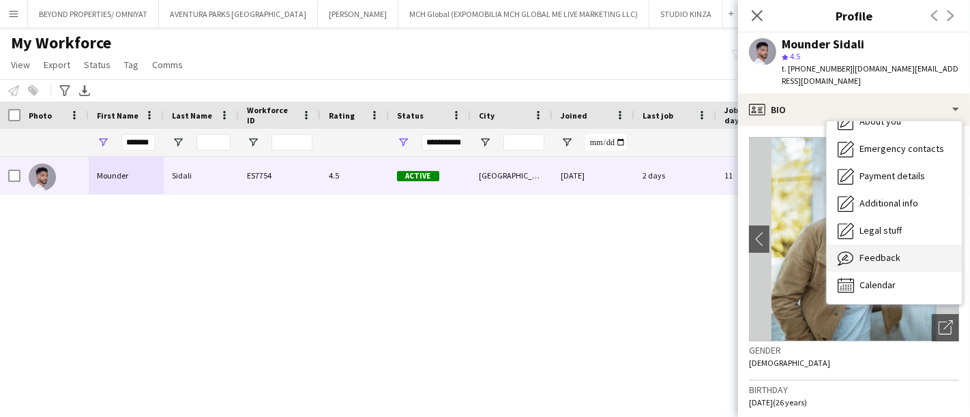
click at [878, 252] on span "Feedback" at bounding box center [879, 258] width 41 height 12
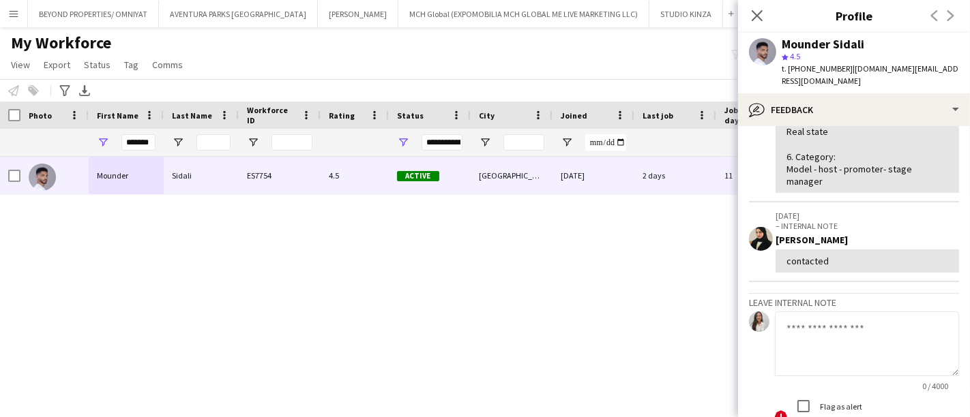
scroll to position [565, 0]
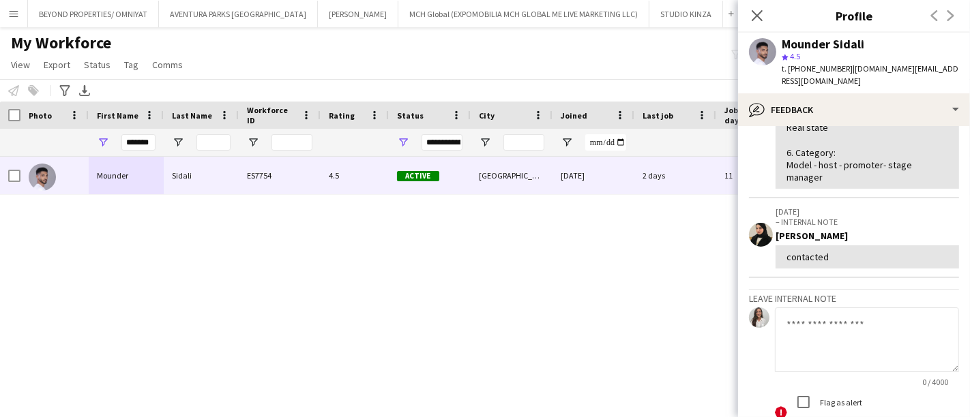
click at [806, 308] on textarea at bounding box center [867, 340] width 184 height 65
drag, startPoint x: 820, startPoint y: 310, endPoint x: 877, endPoint y: 284, distance: 62.5
click at [877, 308] on textarea "**********" at bounding box center [867, 340] width 184 height 65
paste textarea "**********"
type textarea "**********"
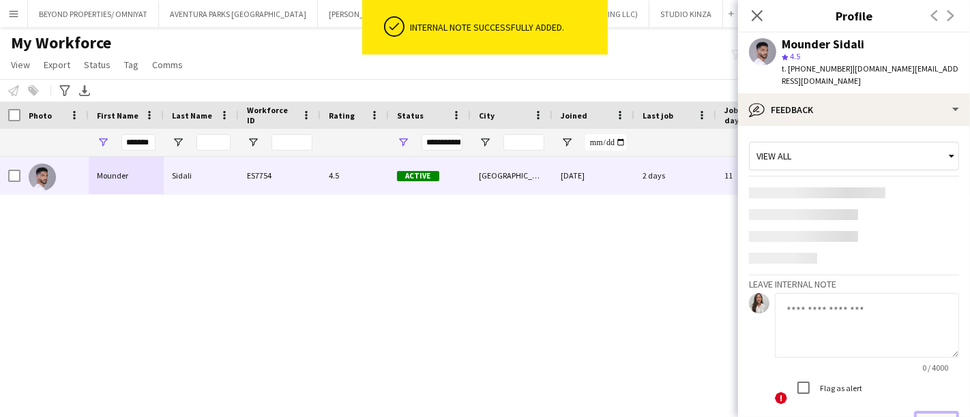
scroll to position [656, 0]
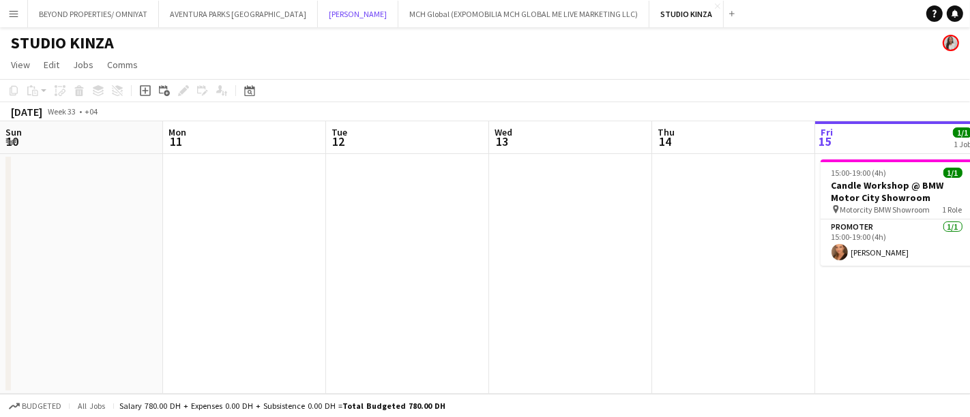
scroll to position [0, 325]
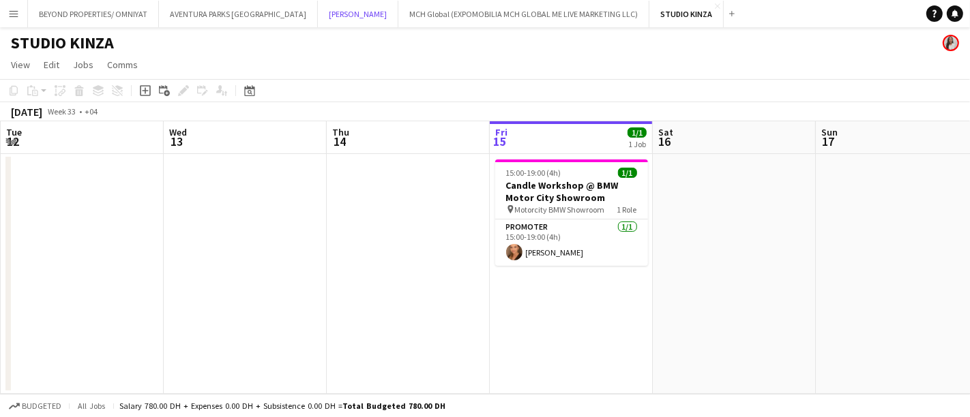
click at [318, 10] on button "SALATA Close" at bounding box center [358, 14] width 80 height 27
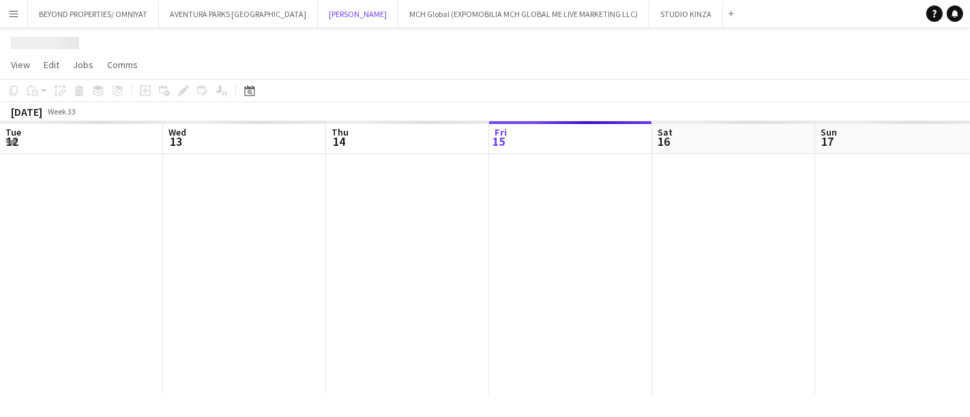
scroll to position [0, 325]
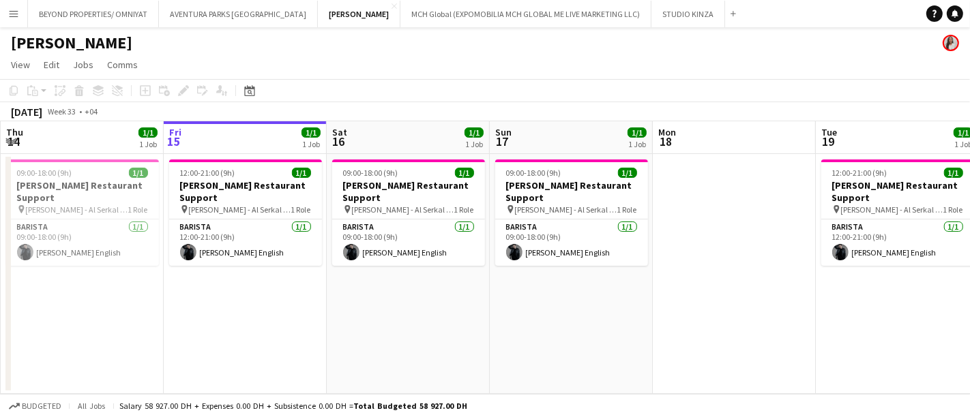
click at [16, 16] on app-icon "Menu" at bounding box center [13, 13] width 11 height 11
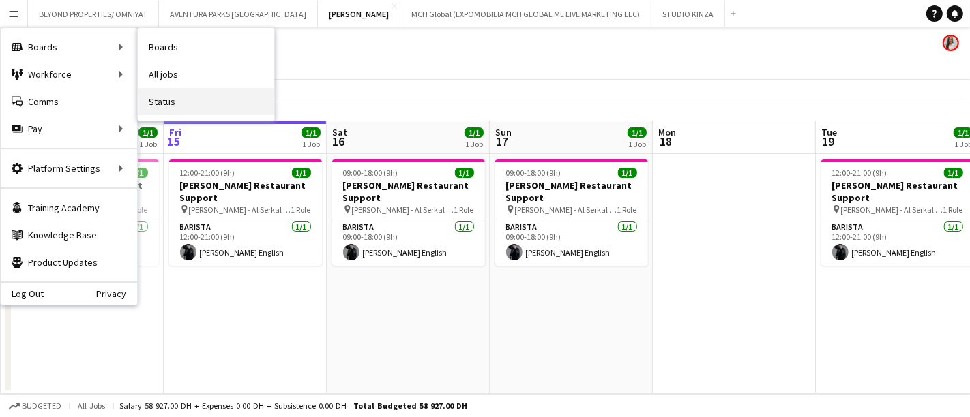
click at [203, 102] on link "Status" at bounding box center [206, 101] width 136 height 27
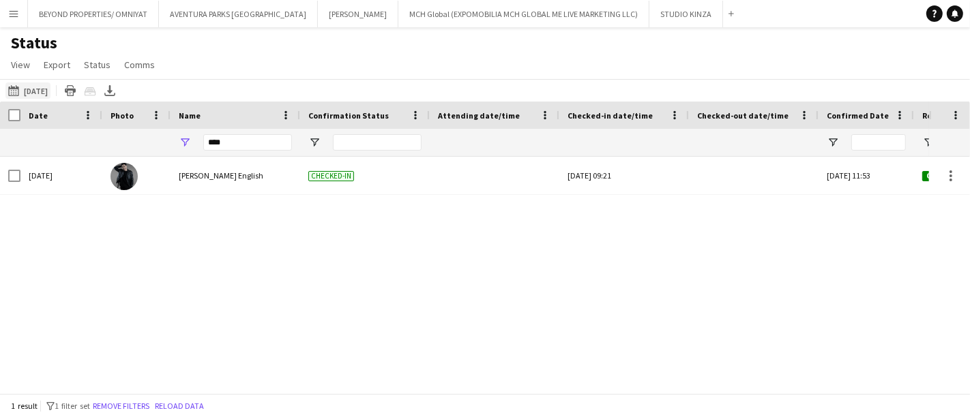
click at [41, 89] on button "12-08-2025 to 18-08-2025 13-08-2025" at bounding box center [27, 91] width 45 height 16
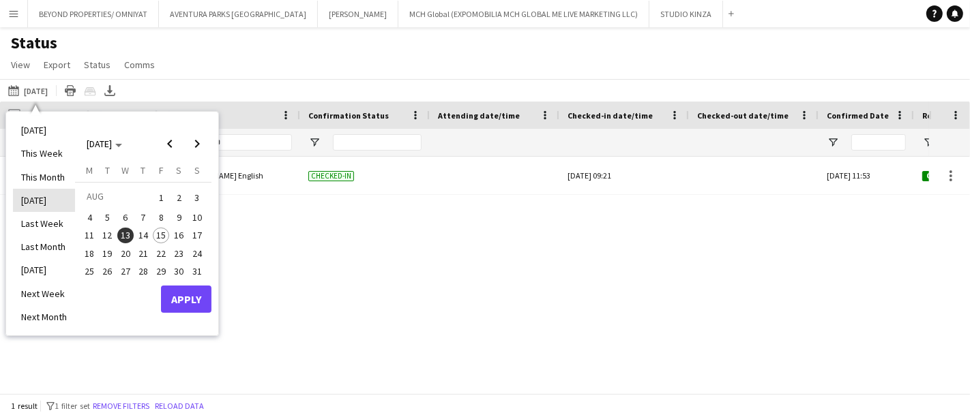
click at [56, 202] on li "Yesterday" at bounding box center [44, 200] width 62 height 23
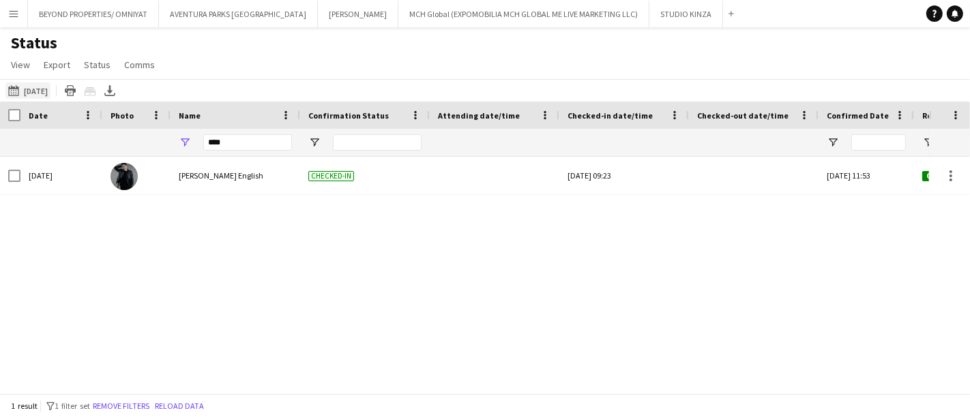
click at [39, 86] on button "12-08-2025 to 18-08-2025 Yesterday" at bounding box center [27, 91] width 45 height 16
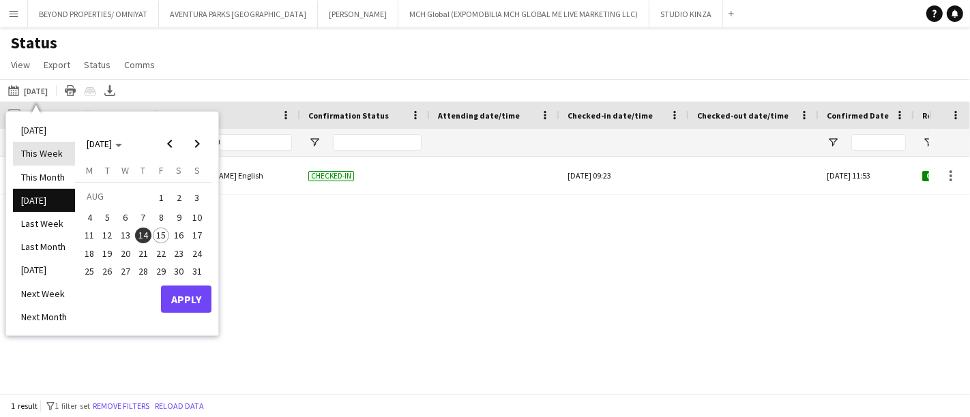
click at [28, 160] on li "This Week" at bounding box center [44, 153] width 62 height 23
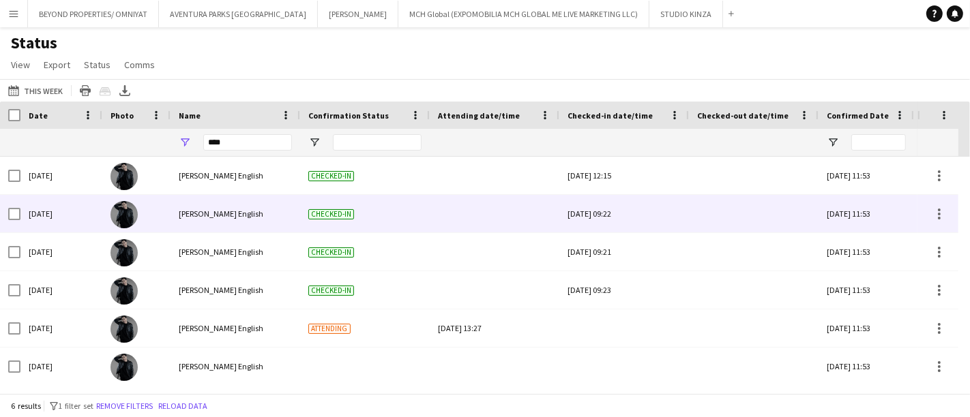
scroll to position [3, 0]
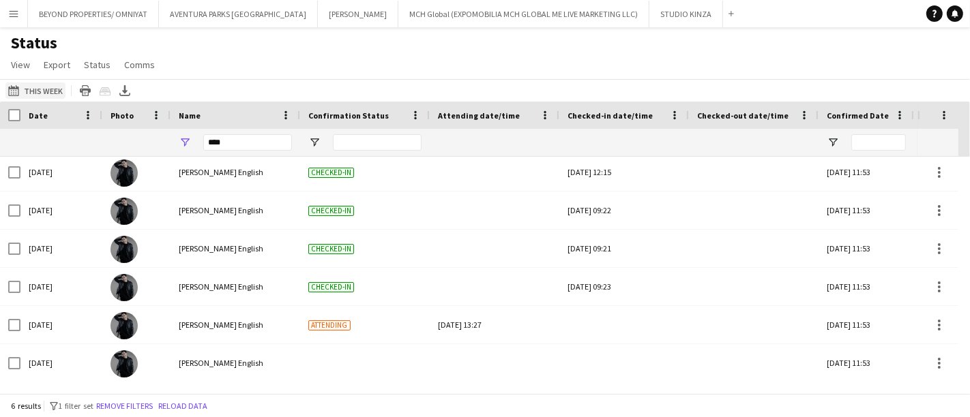
click at [42, 89] on button "12-08-2025 to 18-08-2025 This Week" at bounding box center [35, 91] width 60 height 16
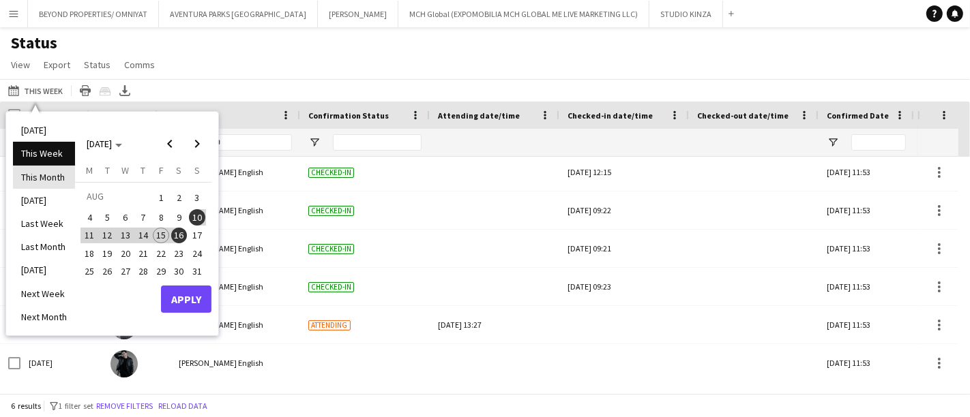
click at [48, 175] on li "This Month" at bounding box center [44, 177] width 62 height 23
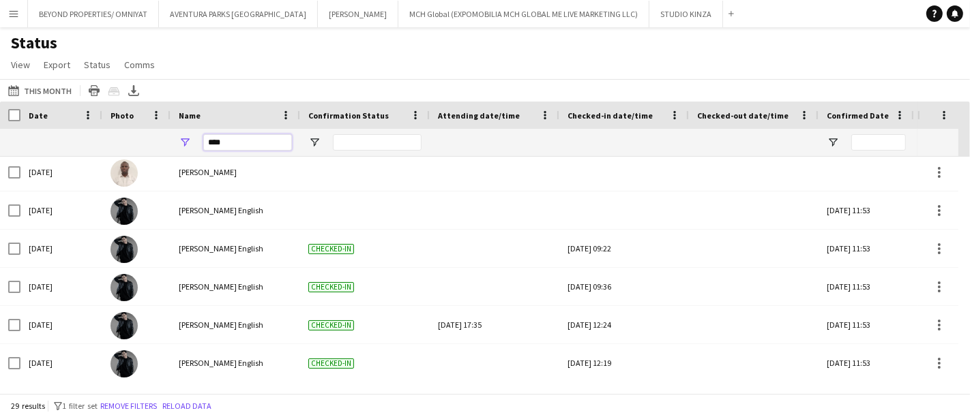
click at [240, 143] on input "****" at bounding box center [247, 142] width 89 height 16
type input "******"
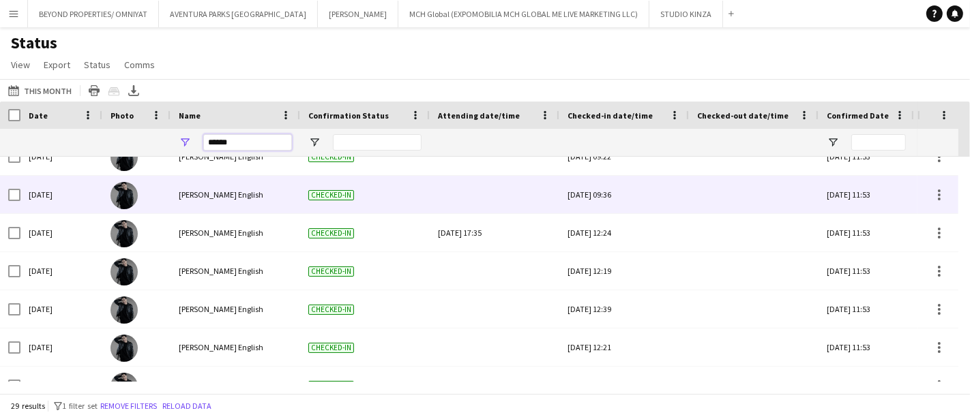
scroll to position [103, 0]
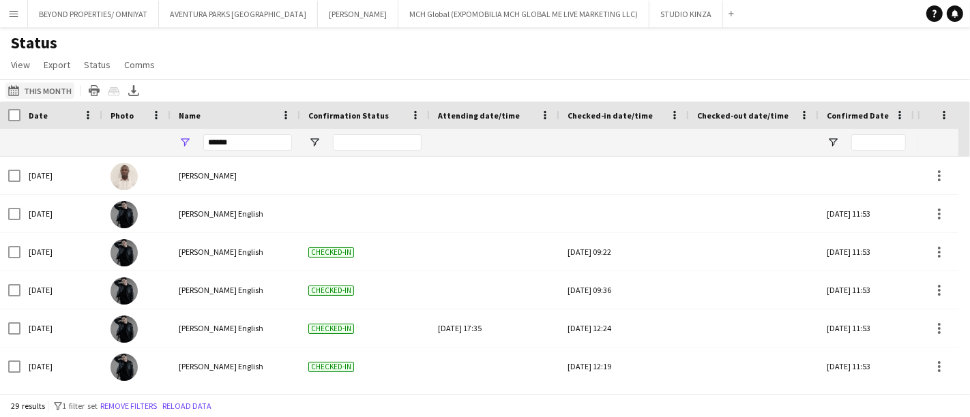
click at [46, 90] on button "12-08-2025 to 18-08-2025 This Month" at bounding box center [39, 91] width 69 height 16
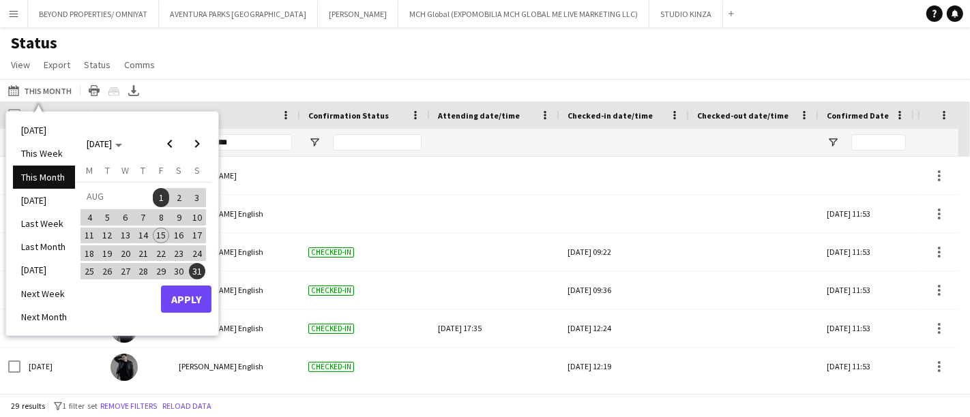
click at [279, 83] on div "12-08-2025 to 18-08-2025 This Month Today This Week This Month Yesterday Last W…" at bounding box center [485, 90] width 970 height 23
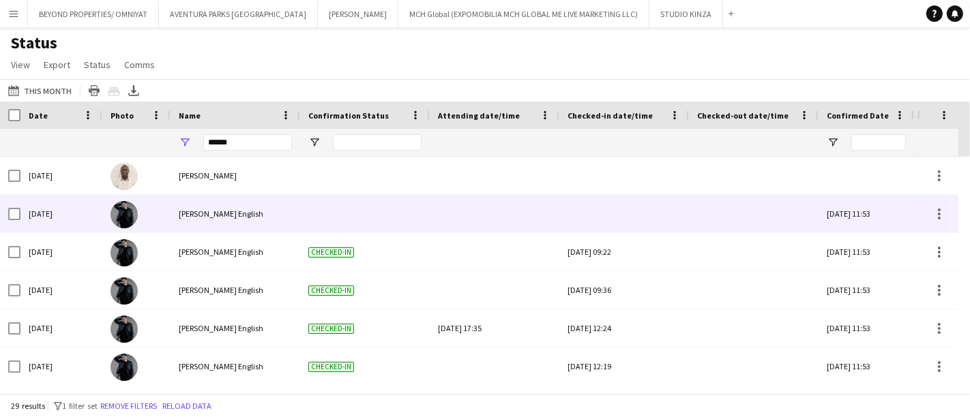
click at [229, 215] on span "[PERSON_NAME] English" at bounding box center [221, 214] width 85 height 10
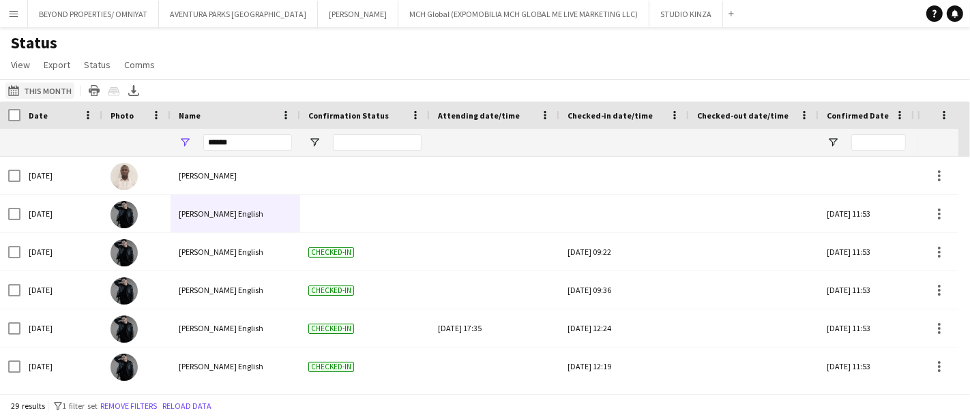
click at [37, 89] on button "12-08-2025 to 18-08-2025 This Month" at bounding box center [39, 91] width 69 height 16
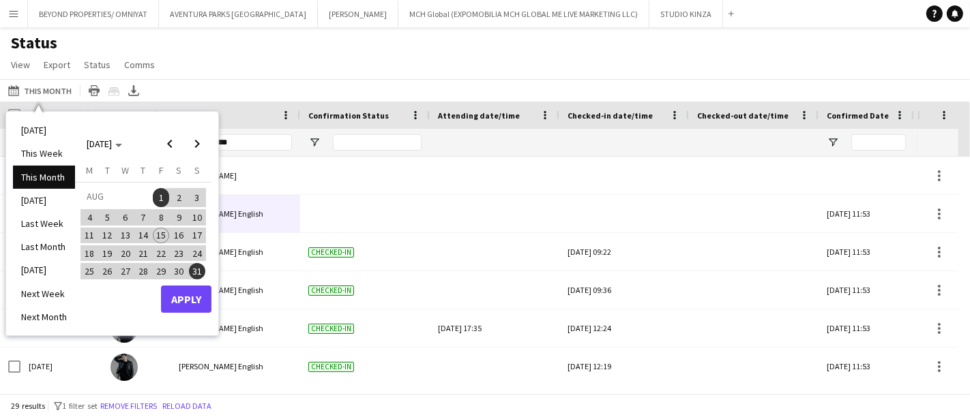
click at [150, 194] on td "AUG" at bounding box center [116, 198] width 72 height 21
click at [58, 248] on li "Last Month" at bounding box center [44, 246] width 62 height 23
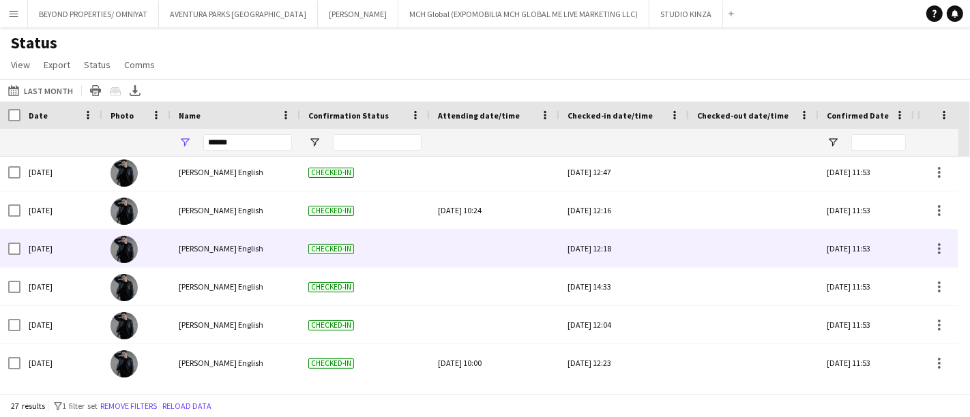
scroll to position [657, 0]
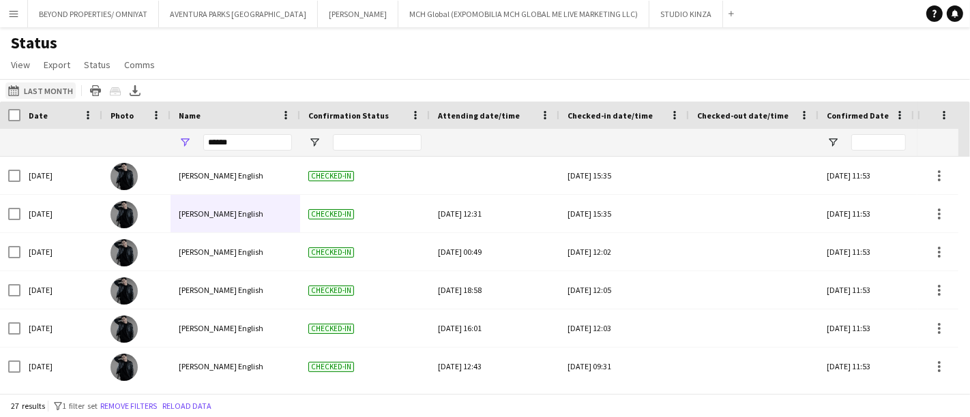
click at [49, 95] on button "12-08-2025 to 18-08-2025 Last Month" at bounding box center [40, 91] width 70 height 16
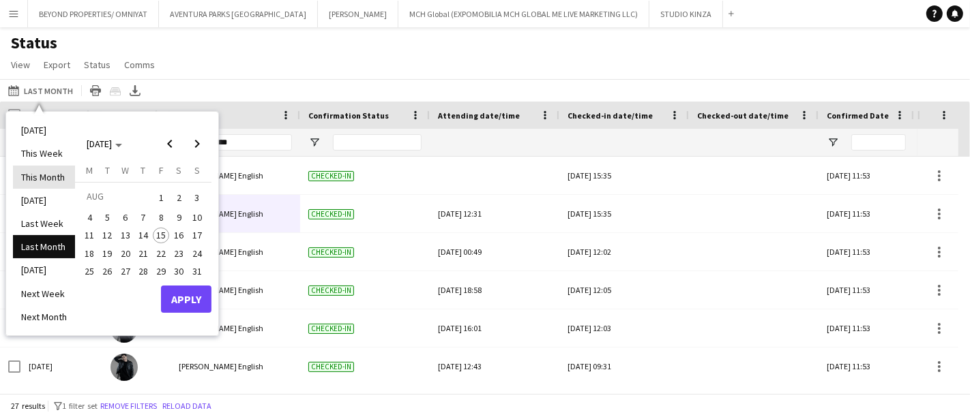
click at [57, 172] on li "This Month" at bounding box center [44, 177] width 62 height 23
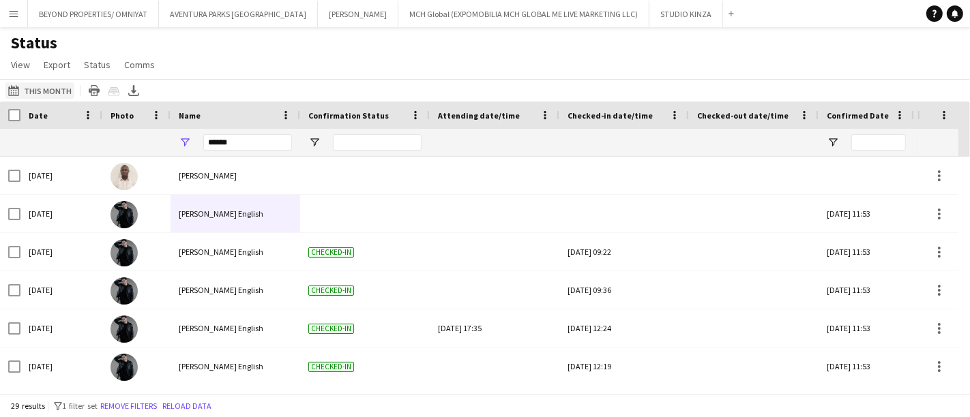
click at [45, 91] on button "12-08-2025 to 18-08-2025 This Month" at bounding box center [39, 91] width 69 height 16
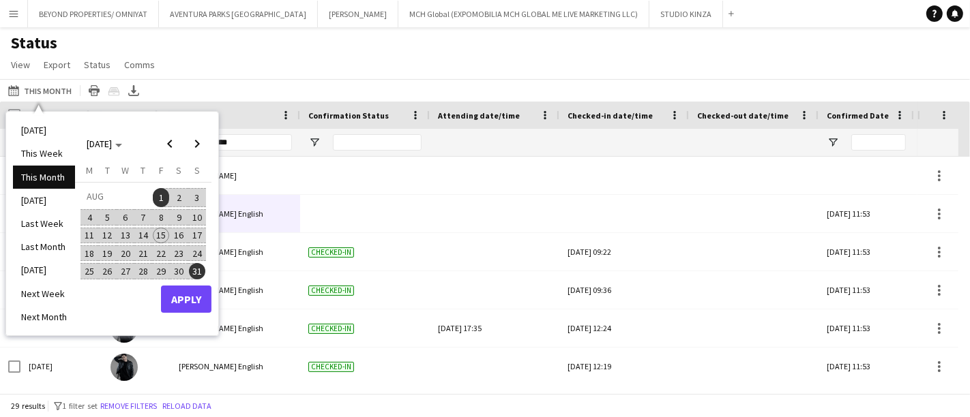
click at [160, 199] on span "1" at bounding box center [161, 197] width 16 height 19
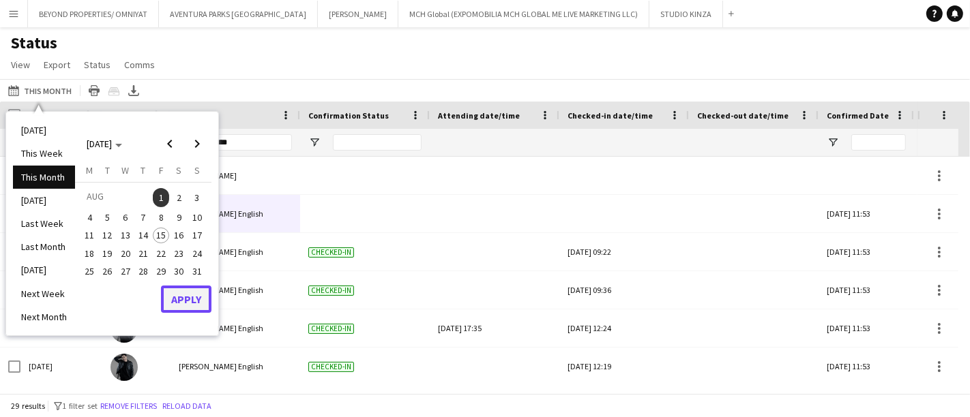
click at [186, 297] on button "Apply" at bounding box center [186, 299] width 50 height 27
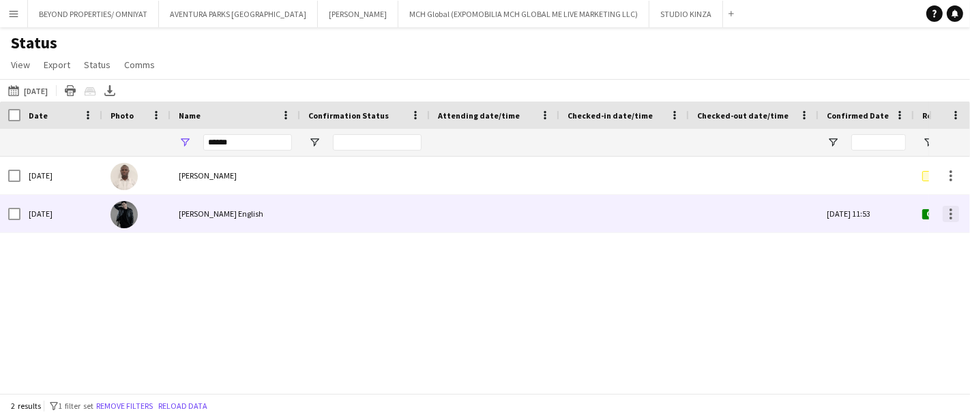
click at [947, 210] on div at bounding box center [951, 214] width 16 height 16
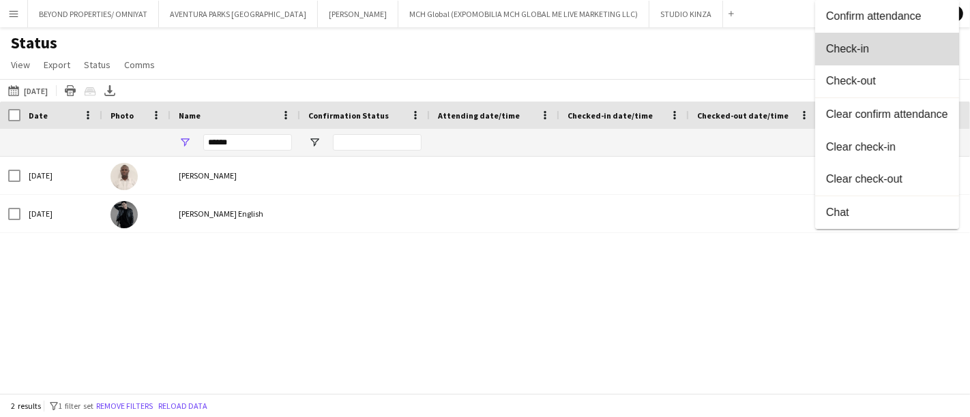
click at [898, 40] on button "Check-in" at bounding box center [887, 49] width 144 height 33
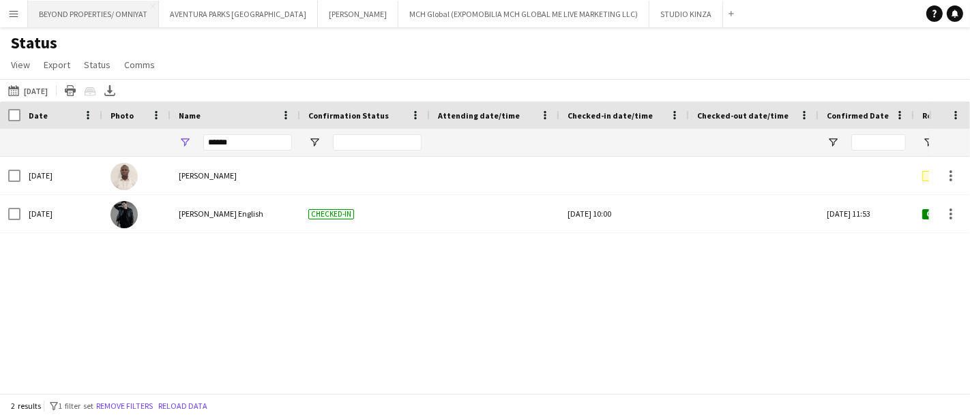
click at [100, 18] on button "BEYOND PROPERTIES/ OMNIYAT Close" at bounding box center [93, 14] width 131 height 27
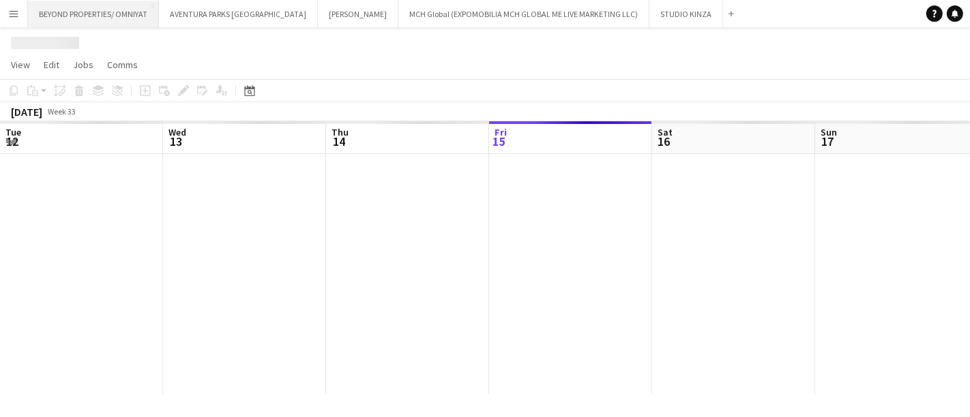
scroll to position [0, 325]
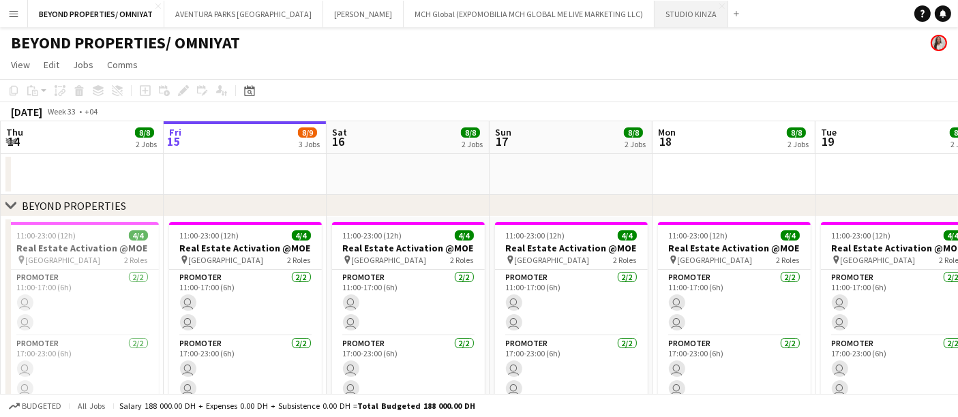
click at [655, 16] on button "STUDIO KINZA Close" at bounding box center [692, 14] width 74 height 27
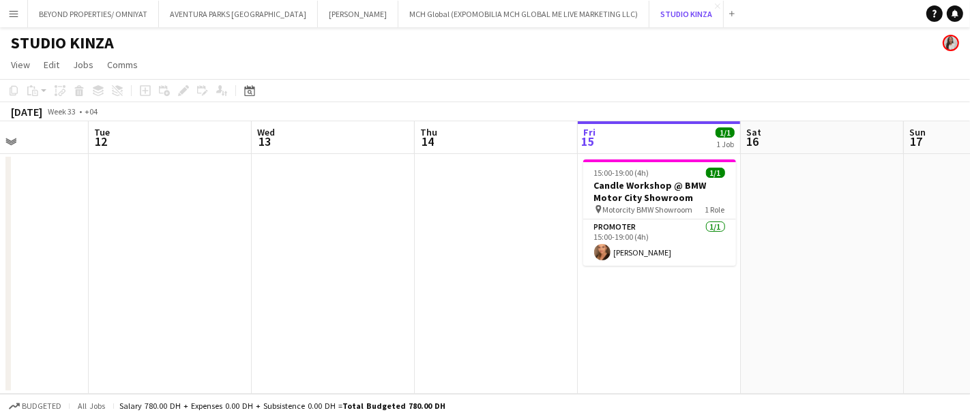
scroll to position [0, 399]
click at [80, 16] on button "BEYOND PROPERTIES/ OMNIYAT Close" at bounding box center [93, 14] width 131 height 27
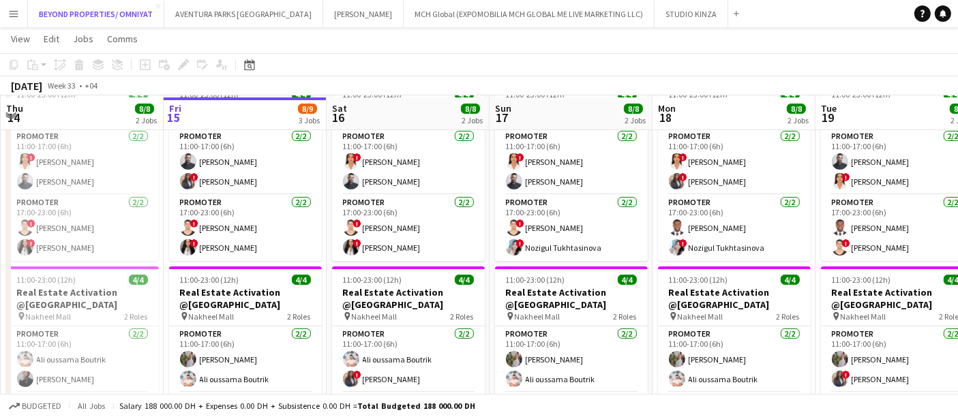
scroll to position [139, 0]
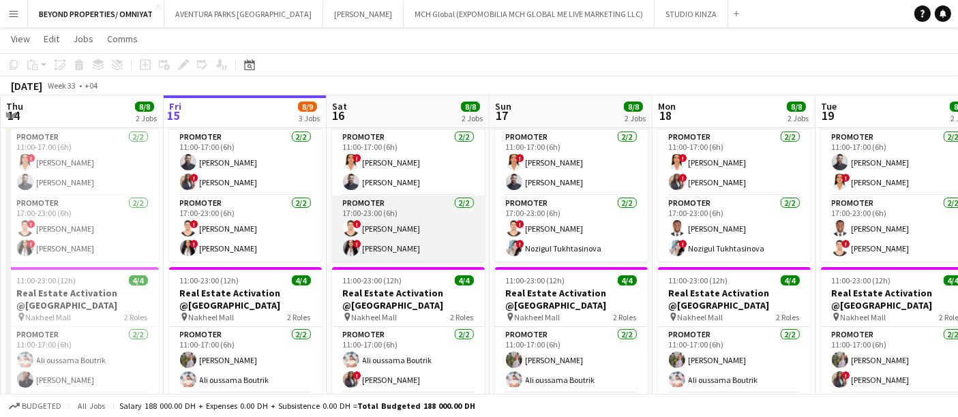
click at [396, 250] on app-card-role "Promoter 2/2 17:00-23:00 (6h) ! Ali Tariq ! Mayara Do Nascimento Silva" at bounding box center [408, 229] width 153 height 66
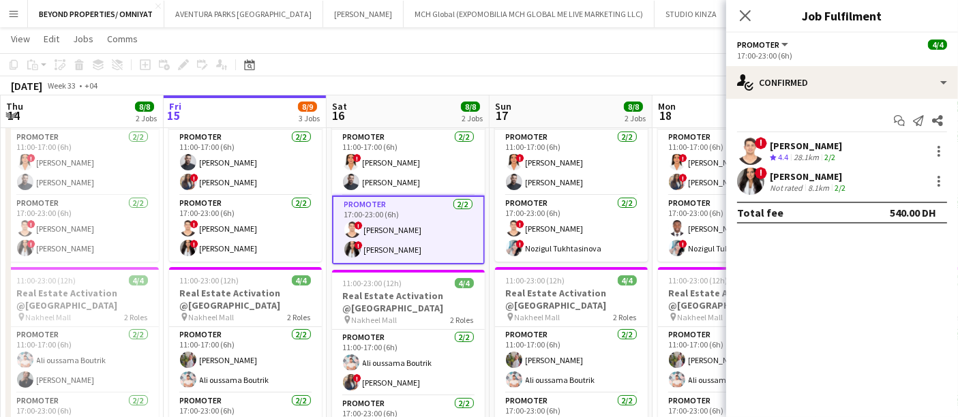
click at [799, 179] on div "Mayara Do Nascimento Silva" at bounding box center [809, 176] width 78 height 12
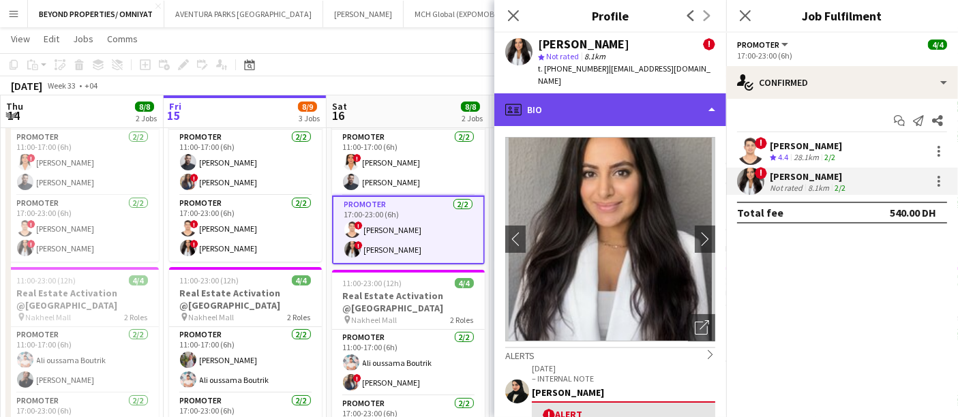
click at [601, 106] on div "profile Bio" at bounding box center [610, 109] width 232 height 33
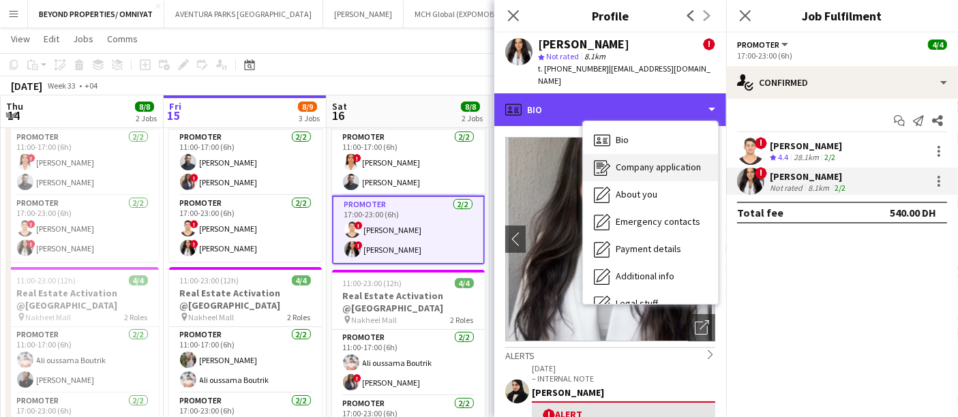
scroll to position [73, 0]
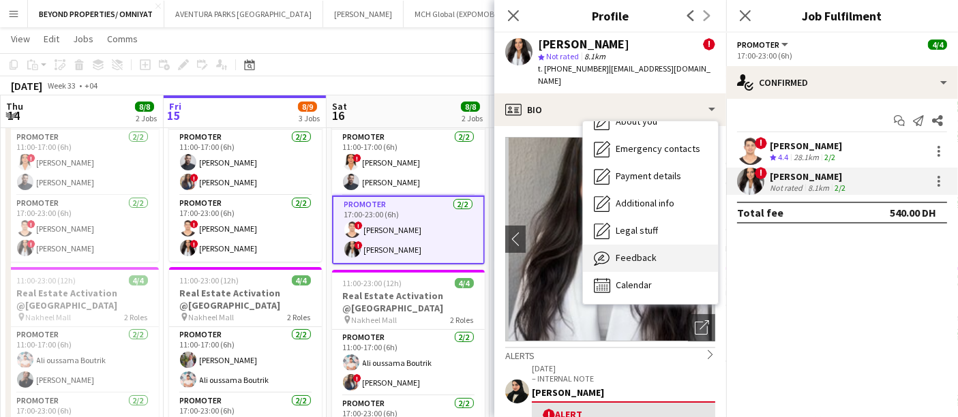
click at [634, 252] on span "Feedback" at bounding box center [636, 258] width 41 height 12
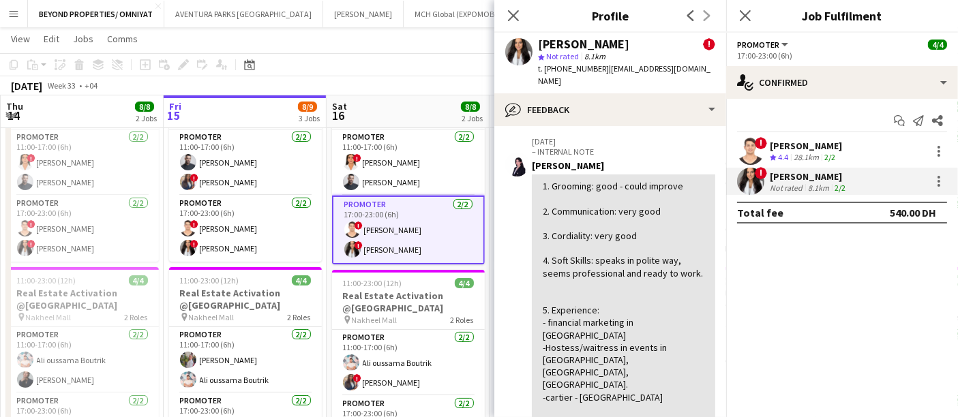
scroll to position [0, 0]
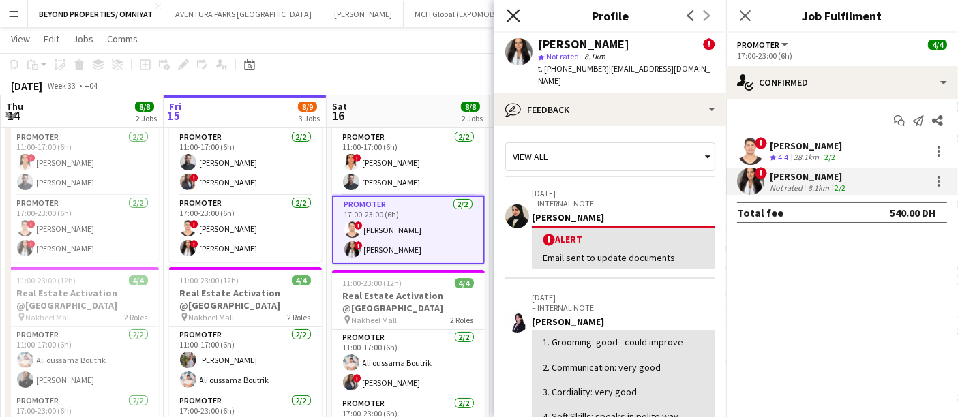
click at [514, 14] on icon at bounding box center [513, 15] width 13 height 13
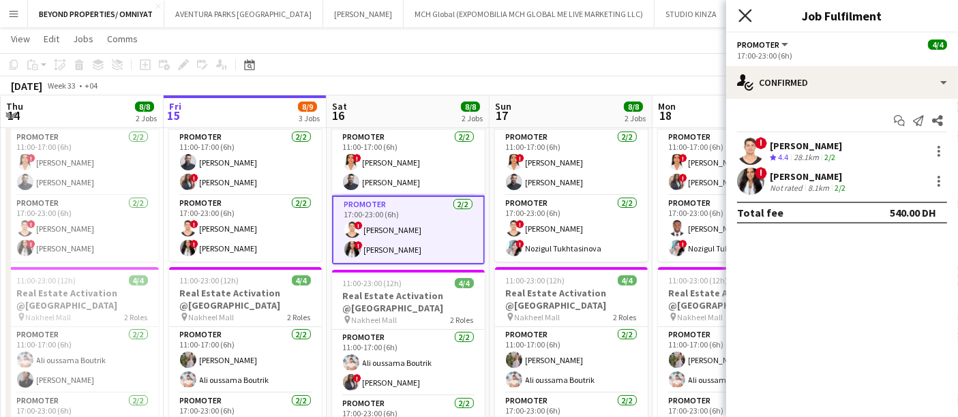
click at [745, 16] on icon at bounding box center [745, 15] width 13 height 13
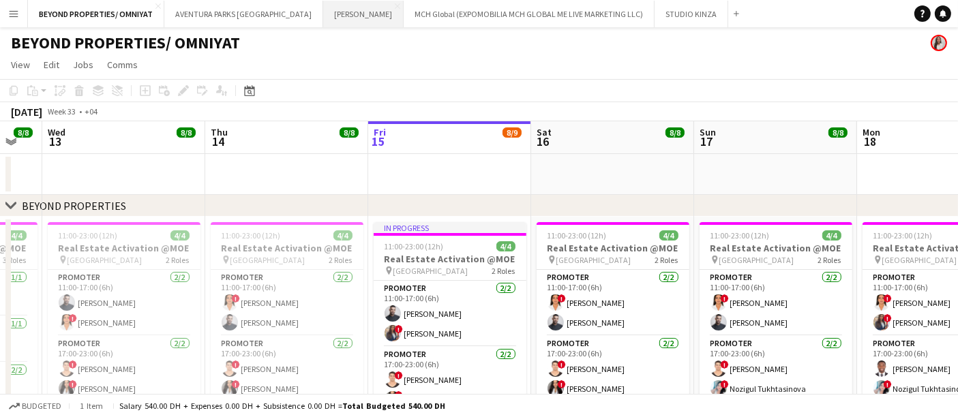
click at [323, 12] on button "[PERSON_NAME] Close" at bounding box center [363, 14] width 80 height 27
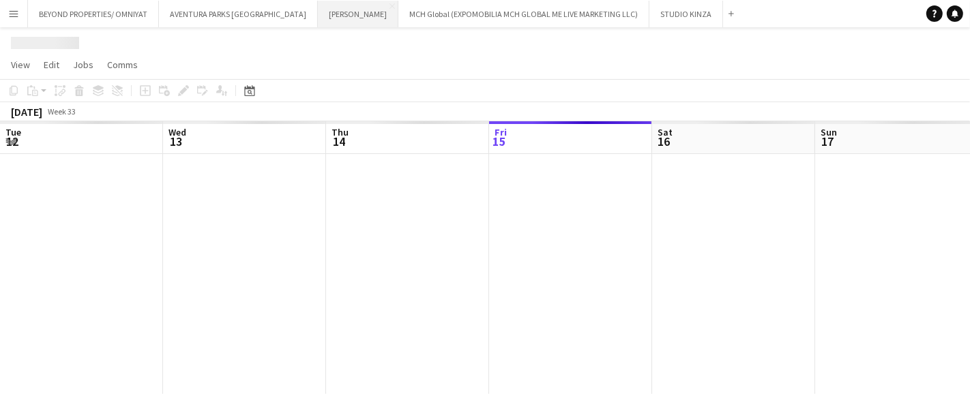
scroll to position [0, 325]
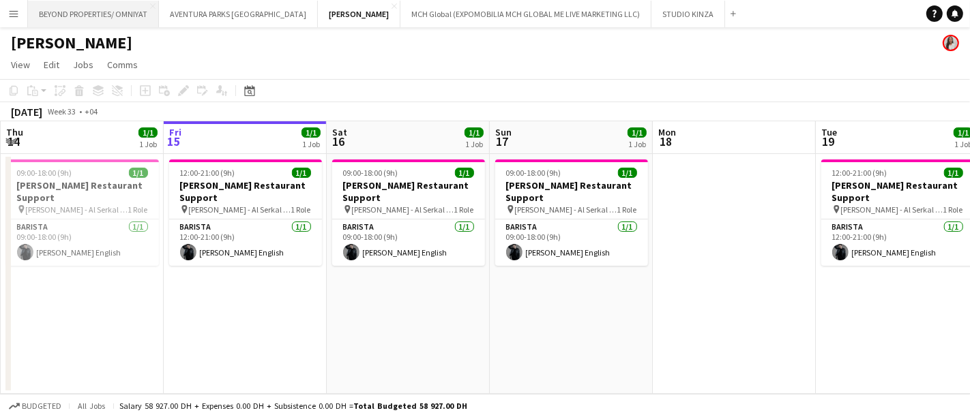
click at [107, 16] on button "BEYOND PROPERTIES/ OMNIYAT Close" at bounding box center [93, 14] width 131 height 27
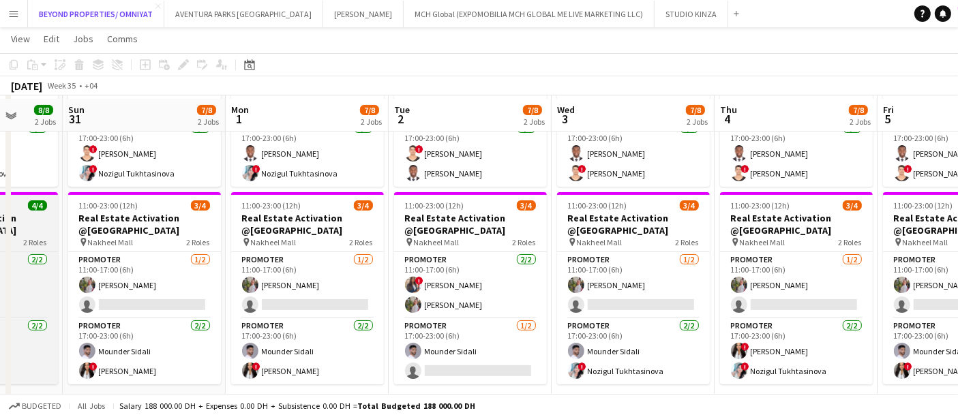
scroll to position [218, 0]
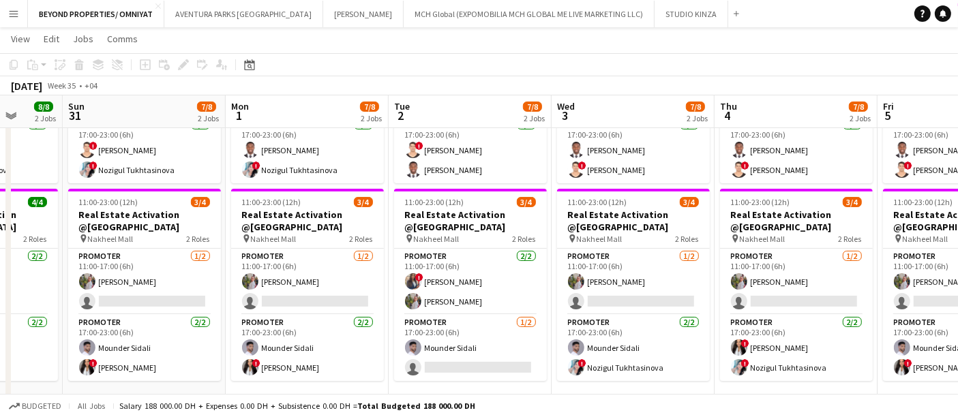
drag, startPoint x: 683, startPoint y: 238, endPoint x: 692, endPoint y: 252, distance: 15.9
click at [692, 252] on app-calendar-viewport "Thu 28 8/8 2 Jobs Fri 29 8/8 2 Jobs Sat 30 8/8 2 Jobs Sun 31 7/8 2 Jobs Mon 1 7…" at bounding box center [479, 226] width 958 height 780
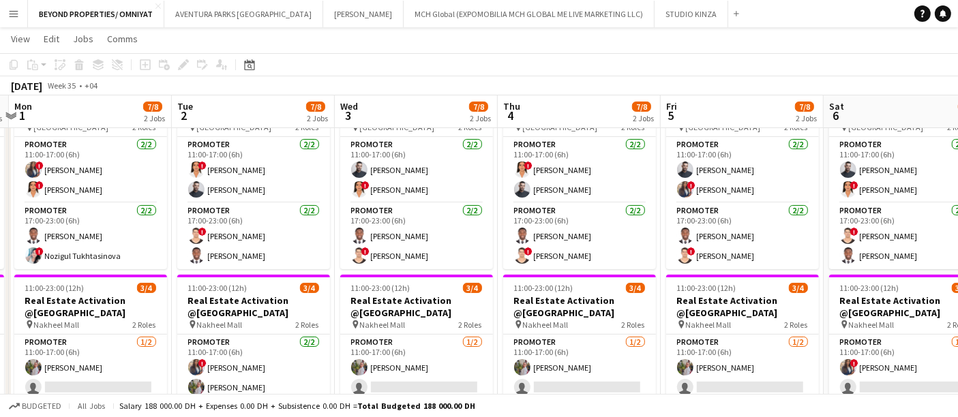
scroll to position [138, 0]
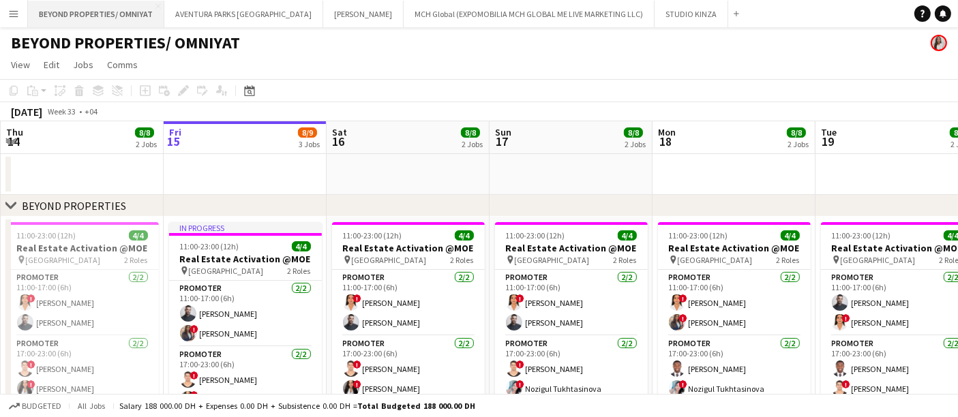
click at [127, 11] on button "BEYOND PROPERTIES/ OMNIYAT Close" at bounding box center [96, 14] width 136 height 27
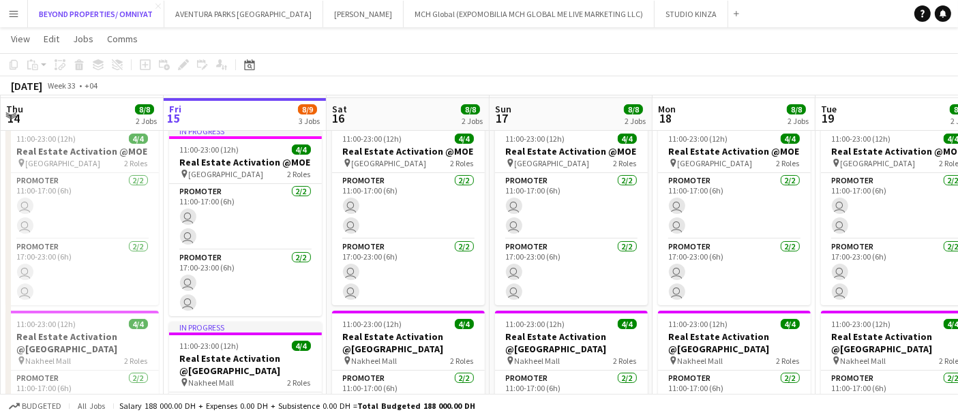
scroll to position [99, 0]
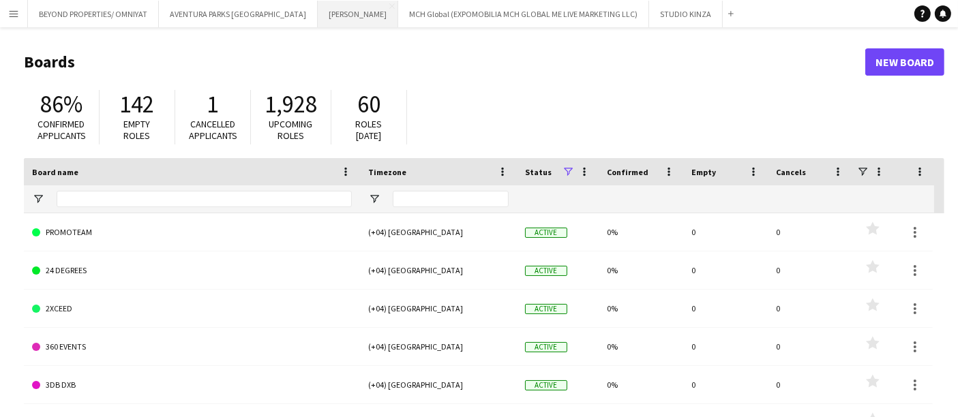
click at [318, 15] on button "[PERSON_NAME] Close" at bounding box center [358, 14] width 80 height 27
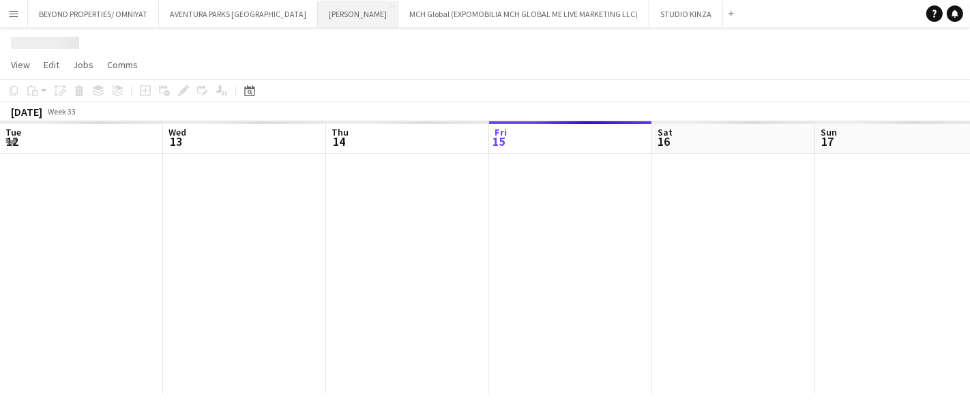
scroll to position [0, 325]
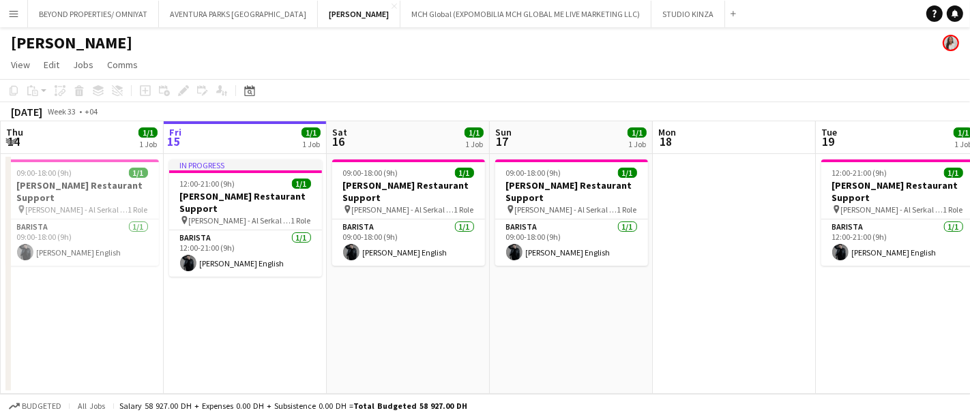
click at [10, 16] on app-icon "Menu" at bounding box center [13, 13] width 11 height 11
